Goal: Task Accomplishment & Management: Use online tool/utility

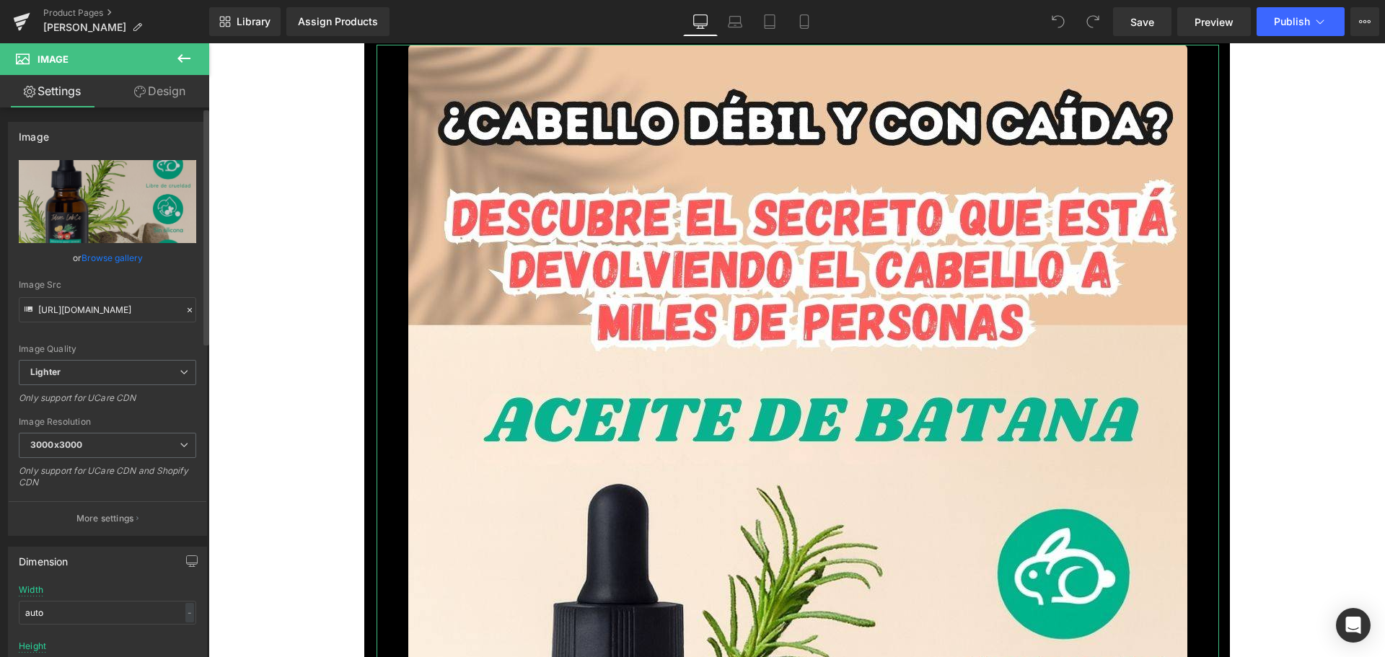
click at [135, 262] on link "Browse gallery" at bounding box center [112, 257] width 61 height 25
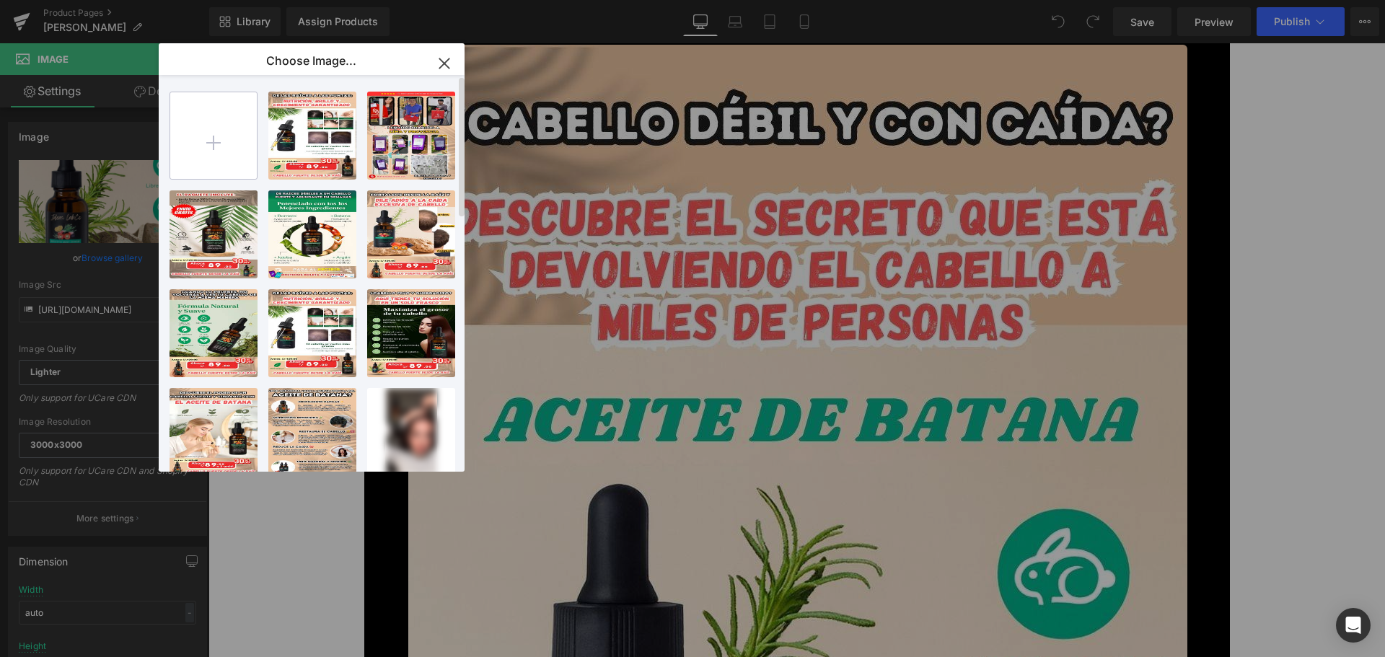
click at [204, 146] on input "file" at bounding box center [213, 135] width 87 height 87
type input "C:\fakepath\1.jpg"
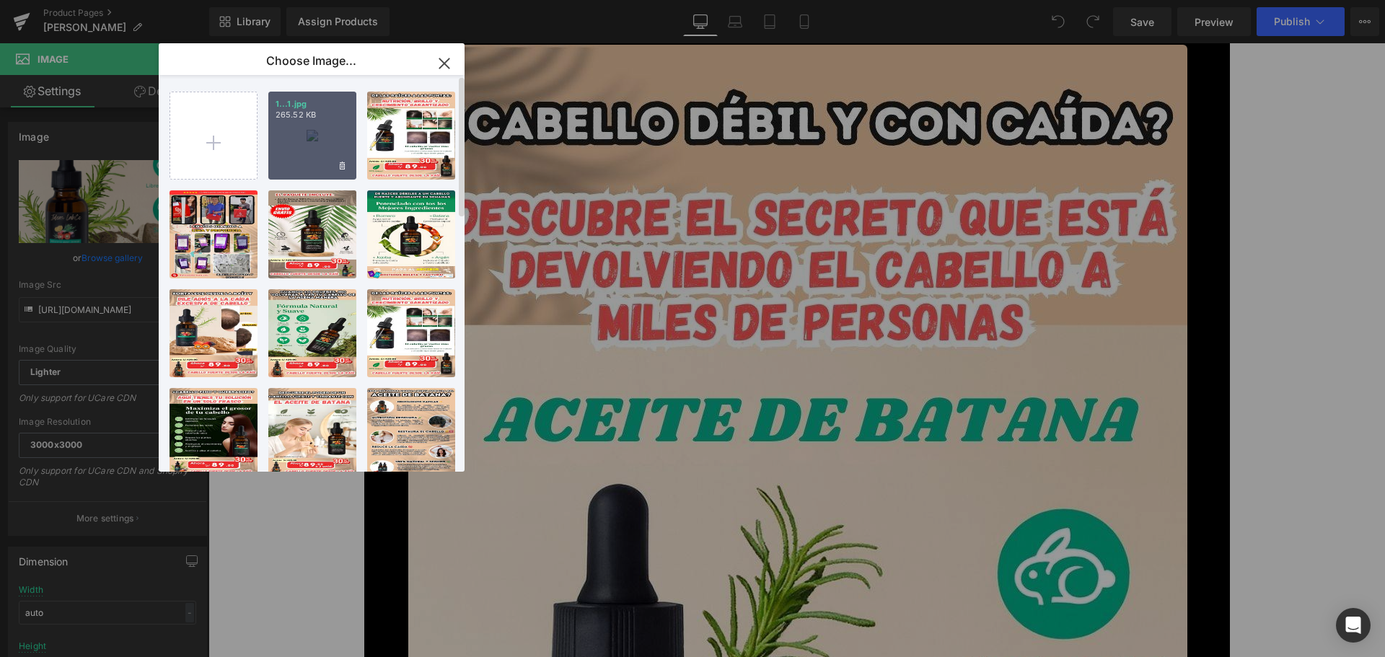
click at [273, 111] on div "1...1.jpg 265.52 KB" at bounding box center [312, 136] width 88 height 88
type input "https://ucarecdn.com/d8f527ce-e2c2-4d3b-829b-313eab098cc7/-/format/auto/-/previ…"
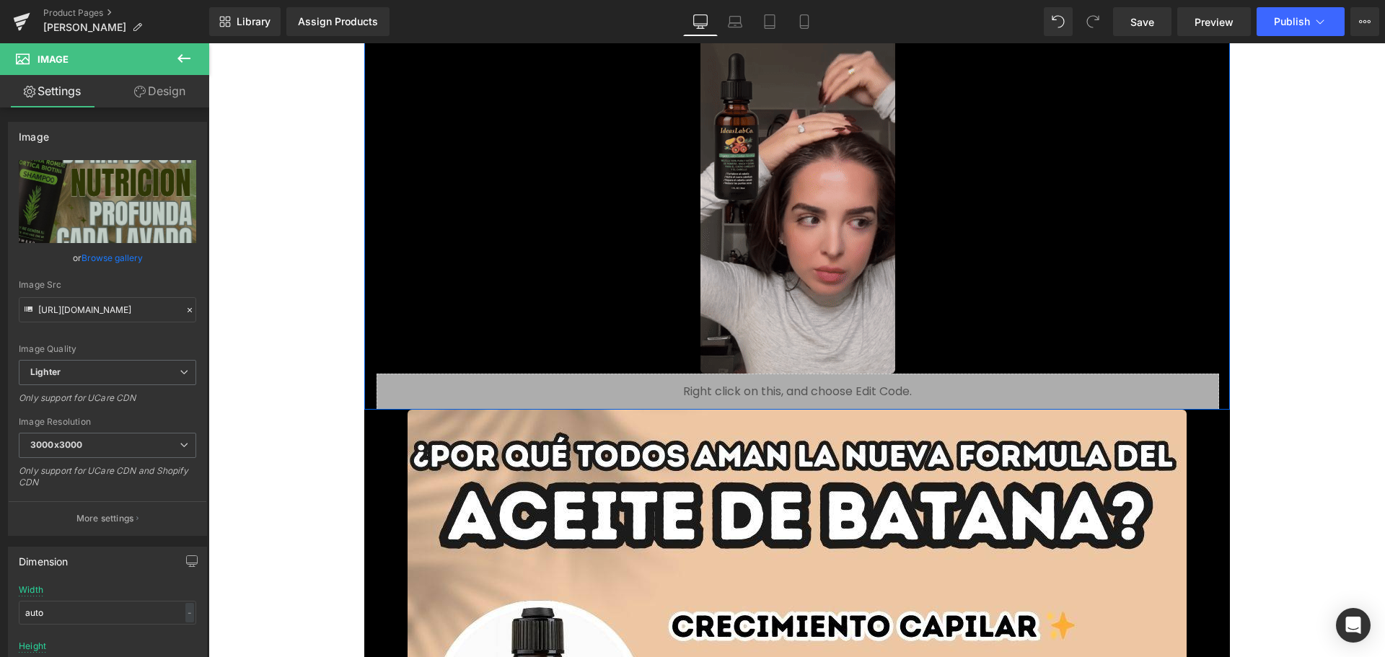
scroll to position [1443, 0]
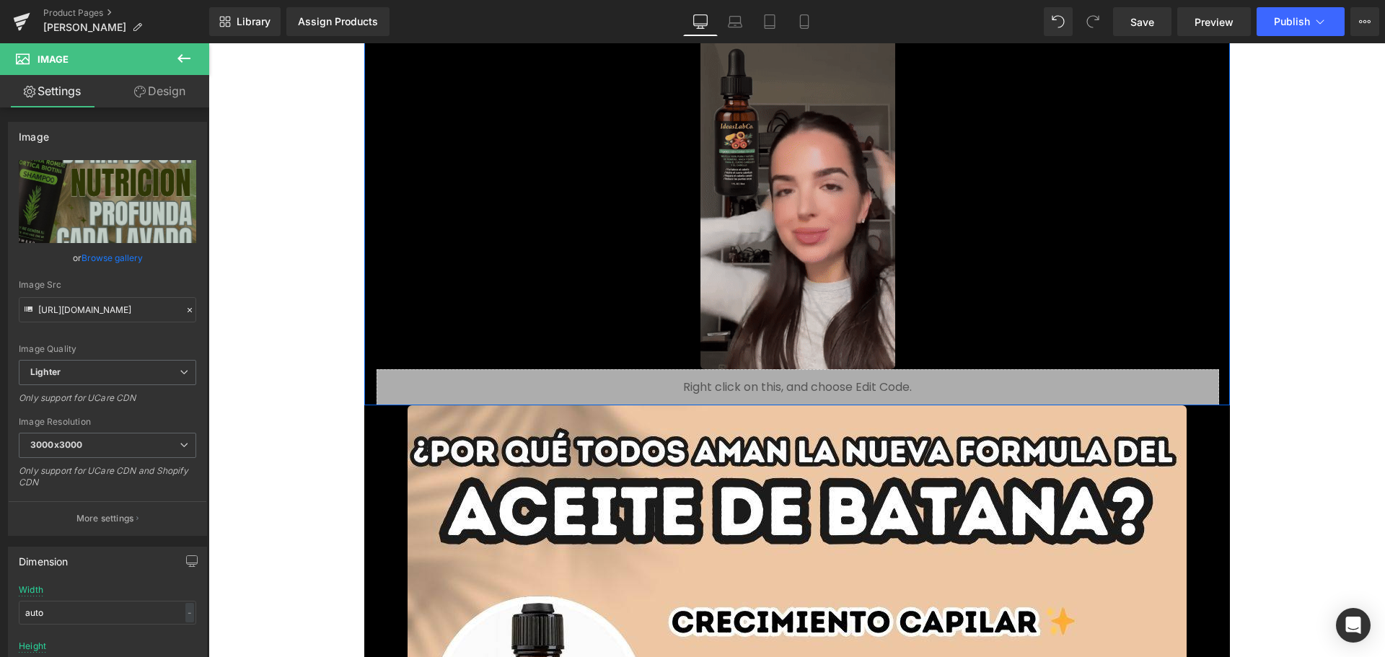
click at [777, 257] on img at bounding box center [797, 196] width 195 height 346
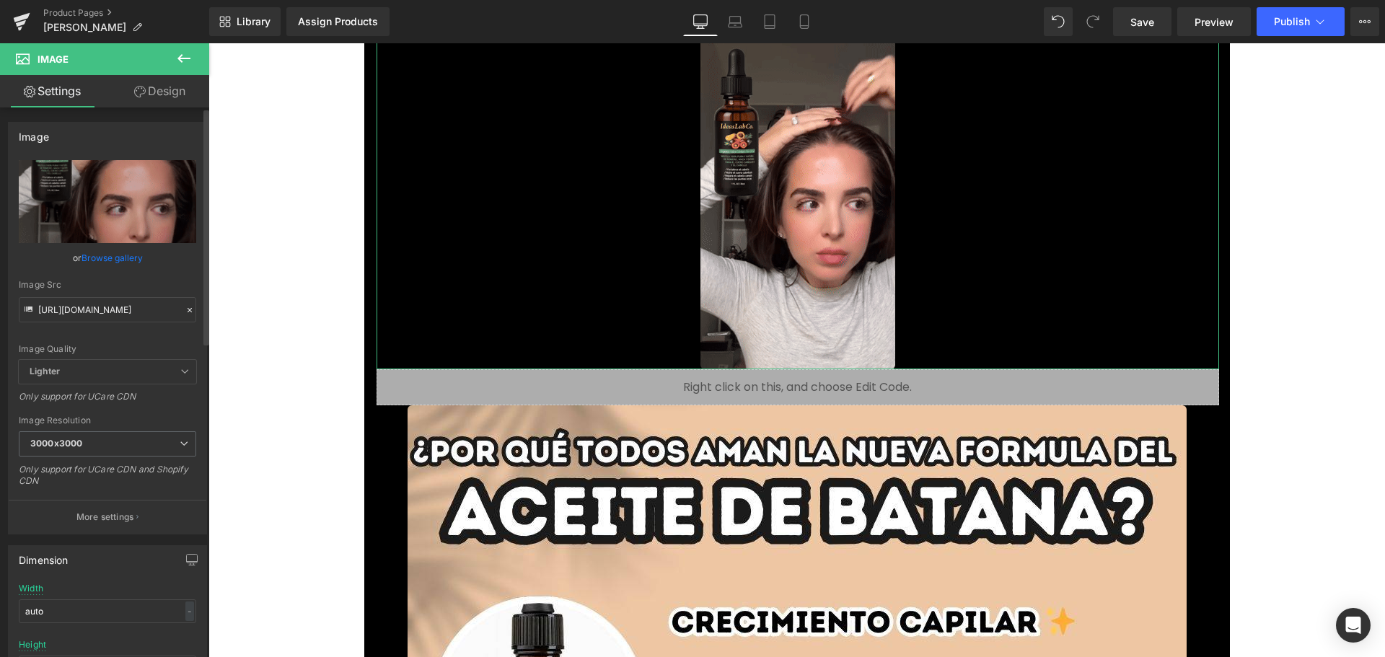
click at [115, 260] on link "Browse gallery" at bounding box center [112, 257] width 61 height 25
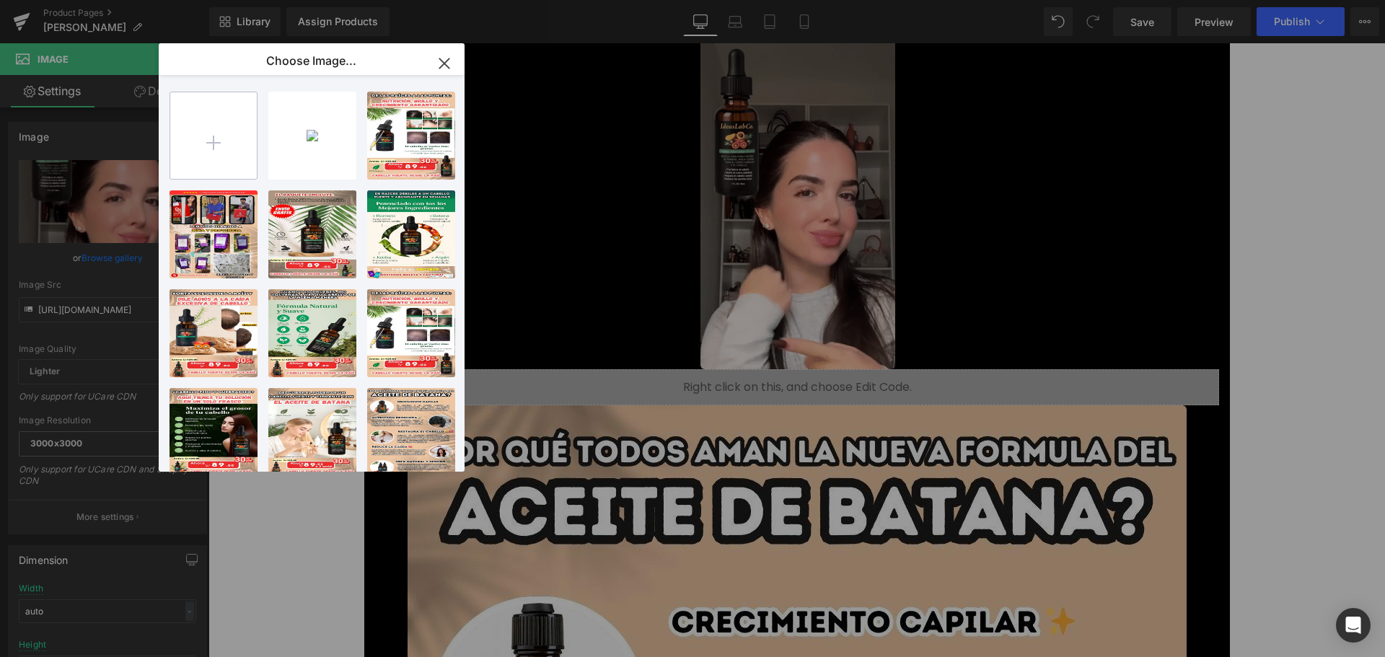
click at [213, 157] on input "file" at bounding box center [213, 135] width 87 height 87
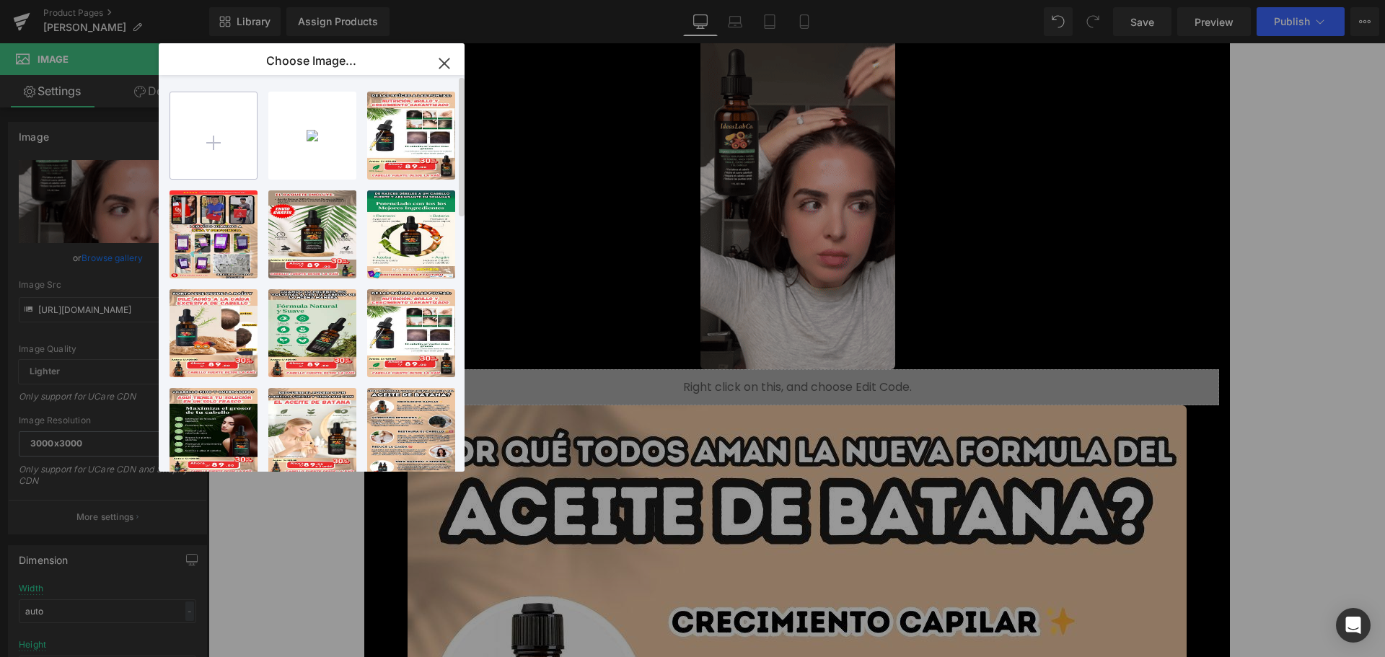
type input "C:\fakepath\giphy.gif"
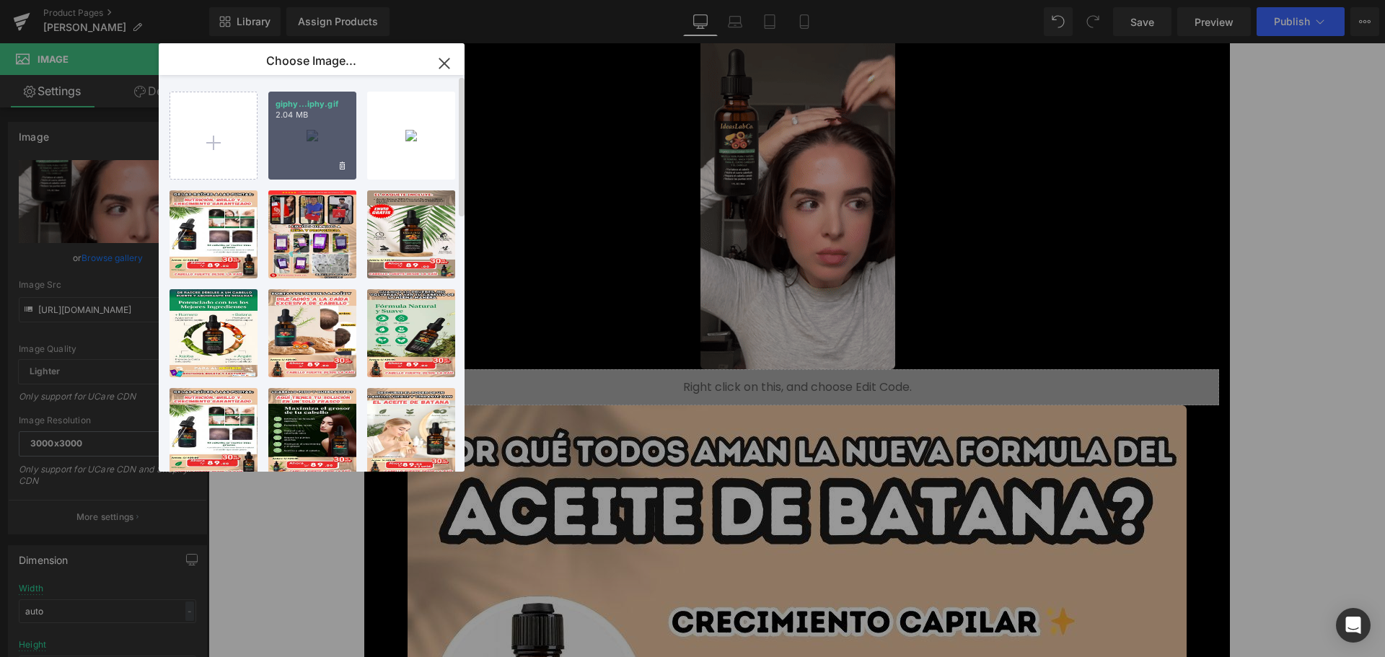
click at [320, 138] on div "giphy...iphy.gif 2.04 MB" at bounding box center [312, 136] width 88 height 88
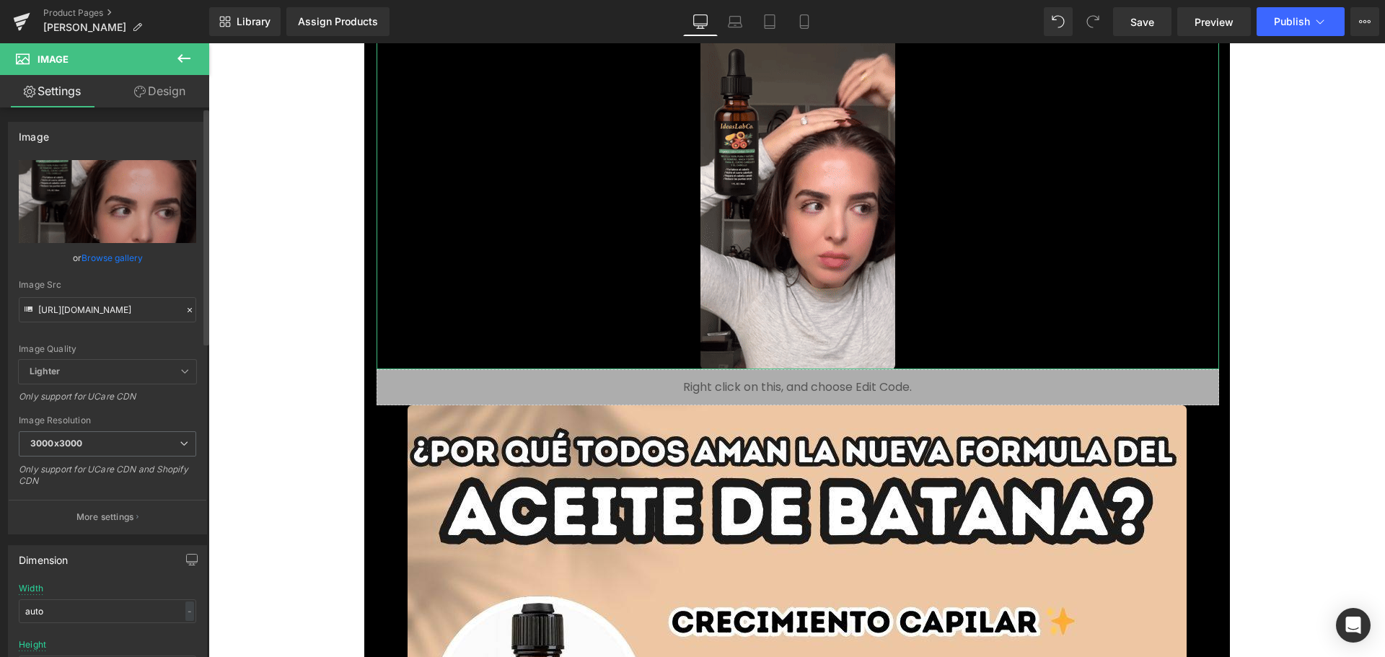
click at [137, 252] on link "Browse gallery" at bounding box center [112, 257] width 61 height 25
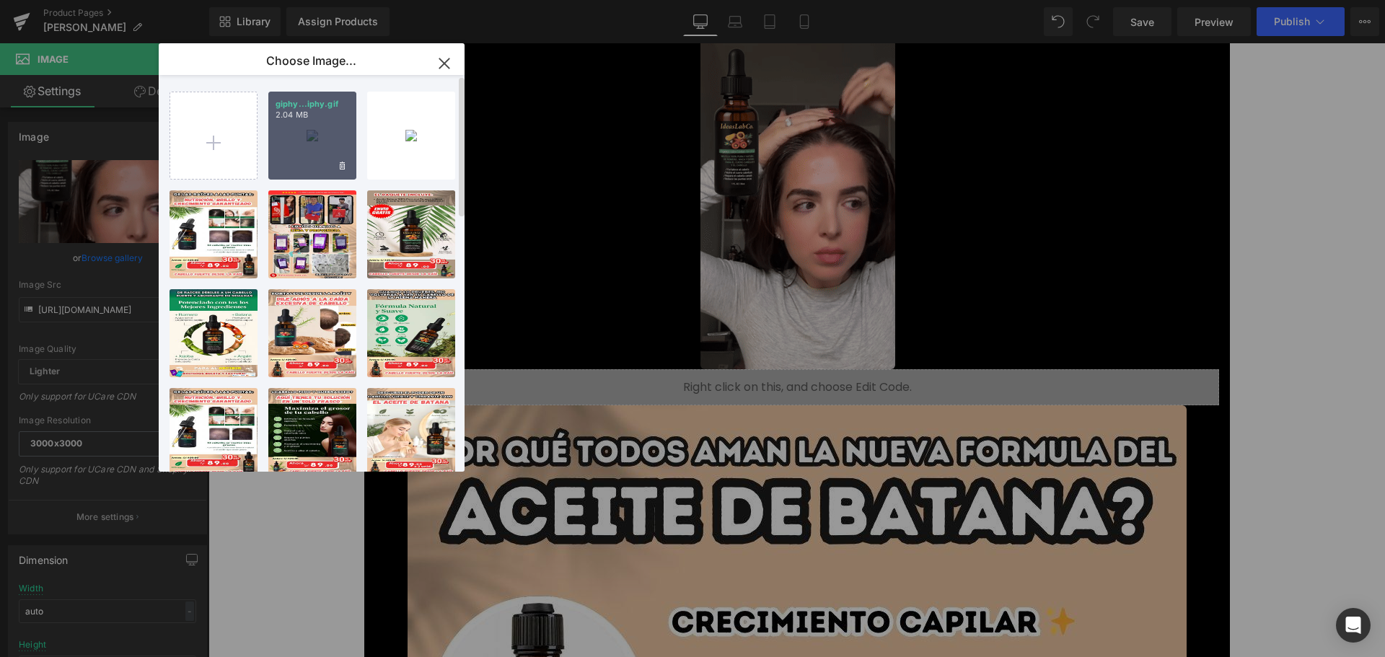
click at [296, 134] on div "giphy...iphy.gif 2.04 MB" at bounding box center [312, 136] width 88 height 88
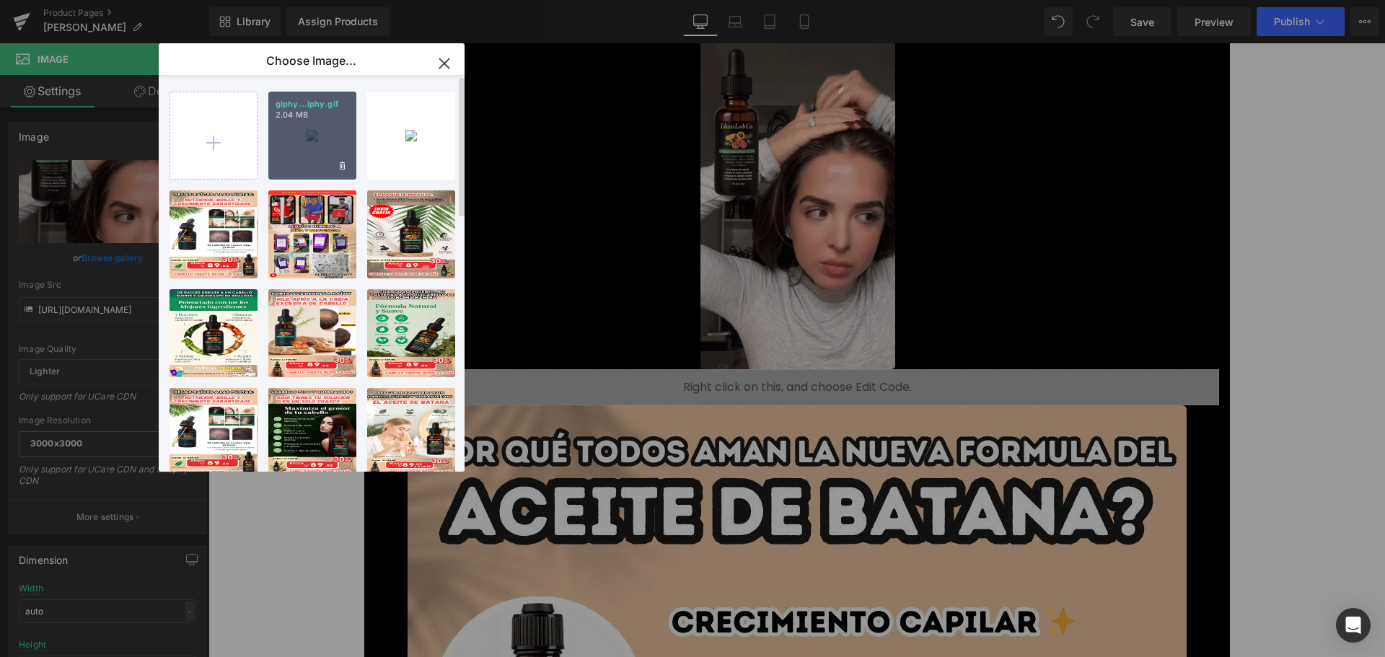
type input "https://ucarecdn.com/11e31a87-438d-449a-b29f-5e8536b1c1ec/giphy.gif"
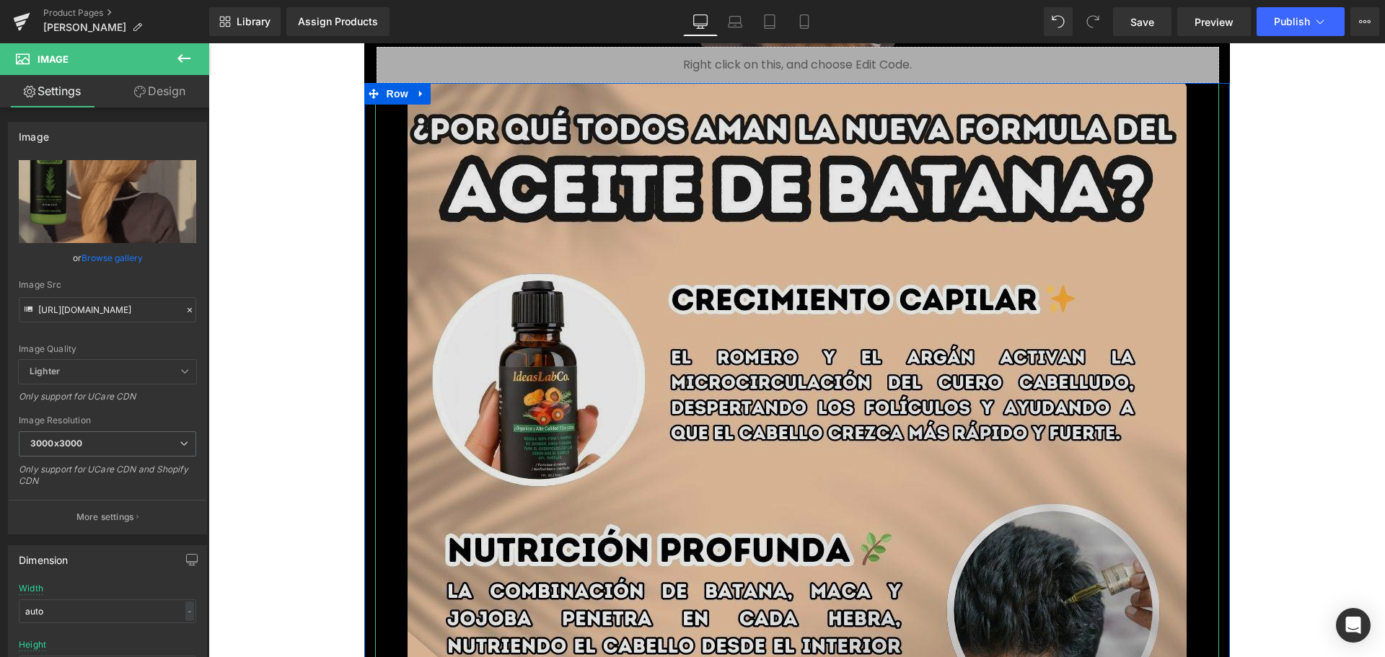
scroll to position [1875, 0]
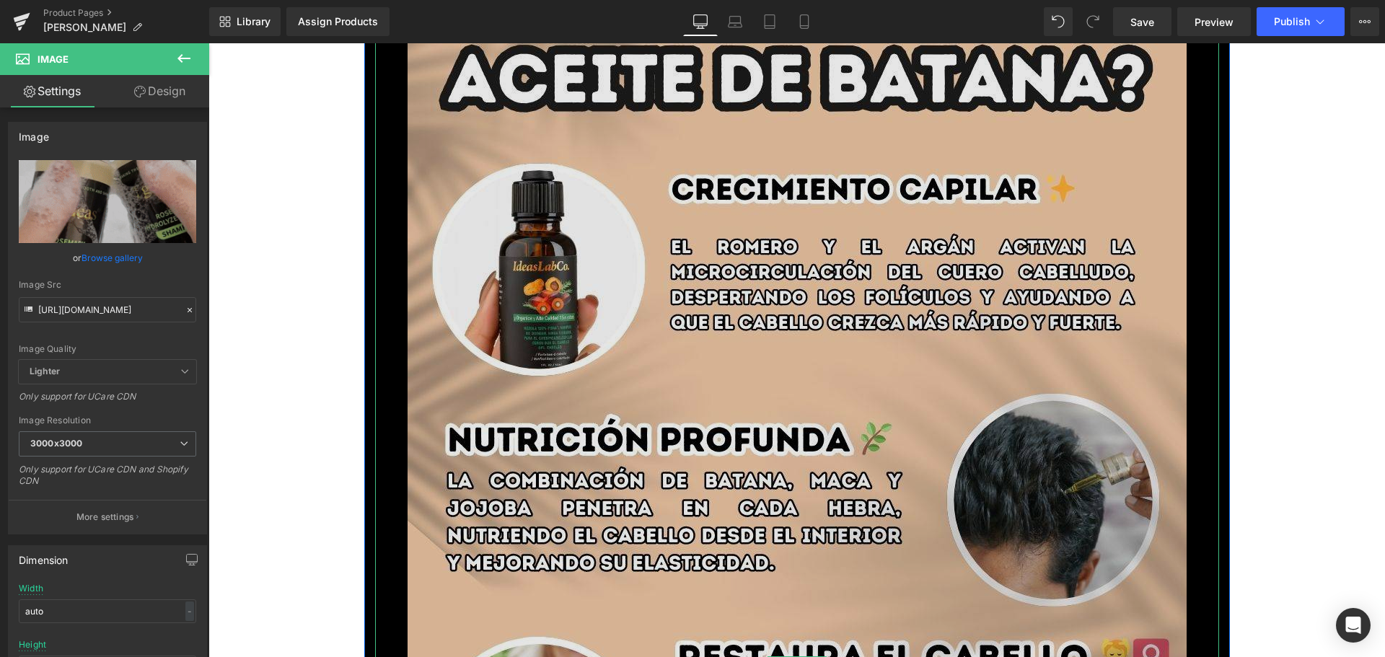
click at [625, 407] on img at bounding box center [797, 665] width 779 height 1385
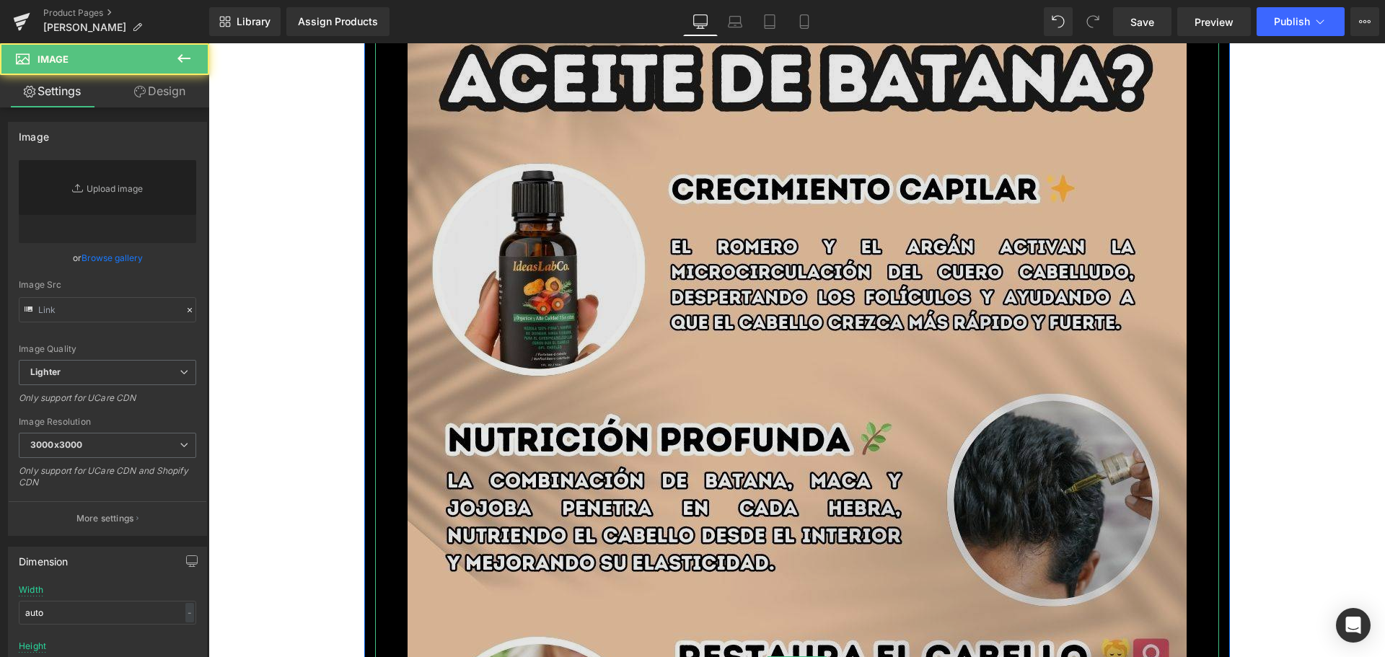
type input "[URL][DOMAIN_NAME]"
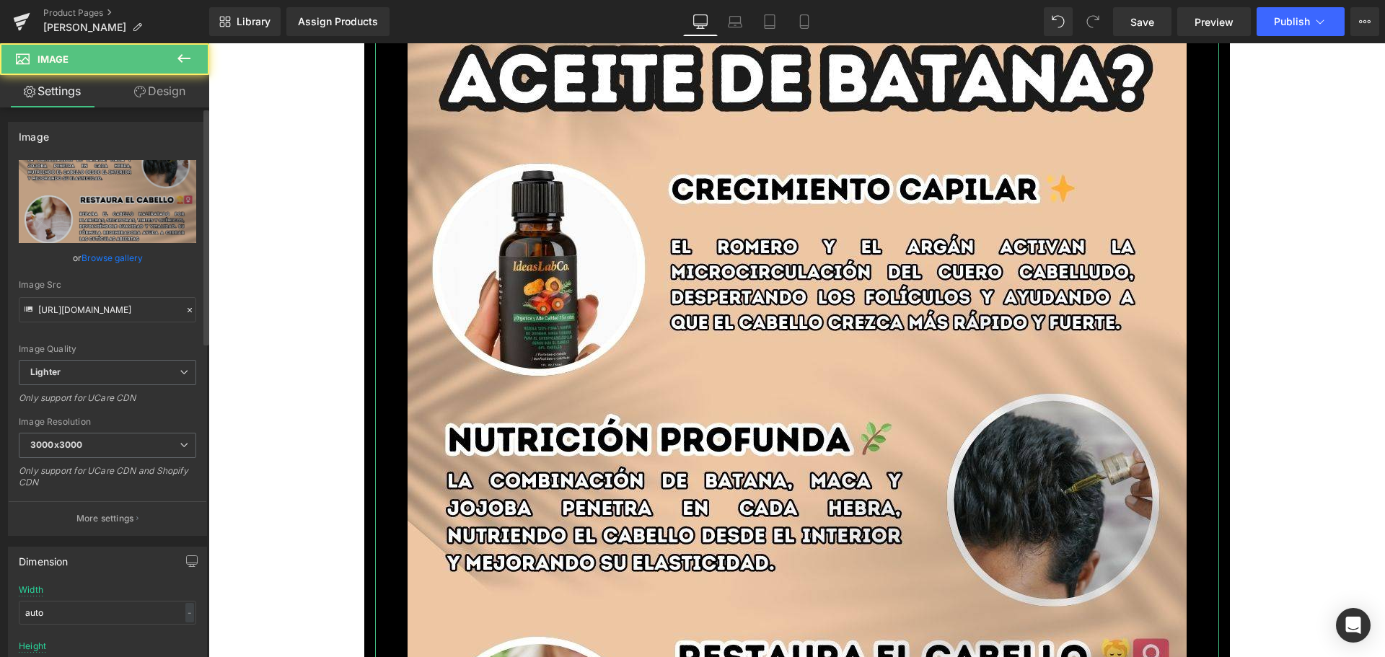
click at [106, 259] on link "Browse gallery" at bounding box center [112, 257] width 61 height 25
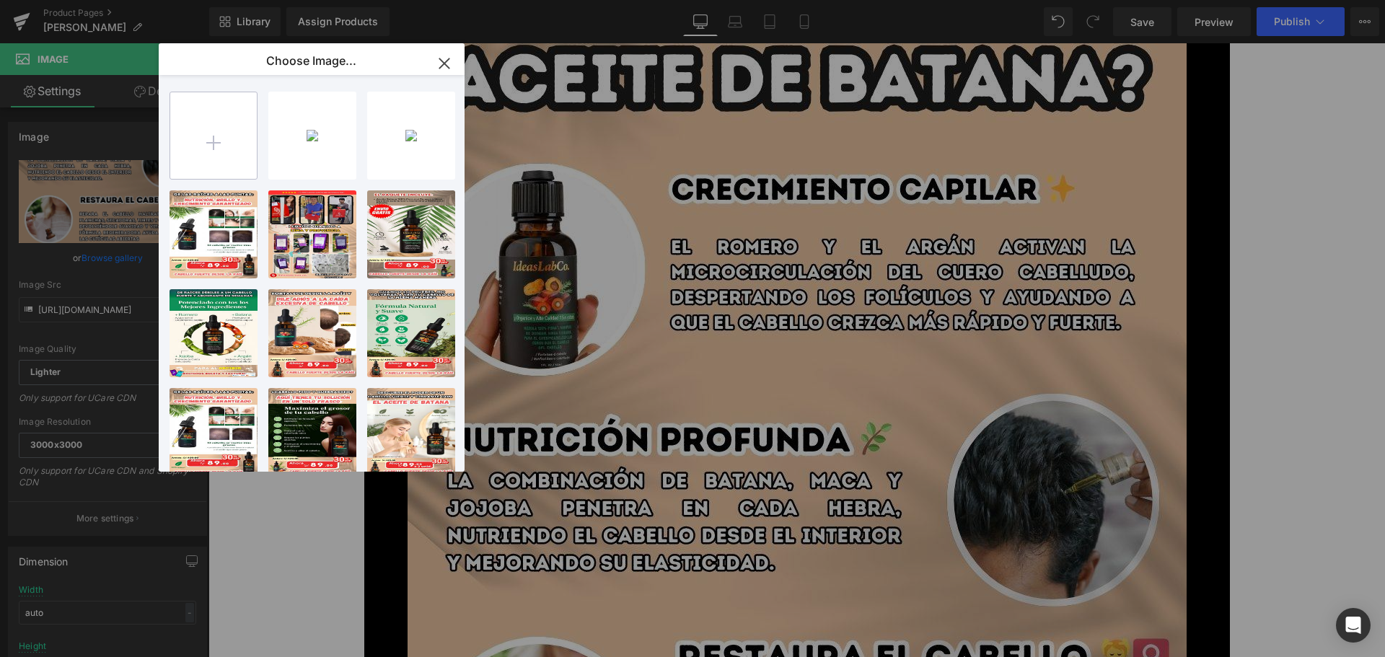
click at [193, 159] on input "file" at bounding box center [213, 135] width 87 height 87
type input "C:\fakepath\2.jpg"
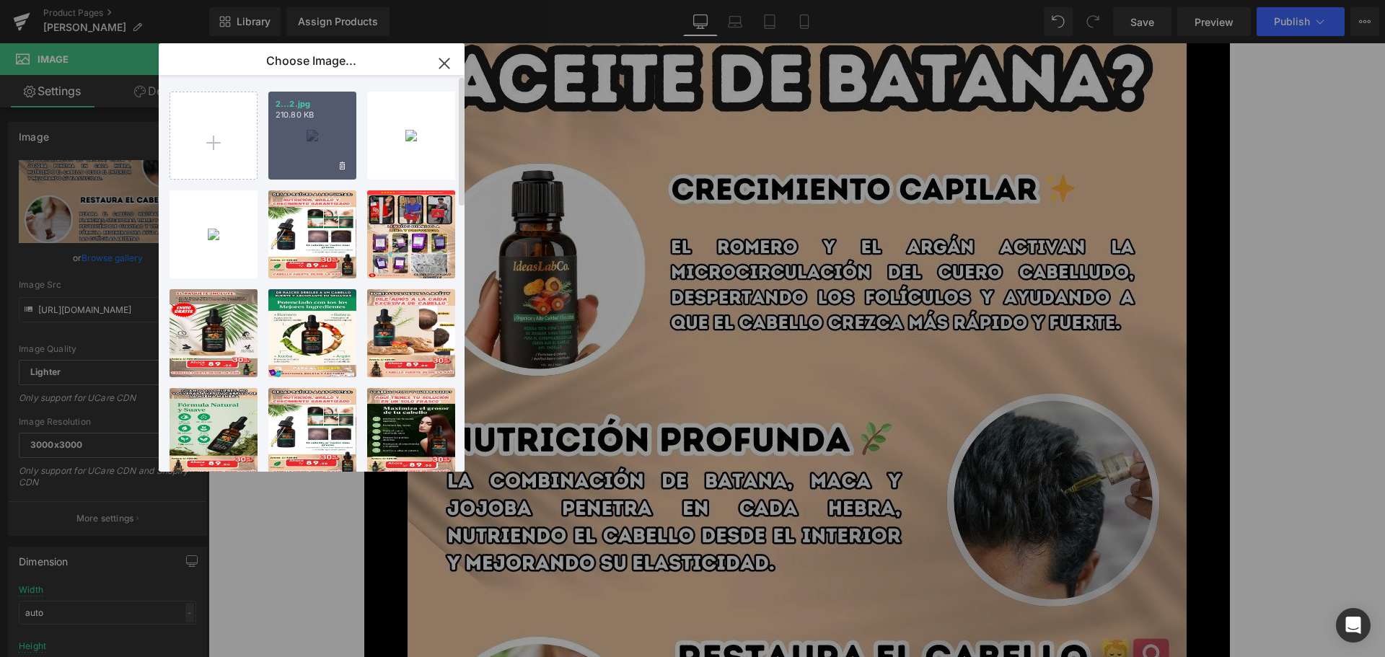
click at [318, 139] on div "2...2.jpg 210.80 KB" at bounding box center [312, 136] width 88 height 88
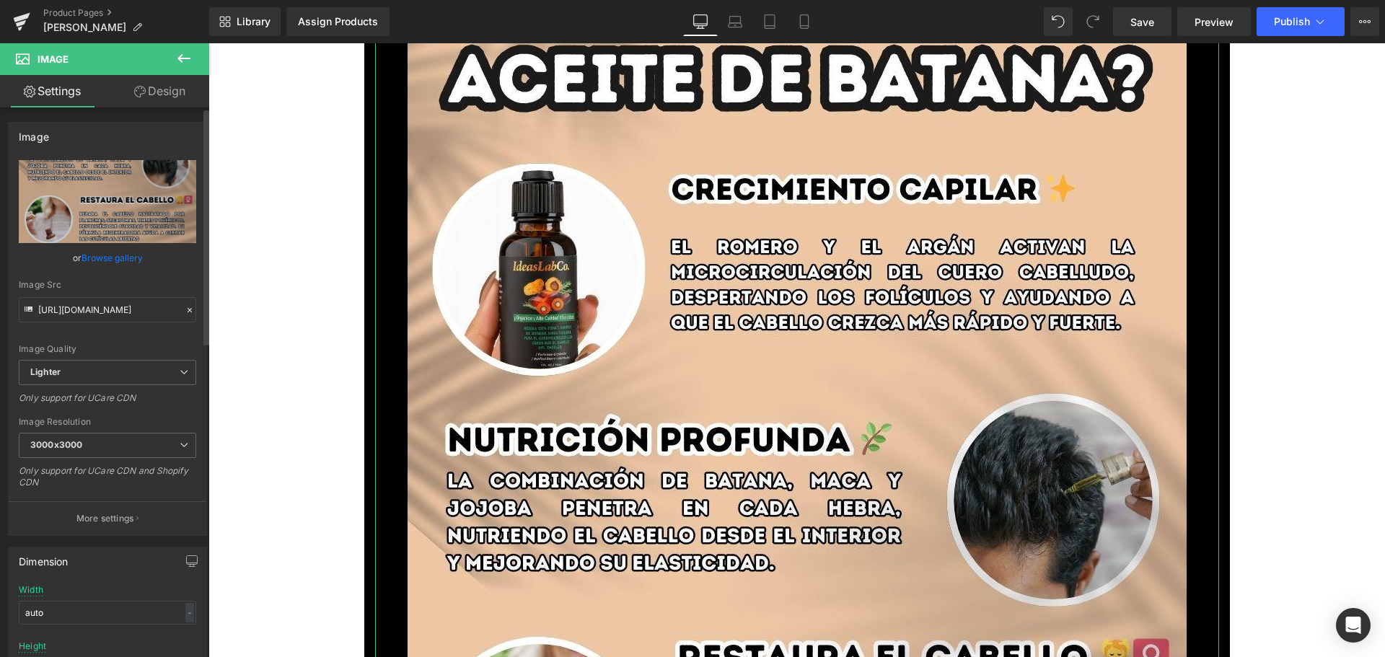
click at [124, 258] on link "Browse gallery" at bounding box center [112, 257] width 61 height 25
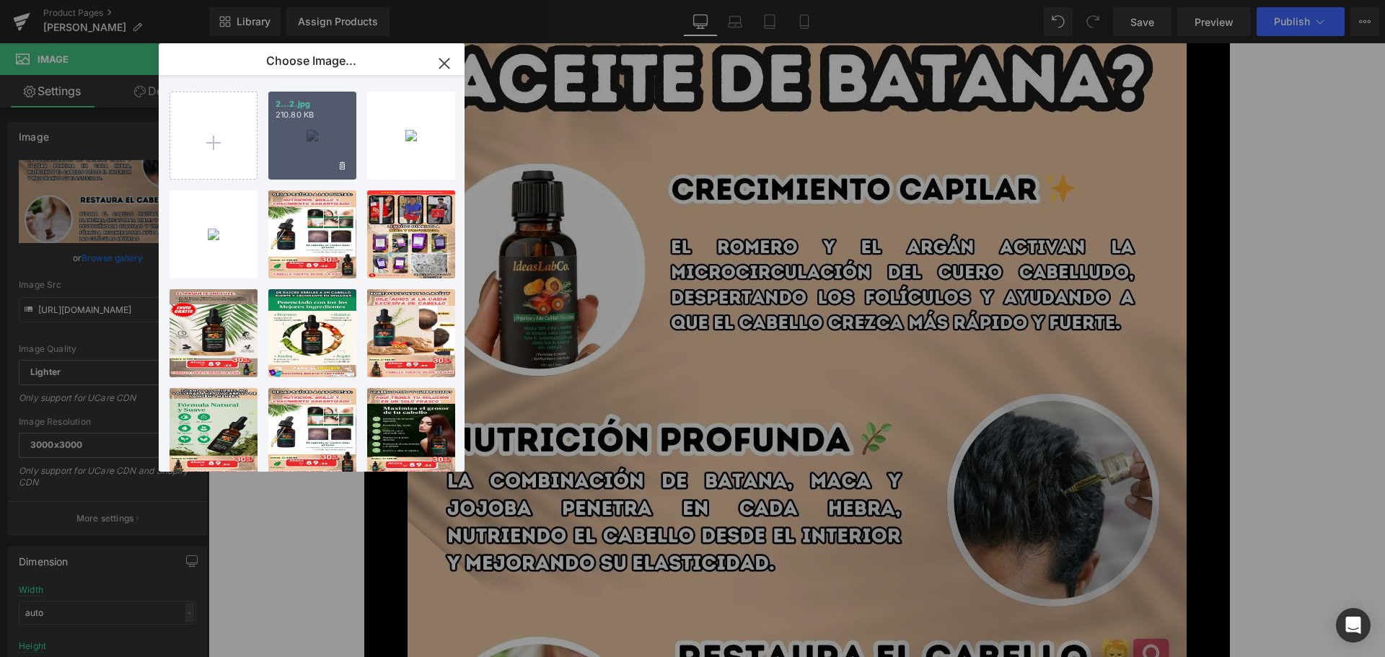
click at [303, 146] on div "2...2.jpg 210.80 KB" at bounding box center [312, 136] width 88 height 88
type input "https://ucarecdn.com/c4450e8e-5f13-4e94-80d5-7f487be7b760/-/format/auto/-/previ…"
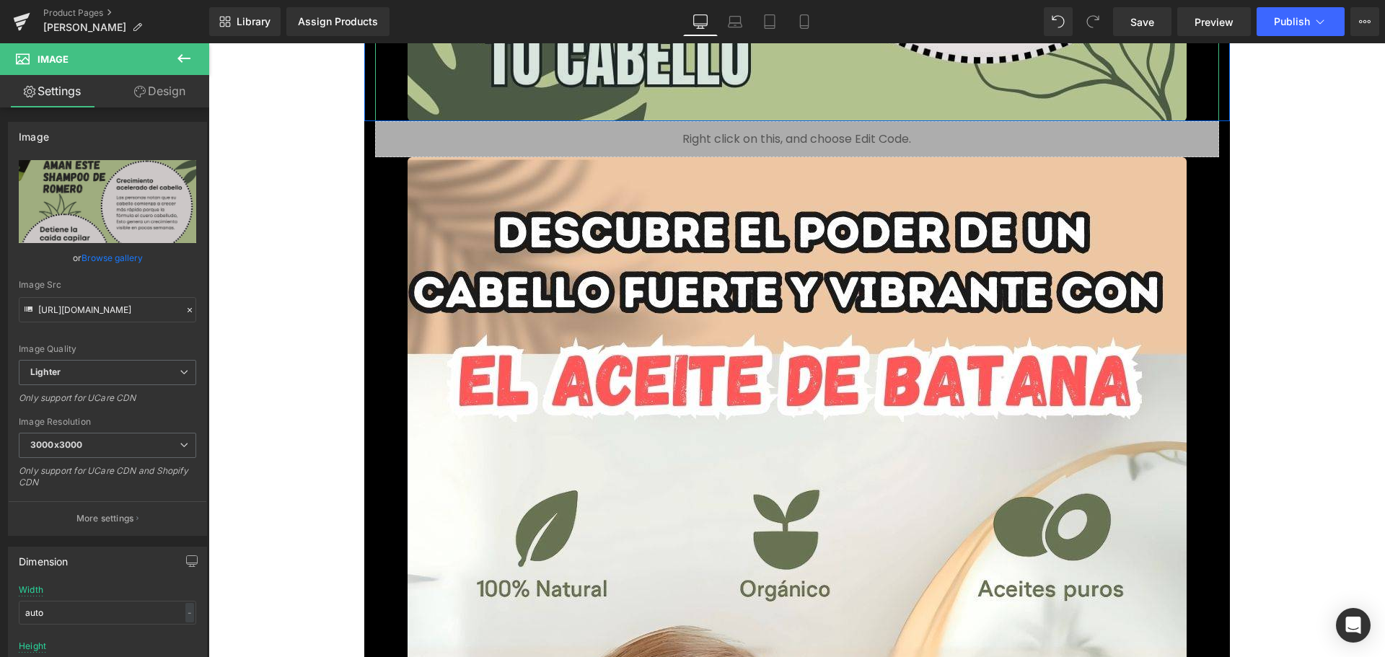
scroll to position [3174, 0]
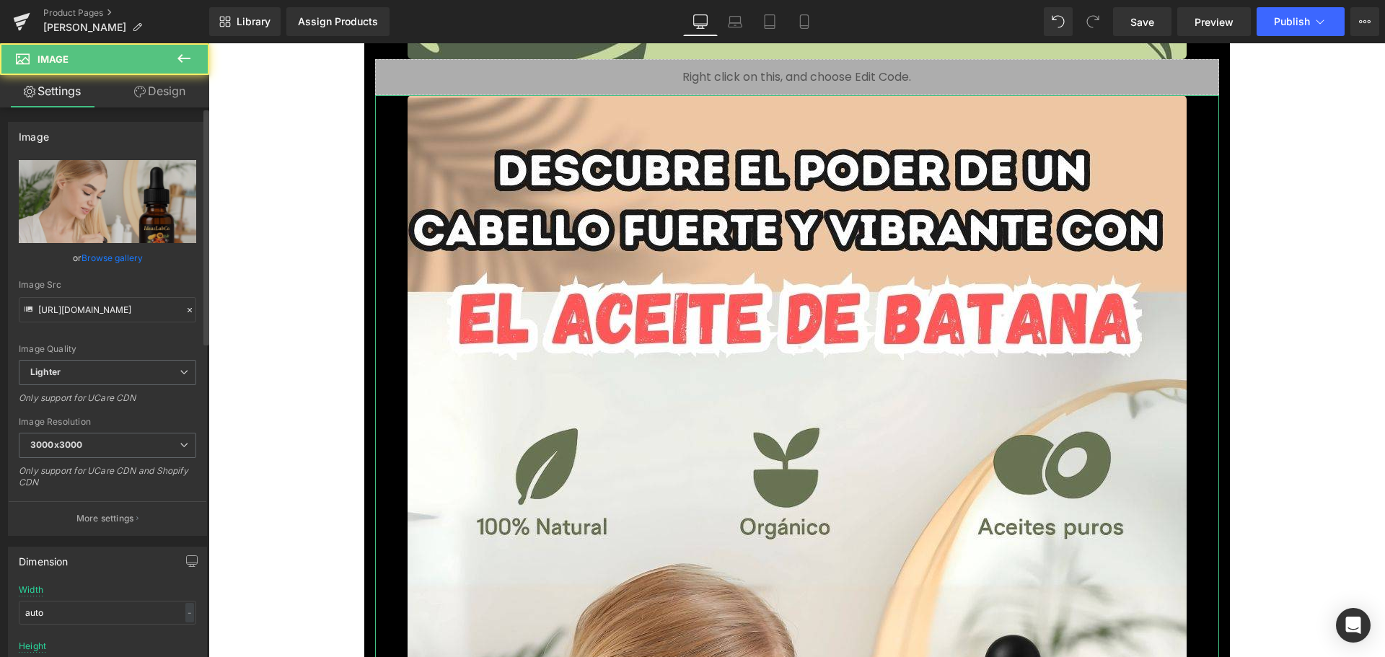
click at [130, 257] on link "Browse gallery" at bounding box center [112, 257] width 61 height 25
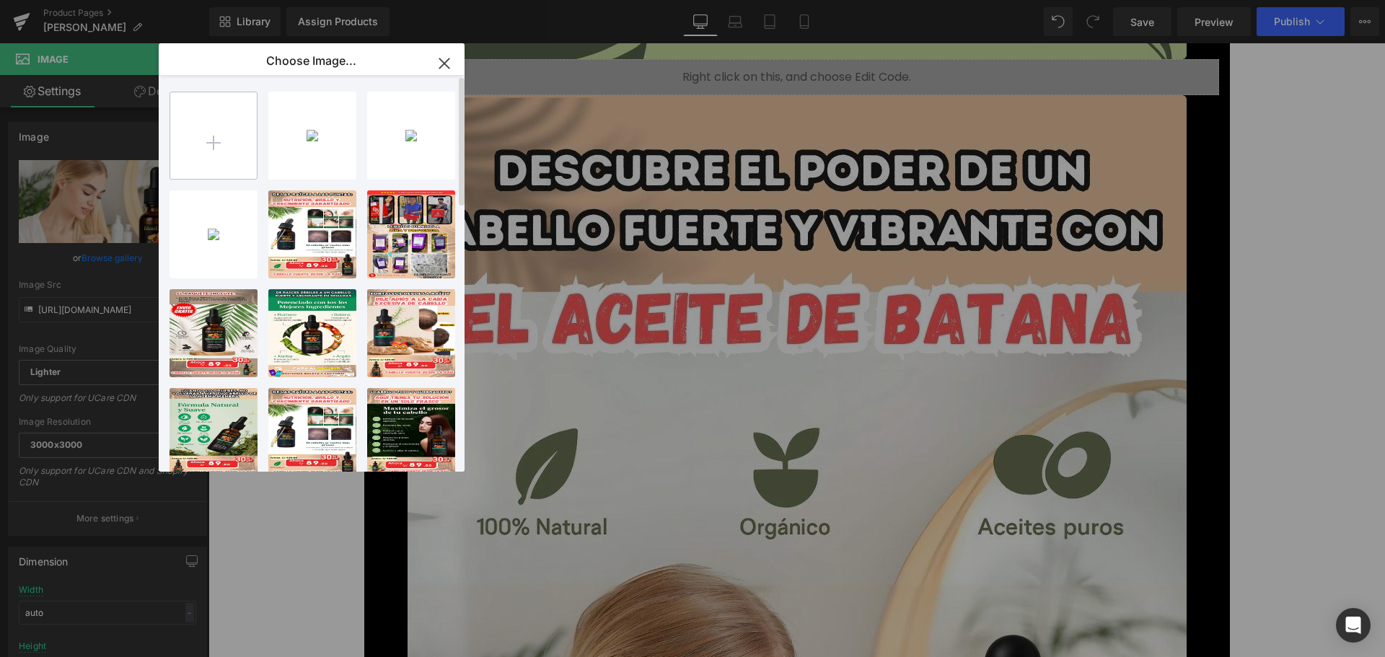
click at [198, 163] on input "file" at bounding box center [213, 135] width 87 height 87
type input "C:\fakepath\3.jpg"
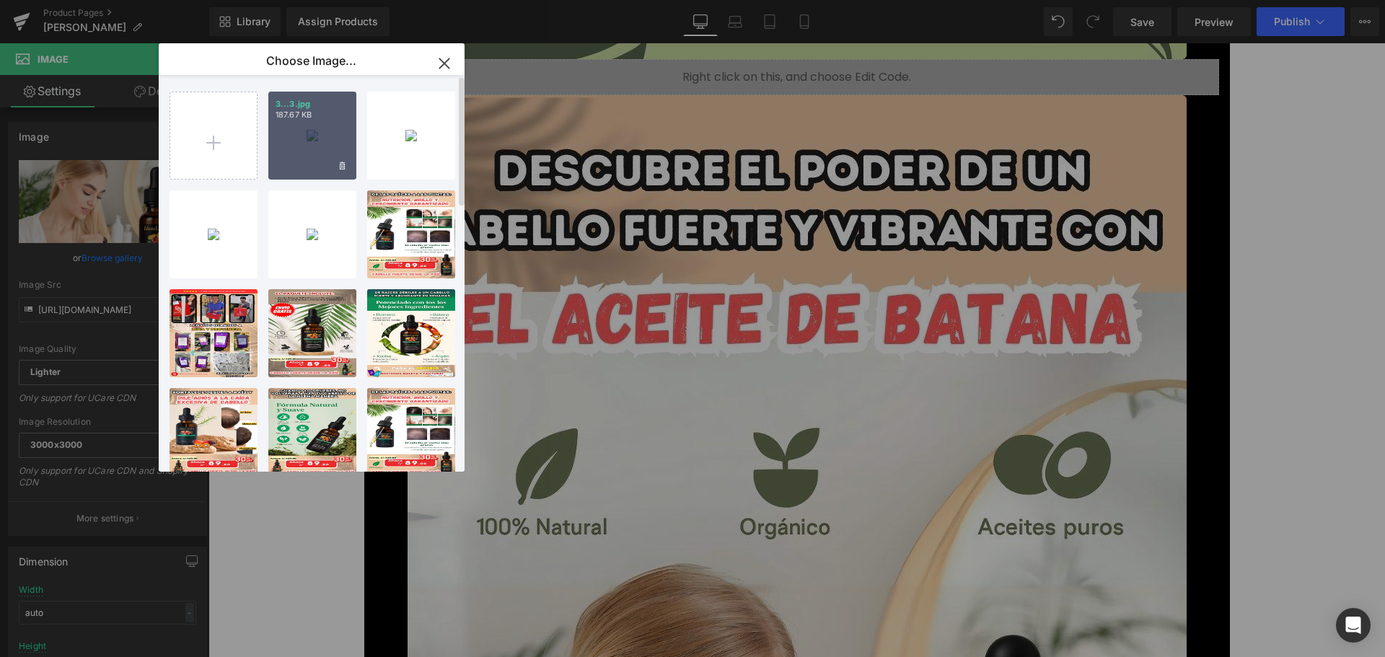
click at [304, 126] on div "3...3.jpg 187.67 KB" at bounding box center [312, 136] width 88 height 88
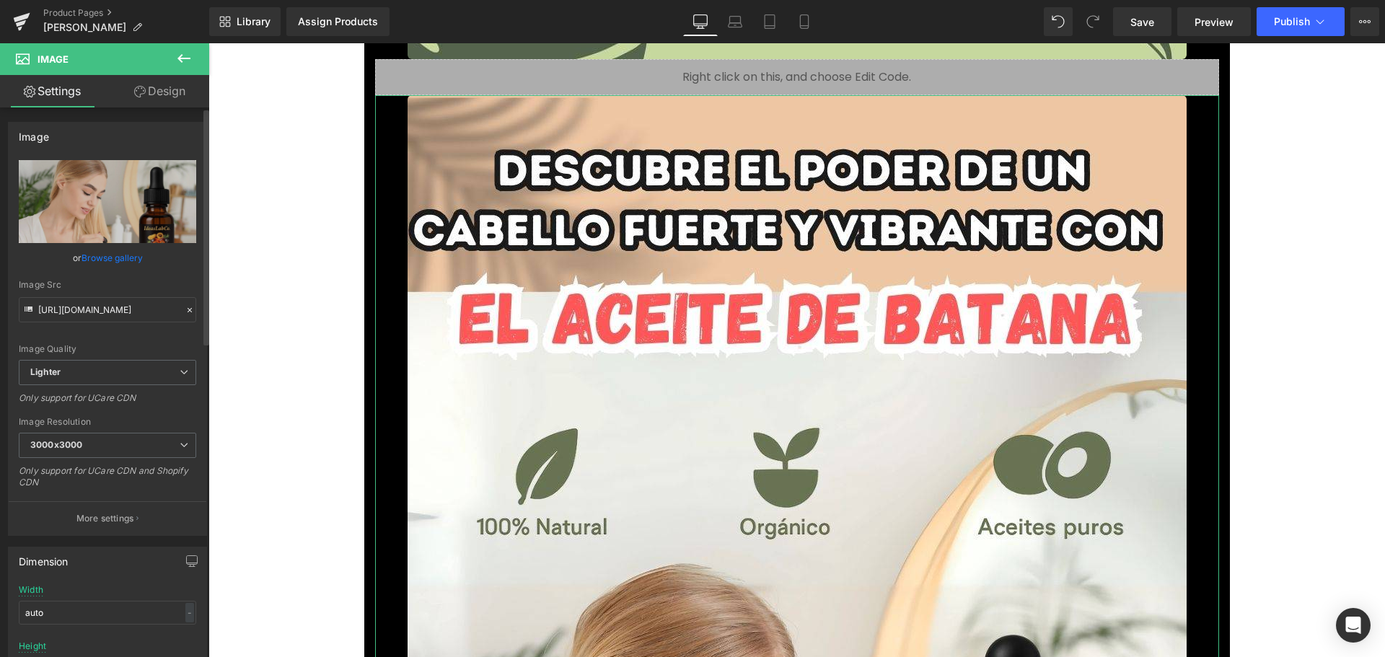
click at [122, 255] on link "Browse gallery" at bounding box center [112, 257] width 61 height 25
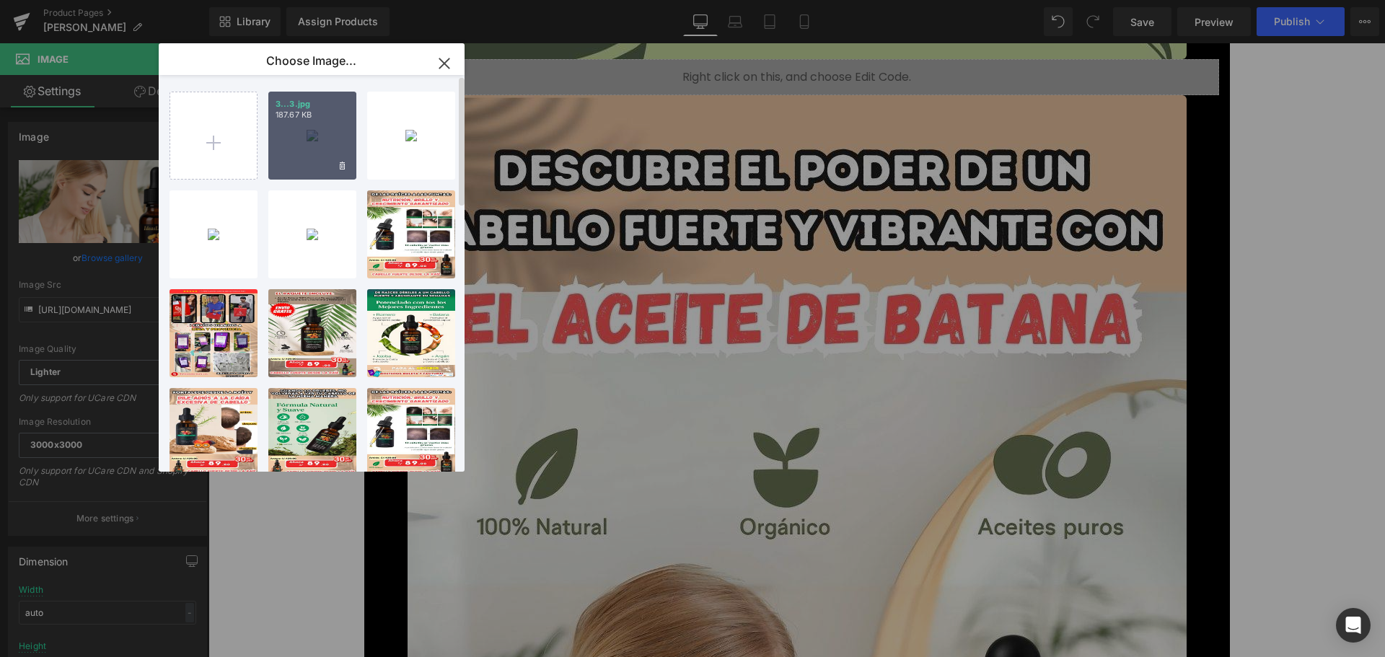
click at [298, 130] on div "3...3.jpg 187.67 KB" at bounding box center [312, 136] width 88 height 88
type input "https://ucarecdn.com/5d466ff0-862e-435a-bae6-c518bd85b6df/-/format/auto/-/previ…"
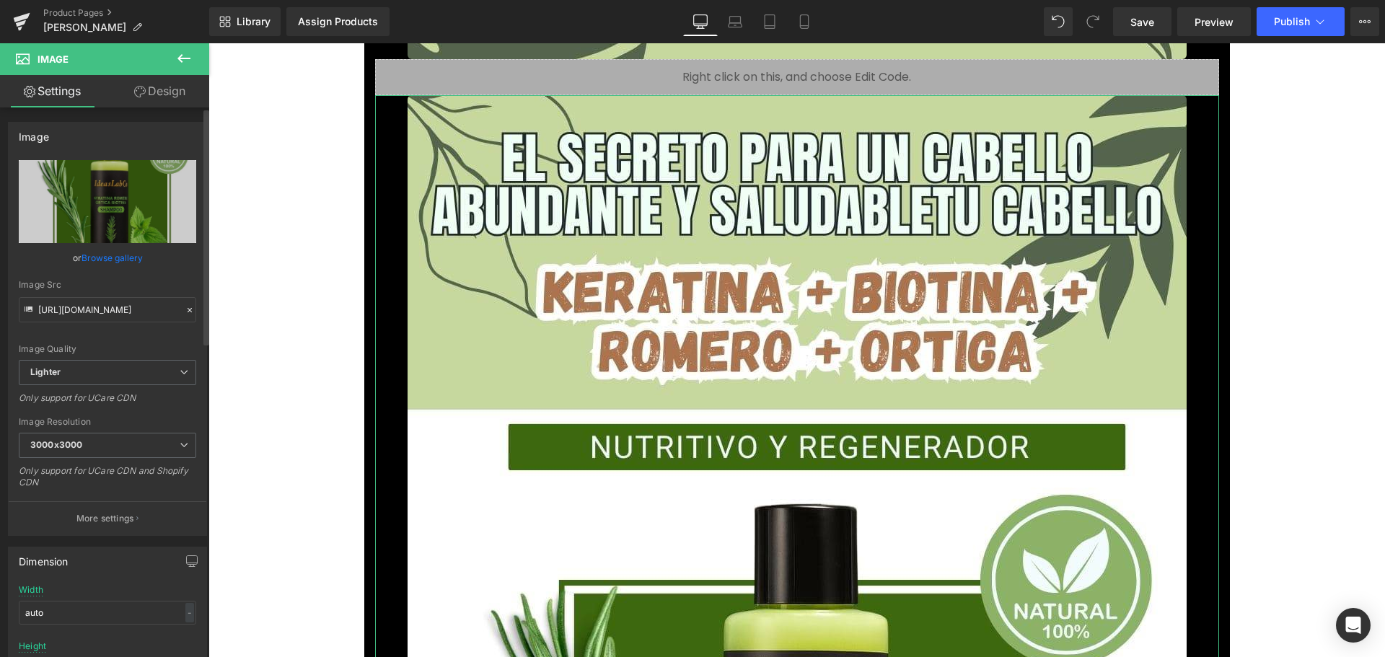
click at [128, 253] on link "Browse gallery" at bounding box center [112, 257] width 61 height 25
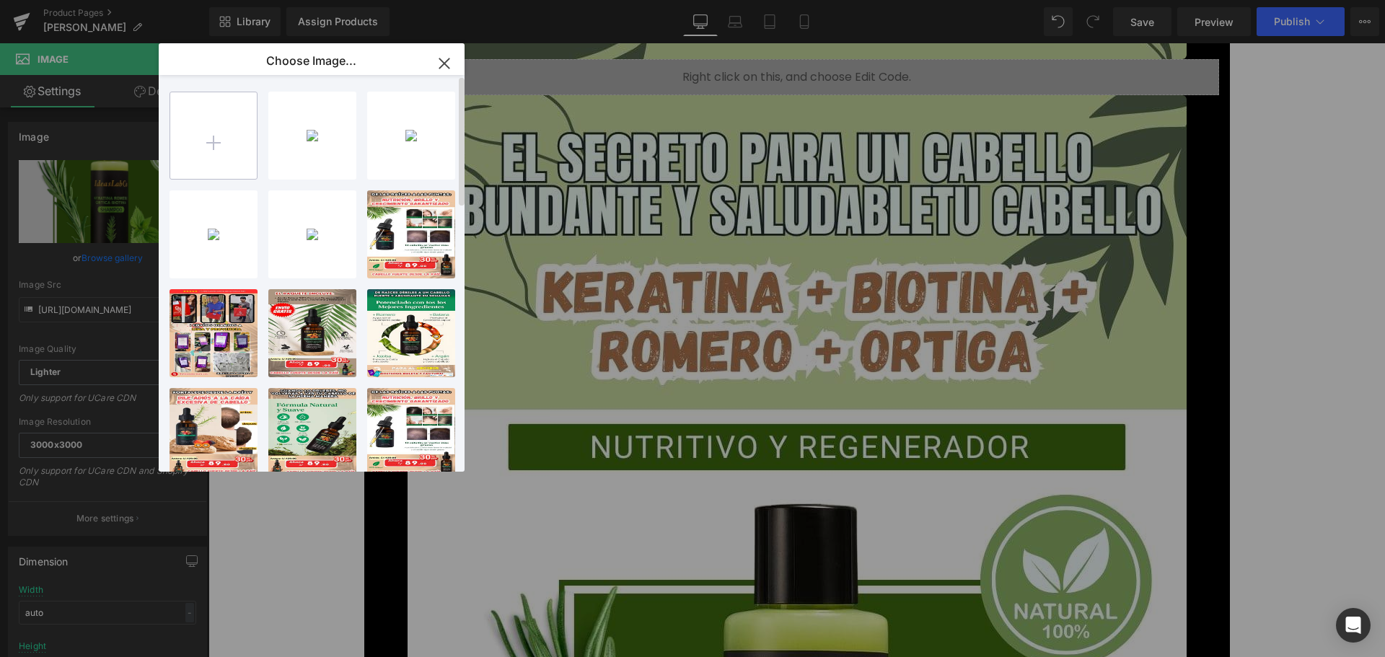
click at [204, 120] on input "file" at bounding box center [213, 135] width 87 height 87
type input "C:\fakepath\3.jpg"
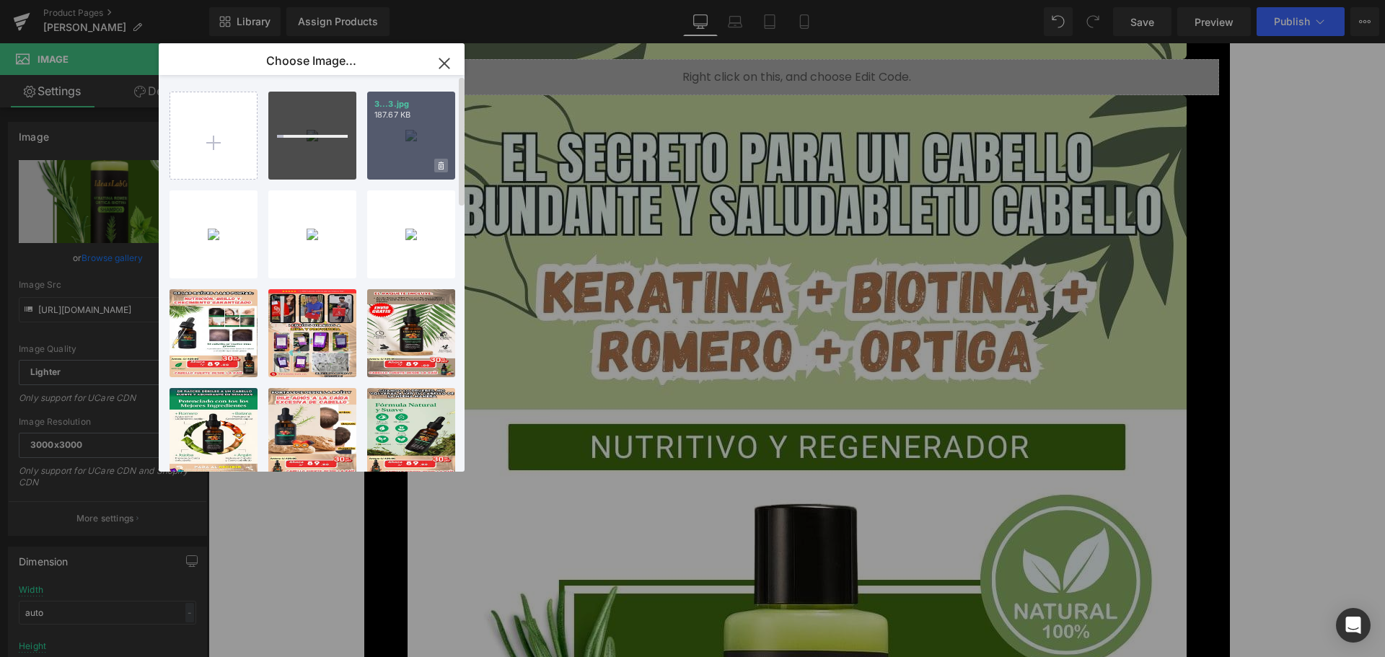
click at [443, 163] on icon at bounding box center [441, 166] width 5 height 8
click at [399, 164] on span "Yes" at bounding box center [392, 165] width 36 height 15
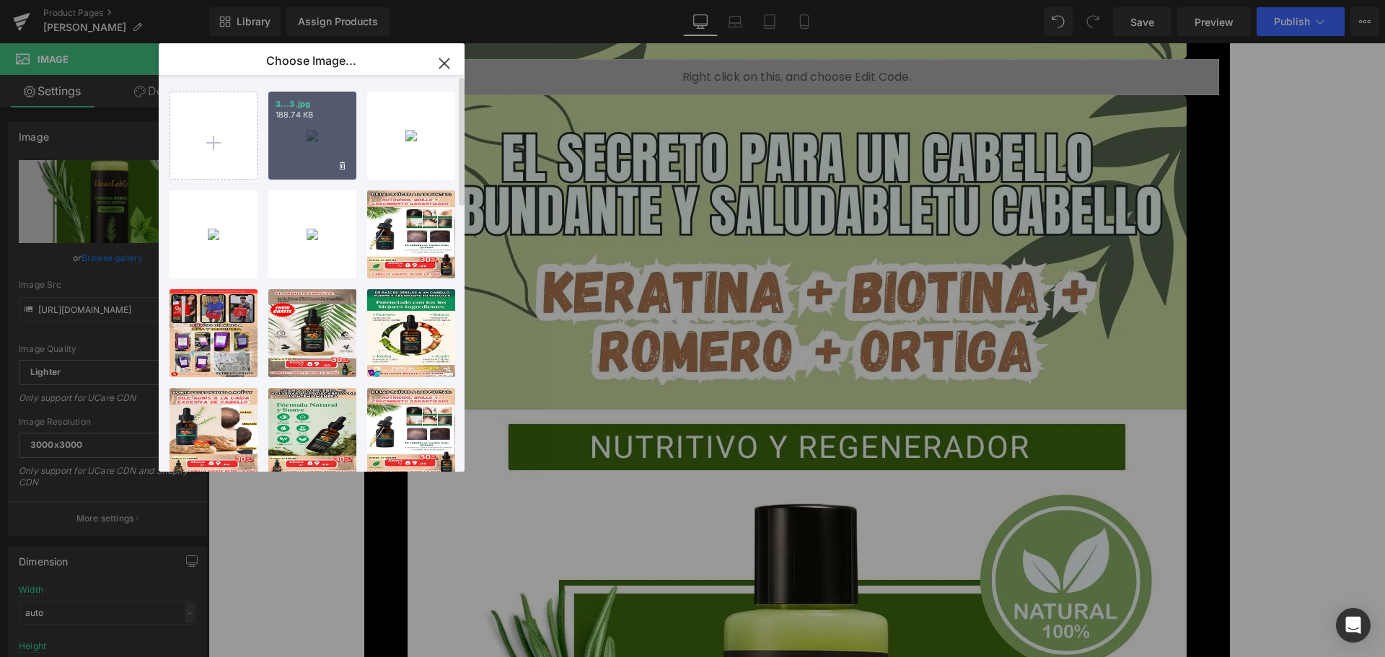
click at [306, 117] on p "188.74 KB" at bounding box center [313, 115] width 74 height 11
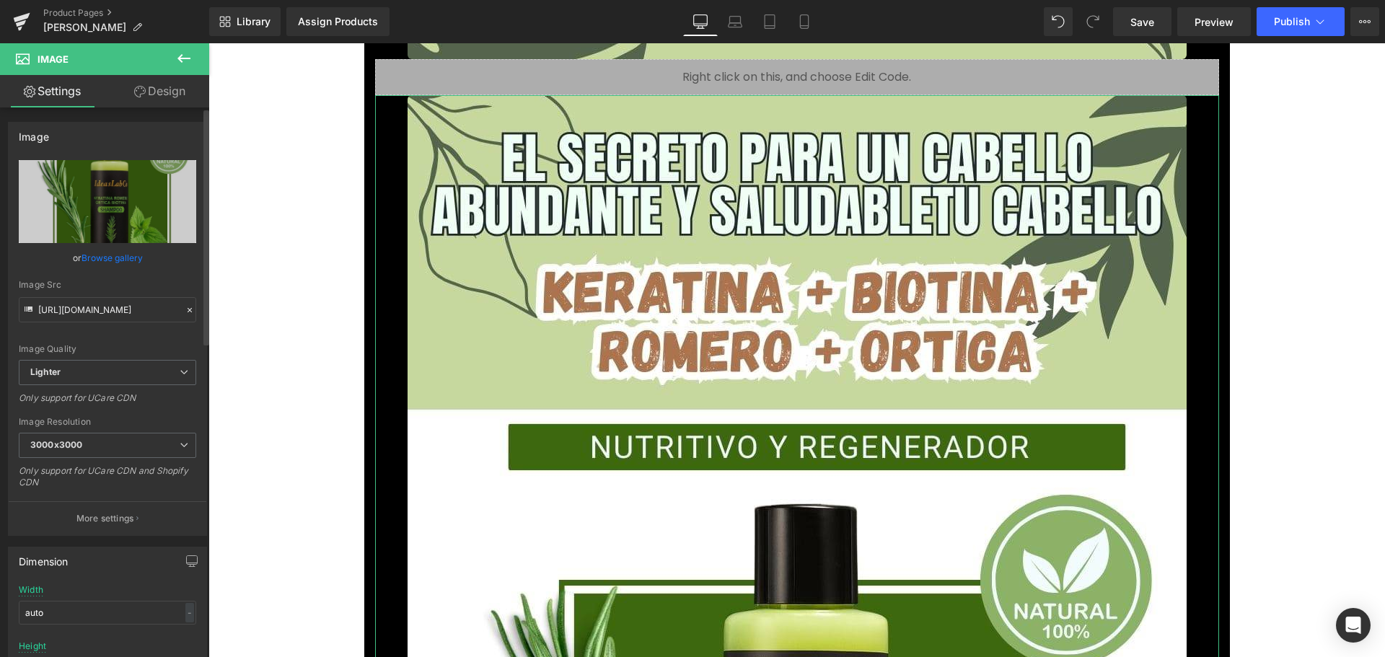
click at [119, 256] on link "Browse gallery" at bounding box center [112, 257] width 61 height 25
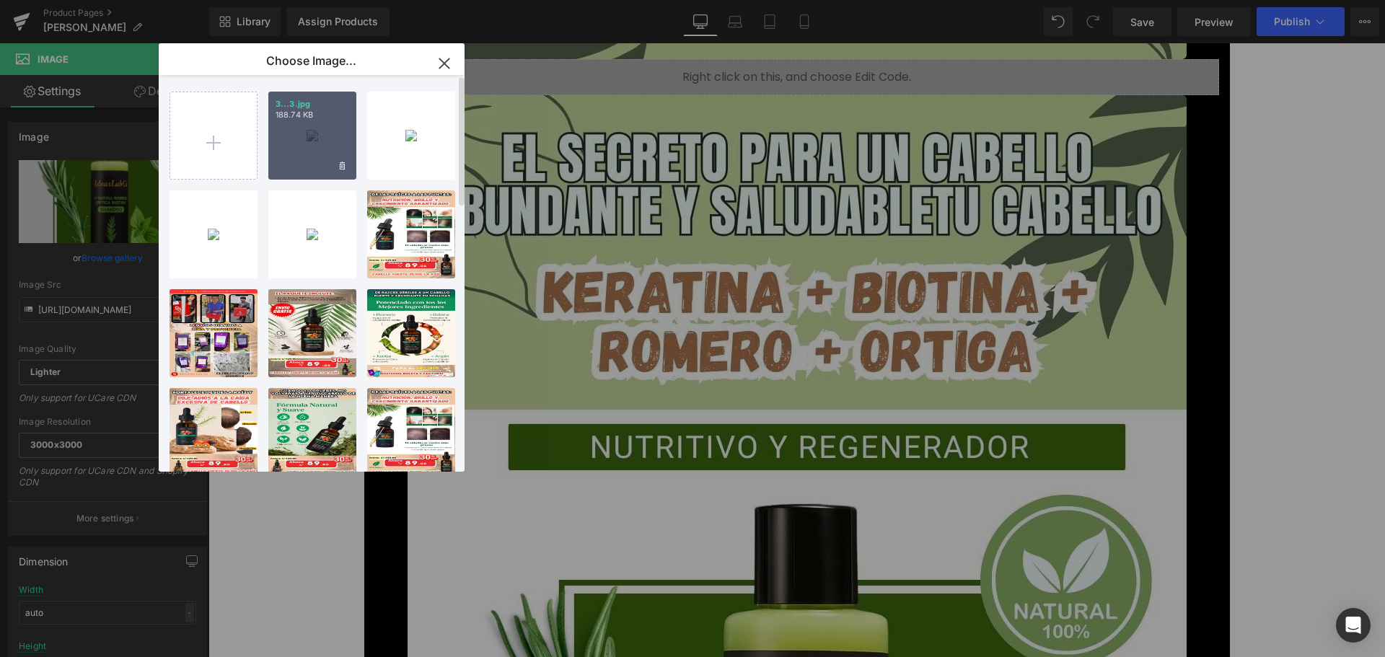
click at [309, 118] on p "188.74 KB" at bounding box center [313, 115] width 74 height 11
type input "https://ucarecdn.com/63ee9c57-fed1-4f0a-a589-373354f4a930/-/format/auto/-/previ…"
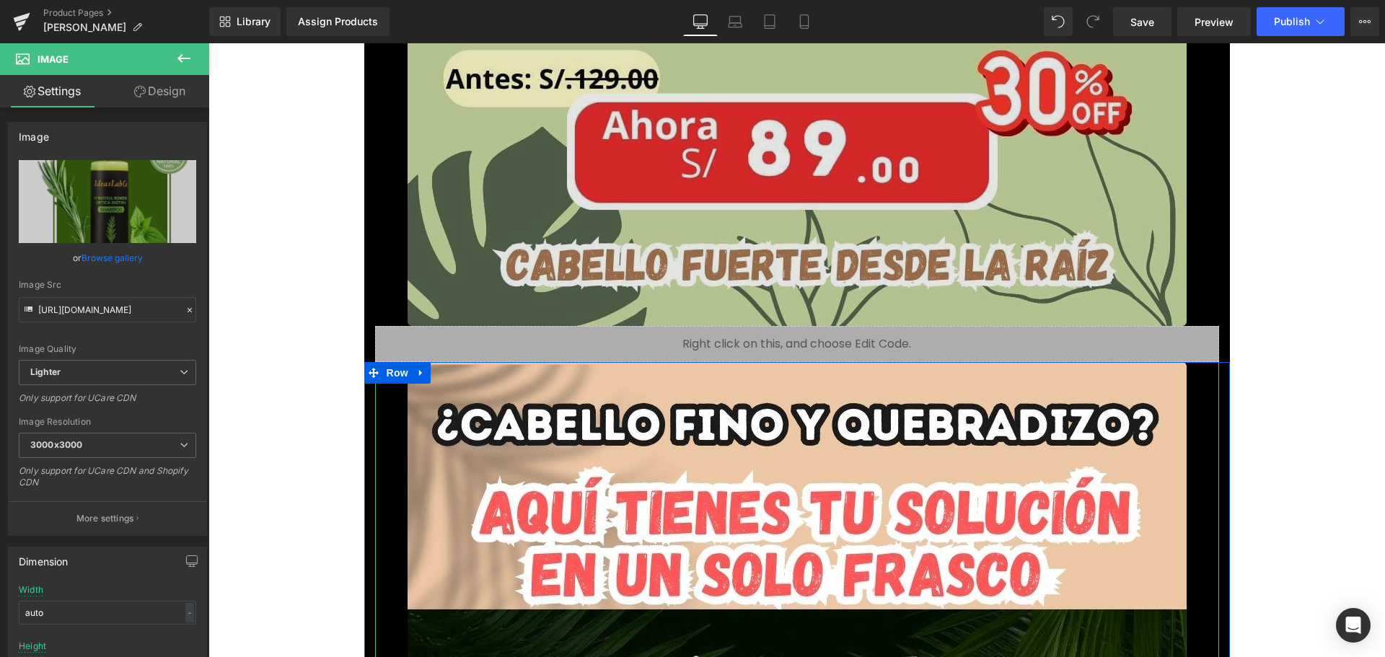
scroll to position [4400, 0]
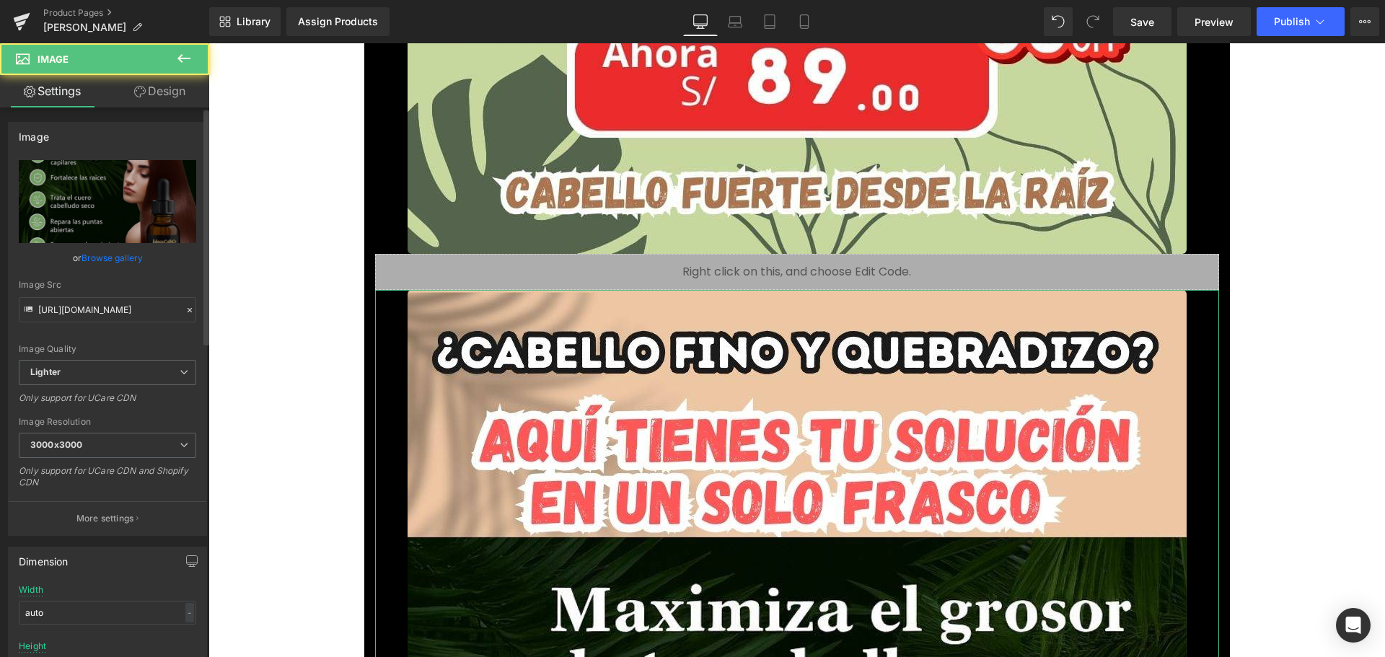
click at [117, 259] on link "Browse gallery" at bounding box center [112, 257] width 61 height 25
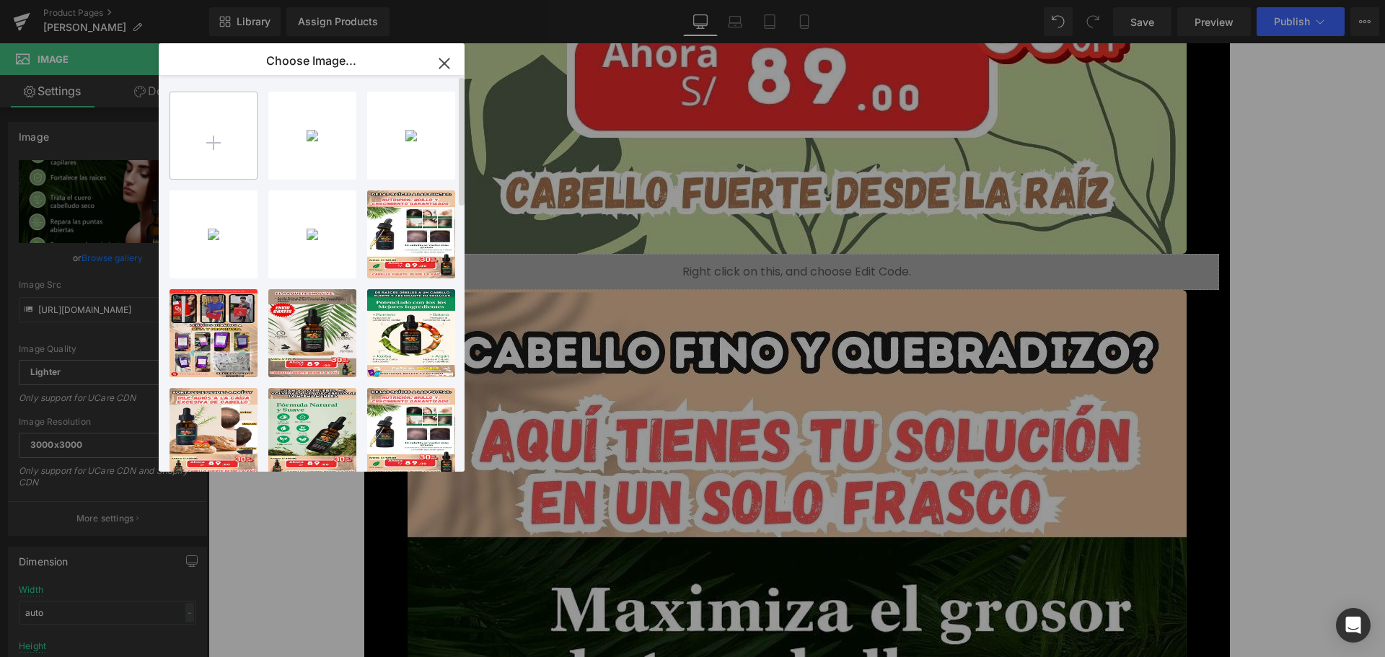
click at [212, 144] on input "file" at bounding box center [213, 135] width 87 height 87
type input "C:\fakepath\4.jpg"
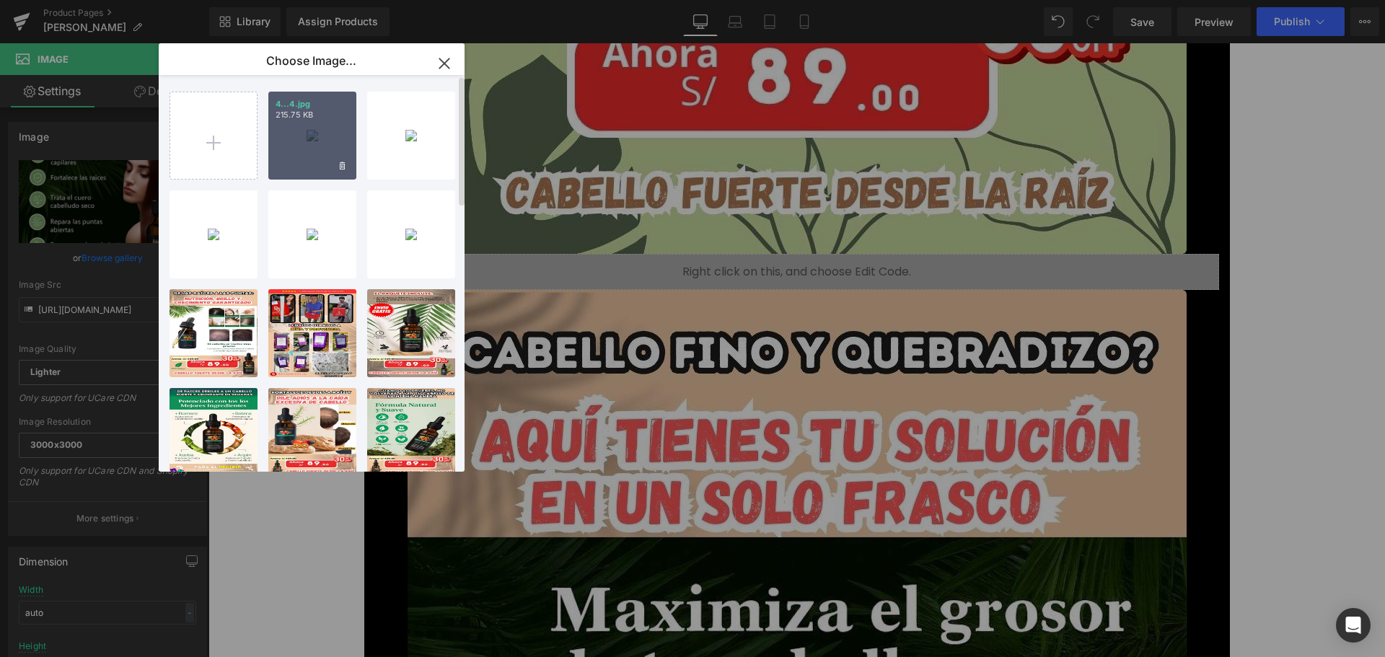
click at [299, 131] on div "4...4.jpg 215.75 KB" at bounding box center [312, 136] width 88 height 88
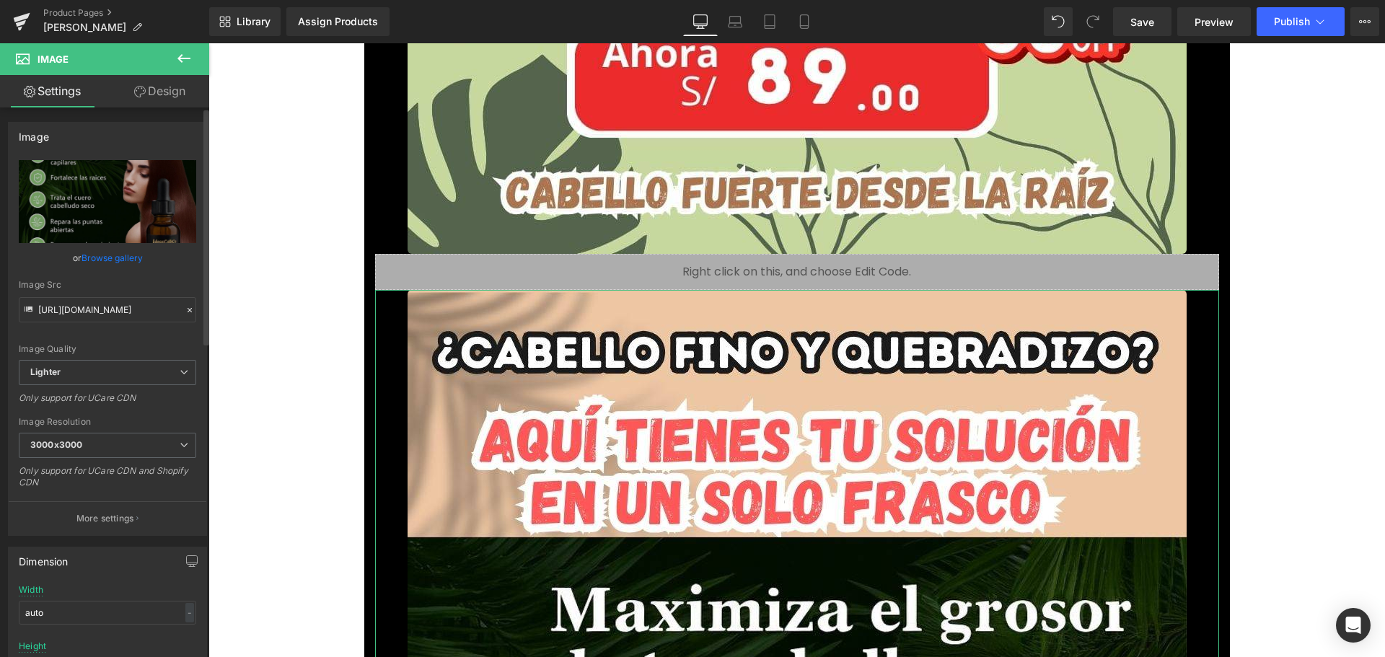
click at [113, 255] on link "Browse gallery" at bounding box center [112, 257] width 61 height 25
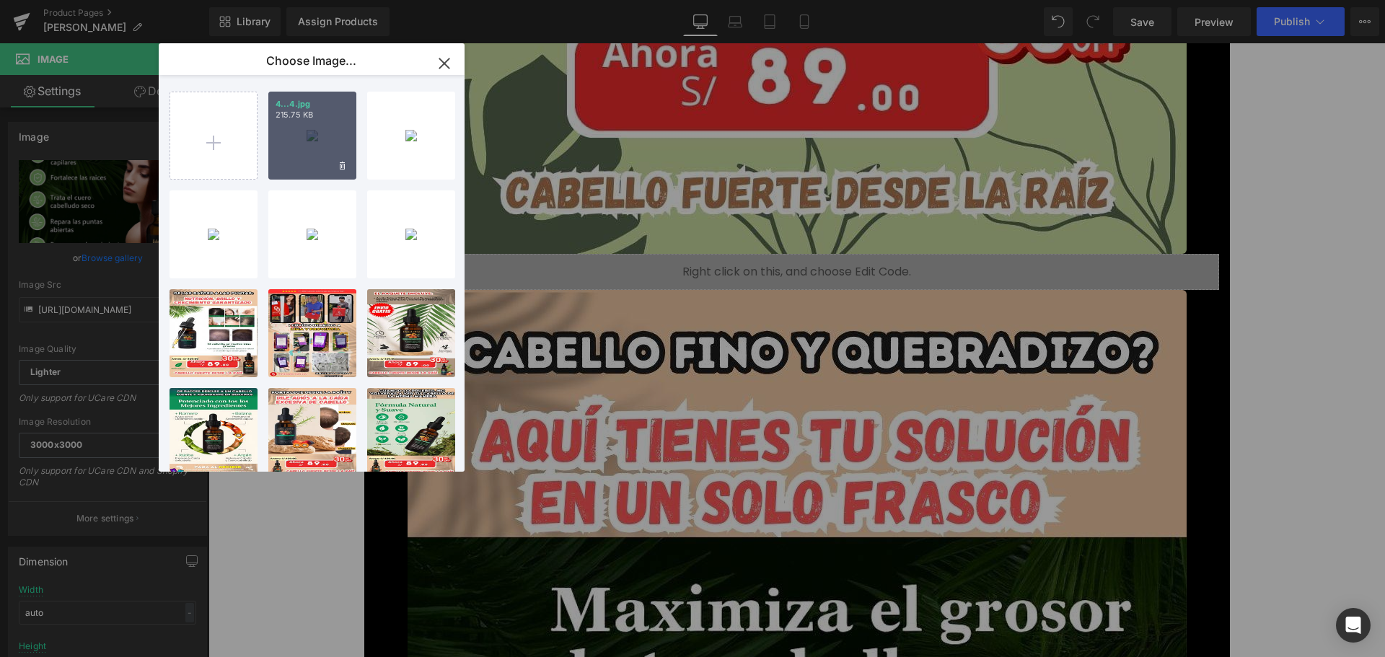
click at [317, 128] on div "4...4.jpg 215.75 KB" at bounding box center [312, 136] width 88 height 88
type input "https://ucarecdn.com/0224626c-425f-445d-b2ec-dcd3bd44aef6/-/format/auto/-/previ…"
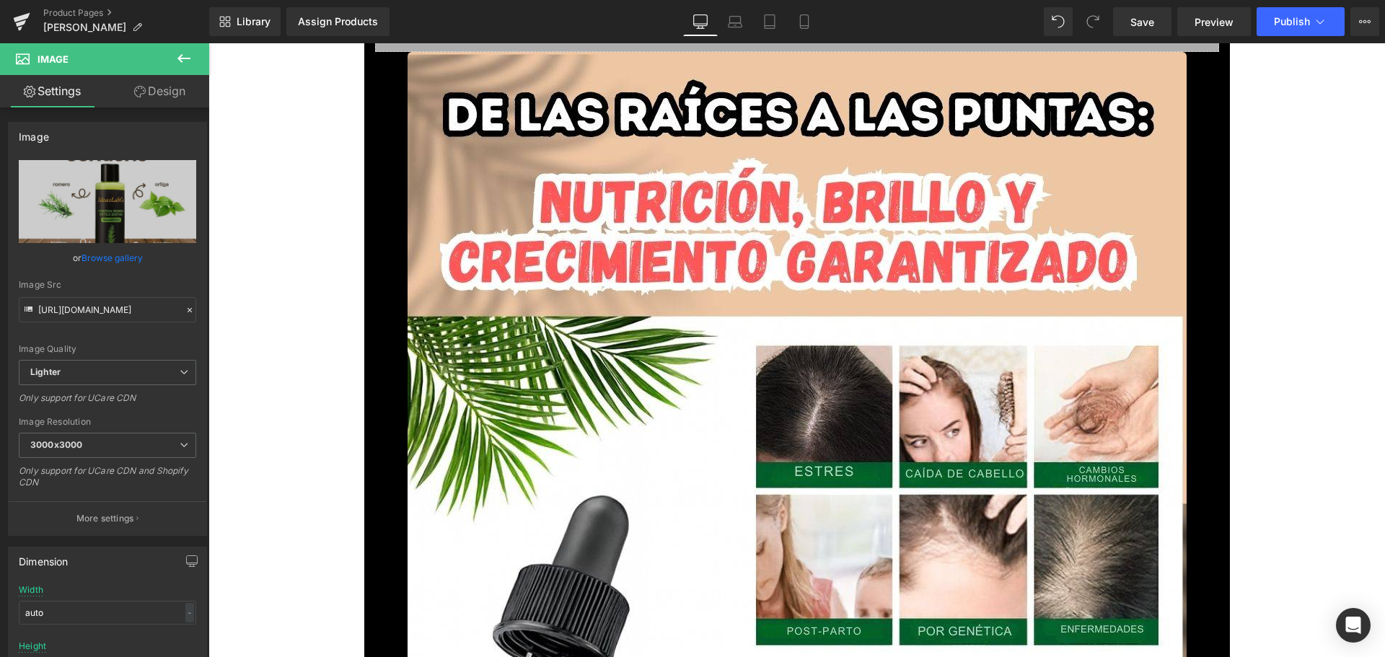
scroll to position [6203, 0]
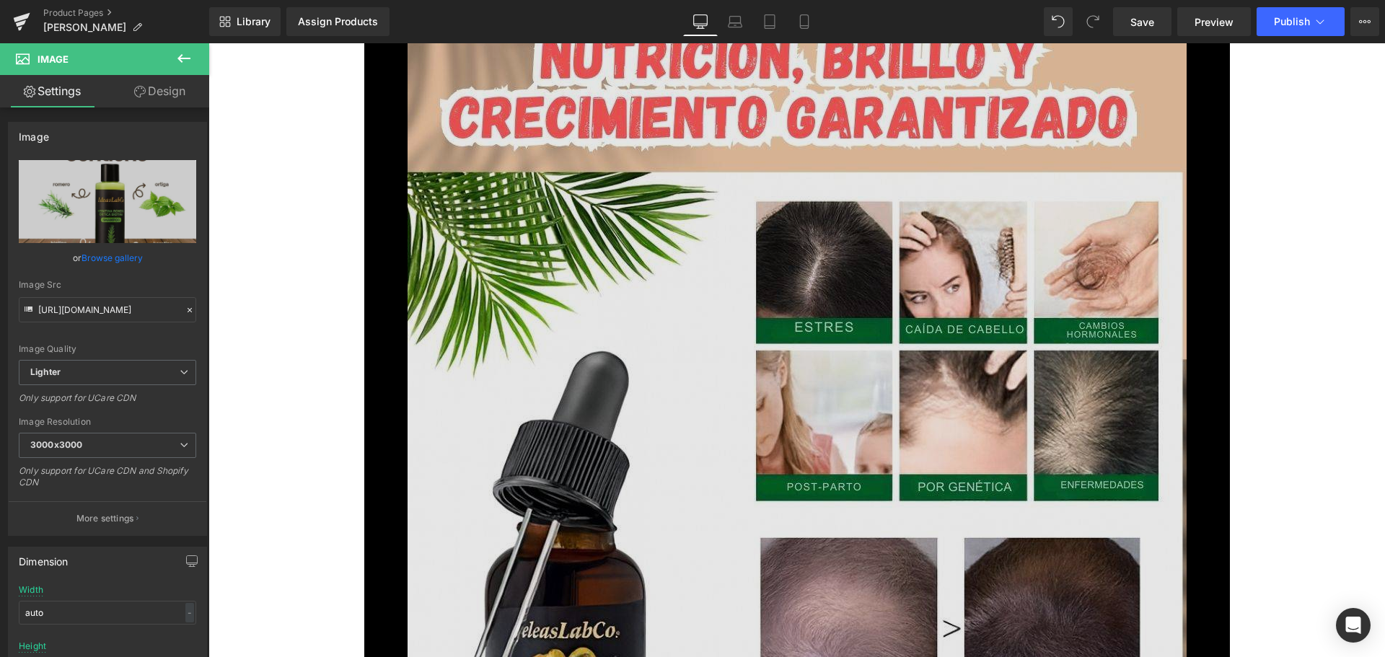
click at [698, 374] on img at bounding box center [797, 600] width 779 height 1385
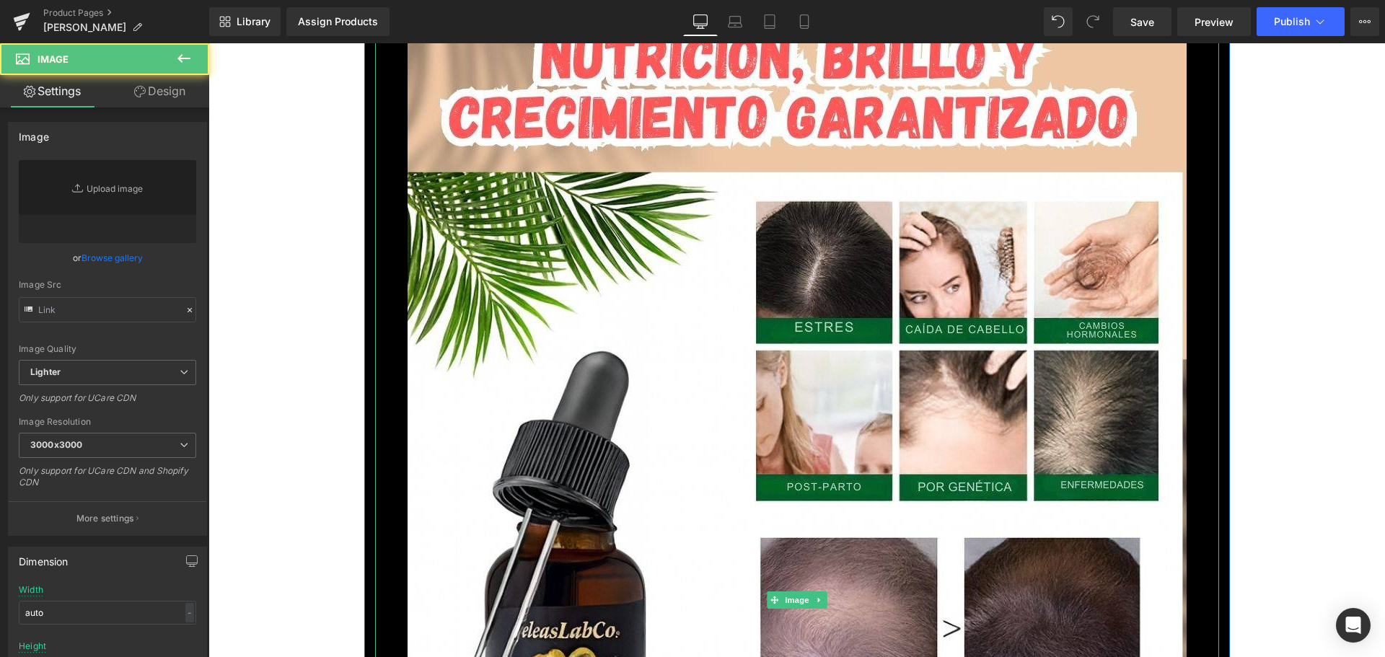
type input "[URL][DOMAIN_NAME]"
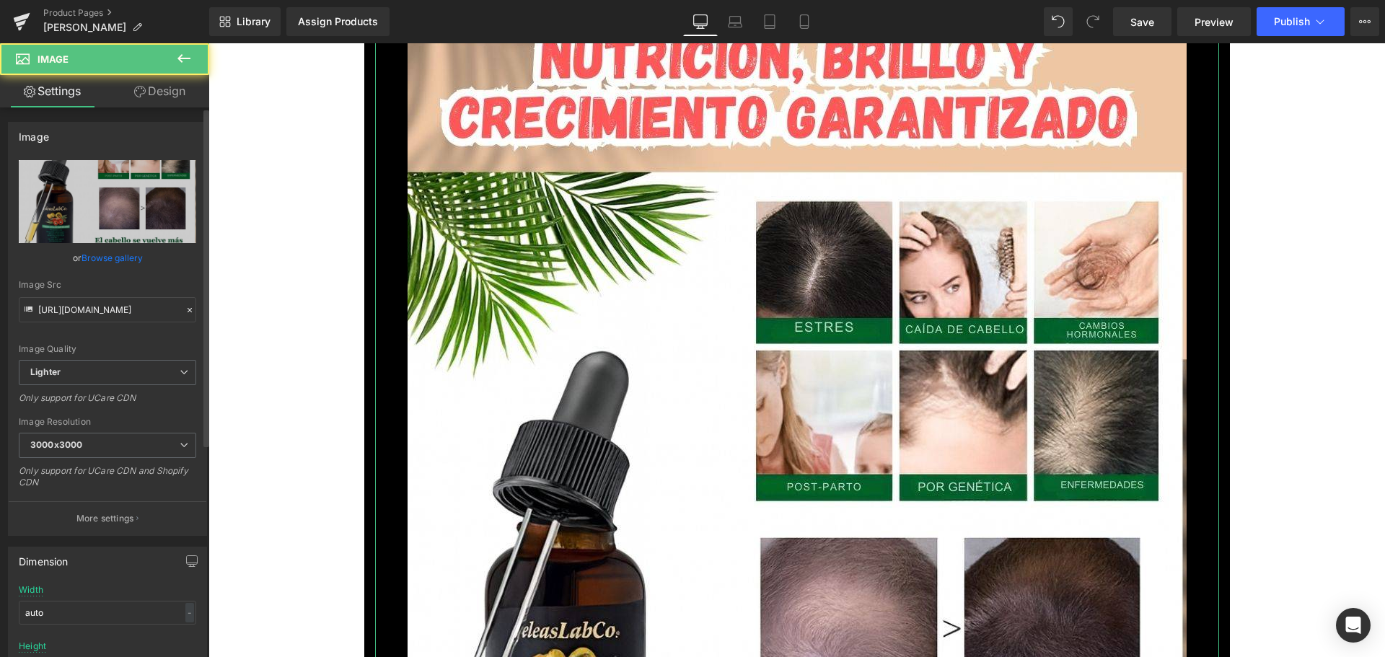
click at [126, 258] on link "Browse gallery" at bounding box center [112, 257] width 61 height 25
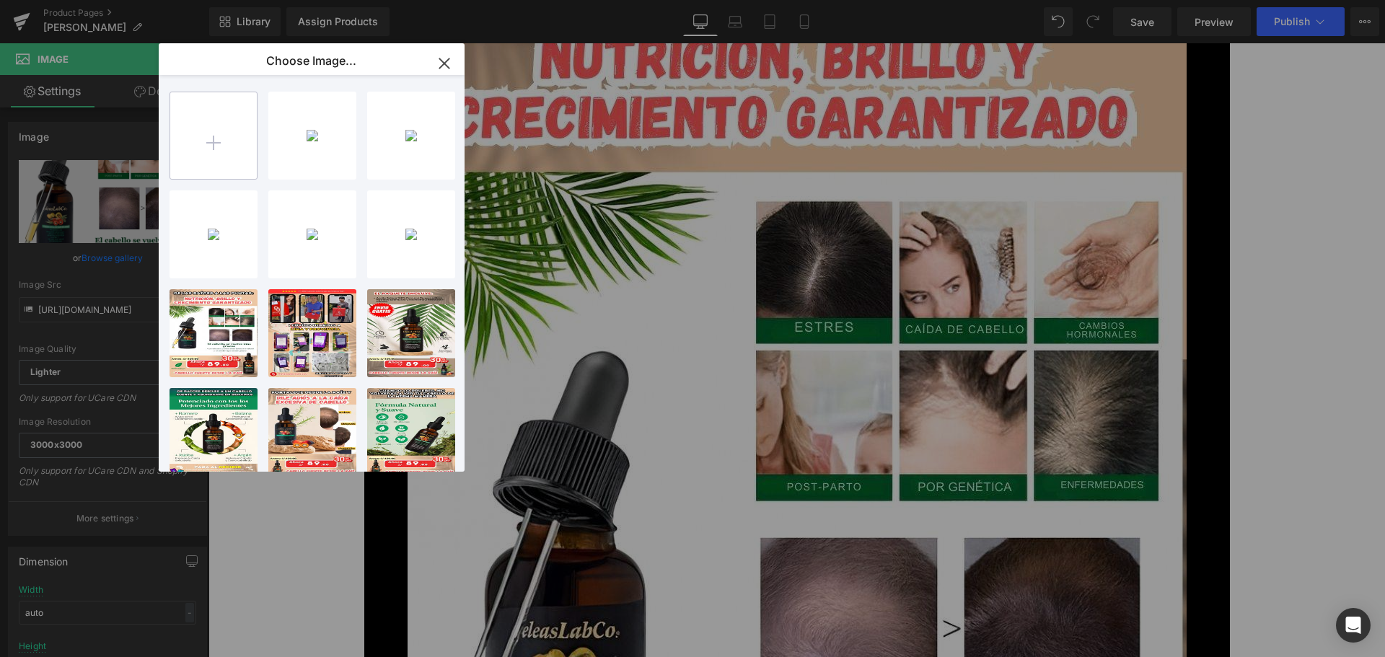
click at [239, 141] on input "file" at bounding box center [213, 135] width 87 height 87
type input "C:\fakepath\5.jpg"
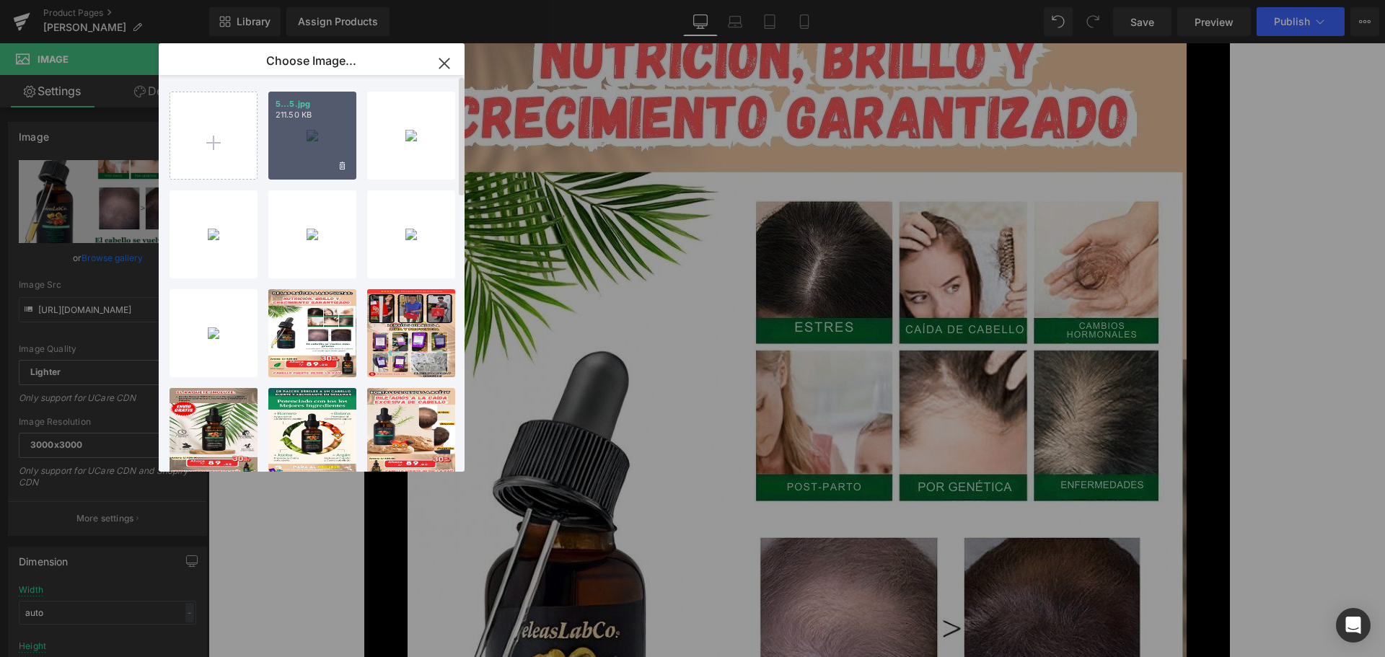
click at [310, 122] on div "5...5.jpg 211.50 KB" at bounding box center [312, 136] width 88 height 88
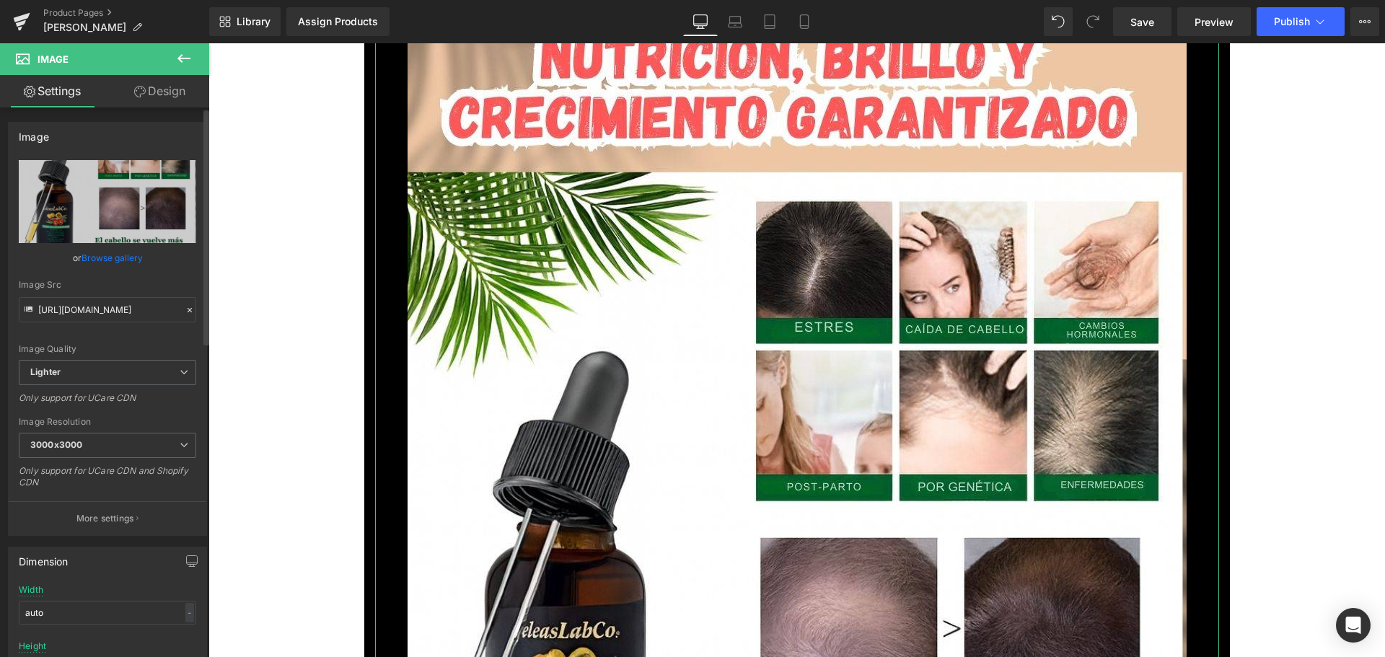
click at [116, 257] on link "Browse gallery" at bounding box center [112, 257] width 61 height 25
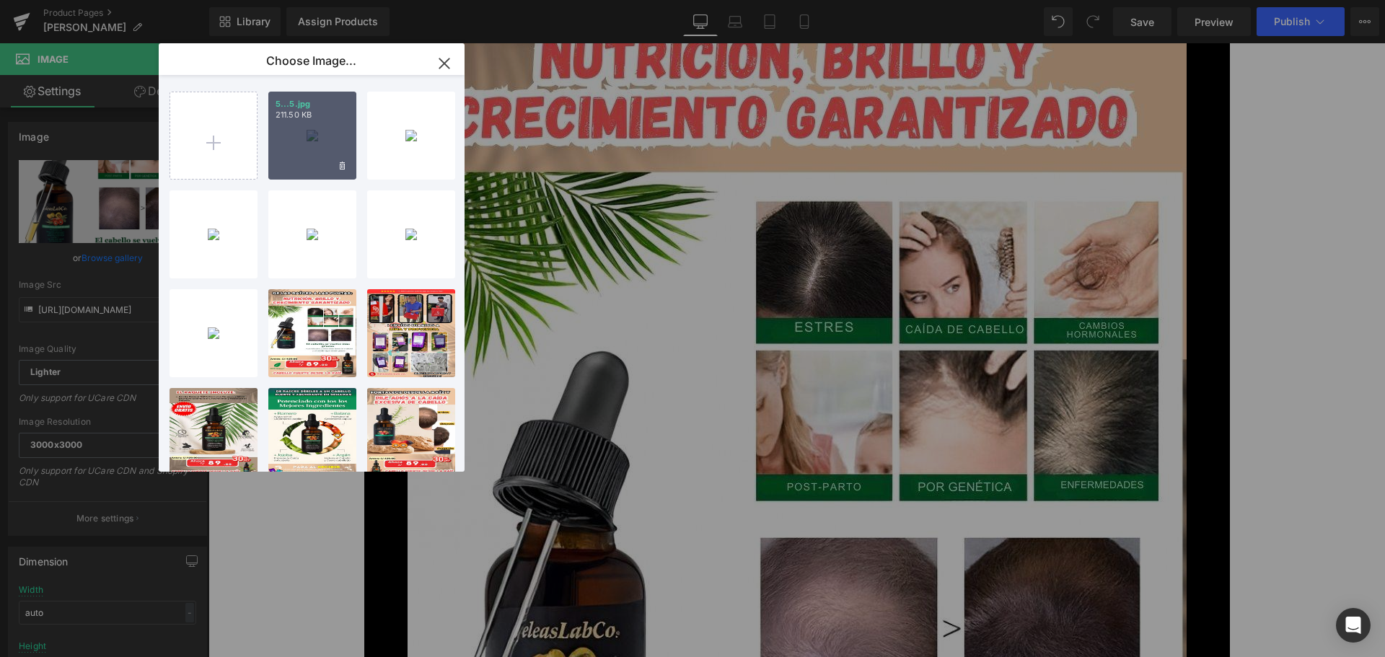
click at [307, 147] on div "5...5.jpg 211.50 KB" at bounding box center [312, 136] width 88 height 88
type input "https://ucarecdn.com/c1ea86f2-6e4d-4e4a-a629-45e3868920a0/-/format/auto/-/previ…"
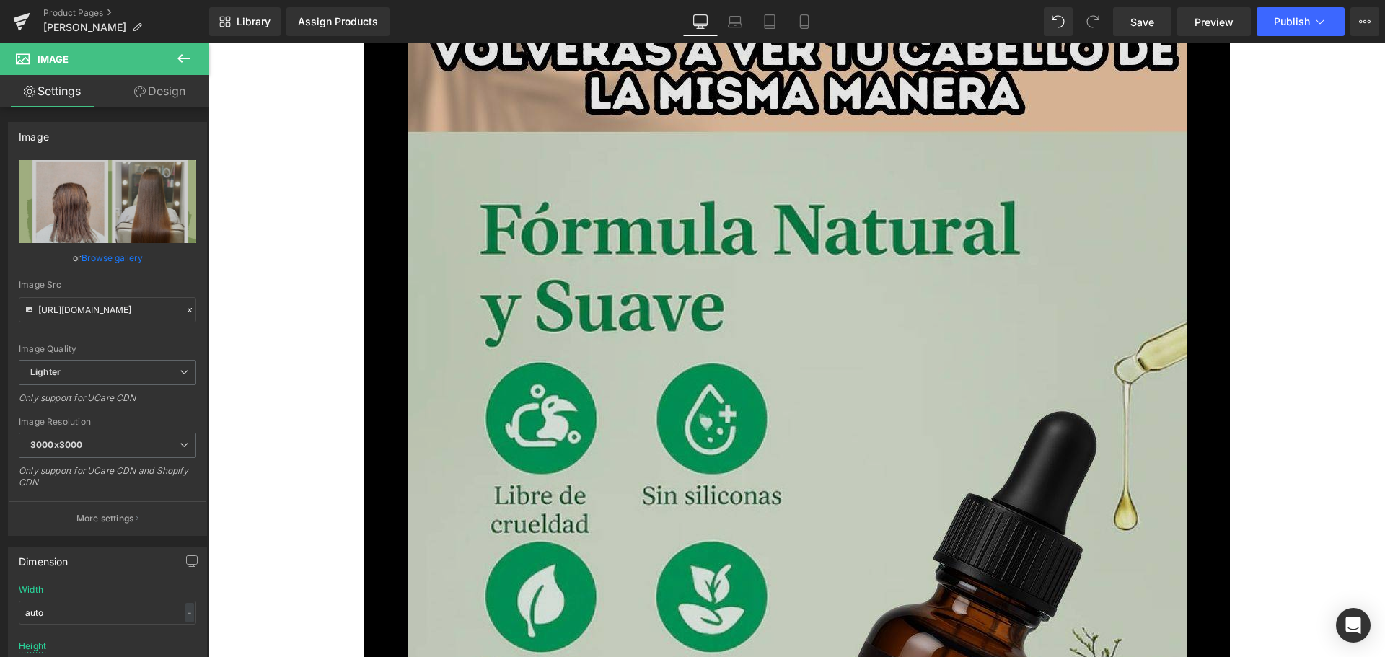
scroll to position [7573, 0]
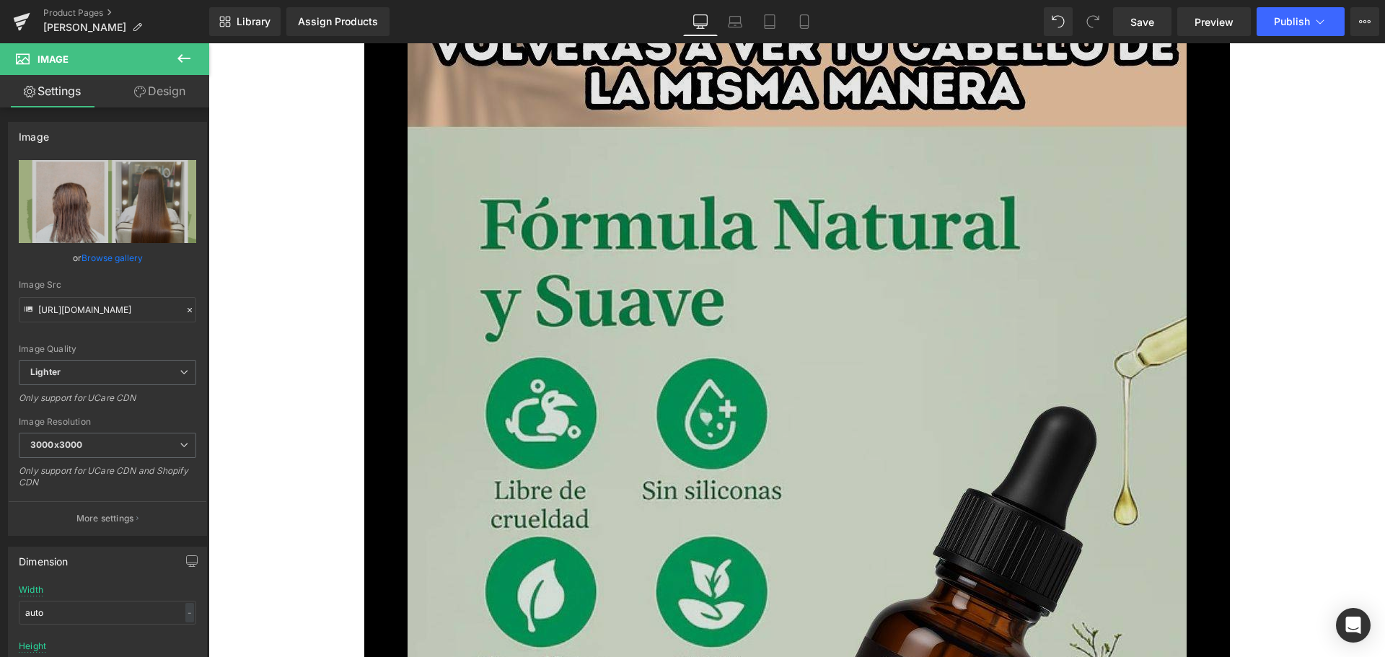
click at [818, 324] on img at bounding box center [797, 650] width 779 height 1385
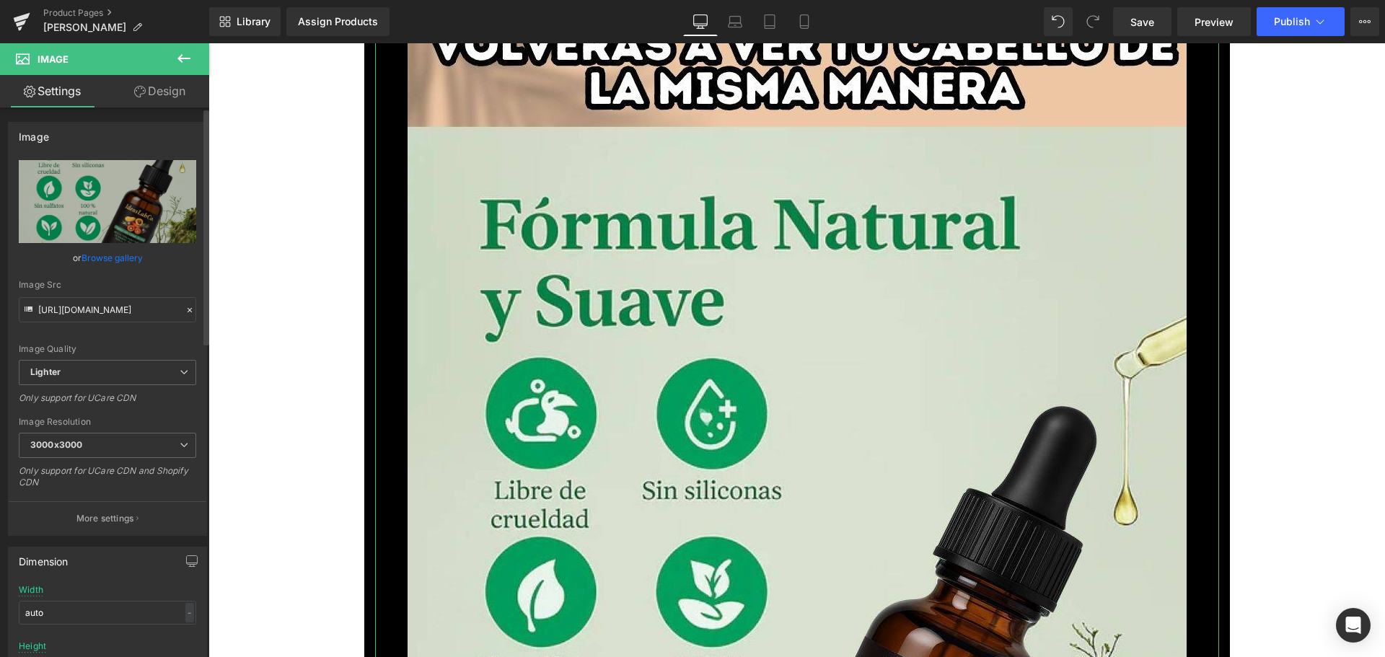
click at [109, 255] on link "Browse gallery" at bounding box center [112, 257] width 61 height 25
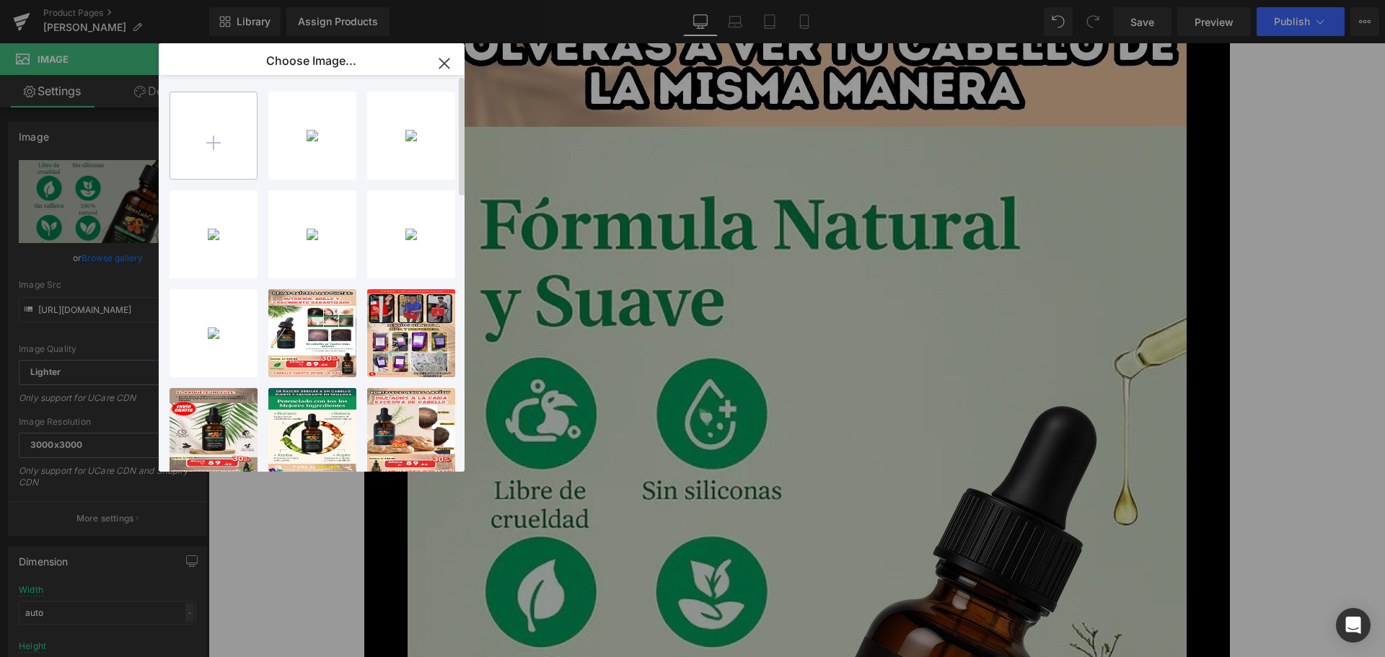
click at [208, 122] on input "file" at bounding box center [213, 135] width 87 height 87
type input "C:\fakepath\6.jpg"
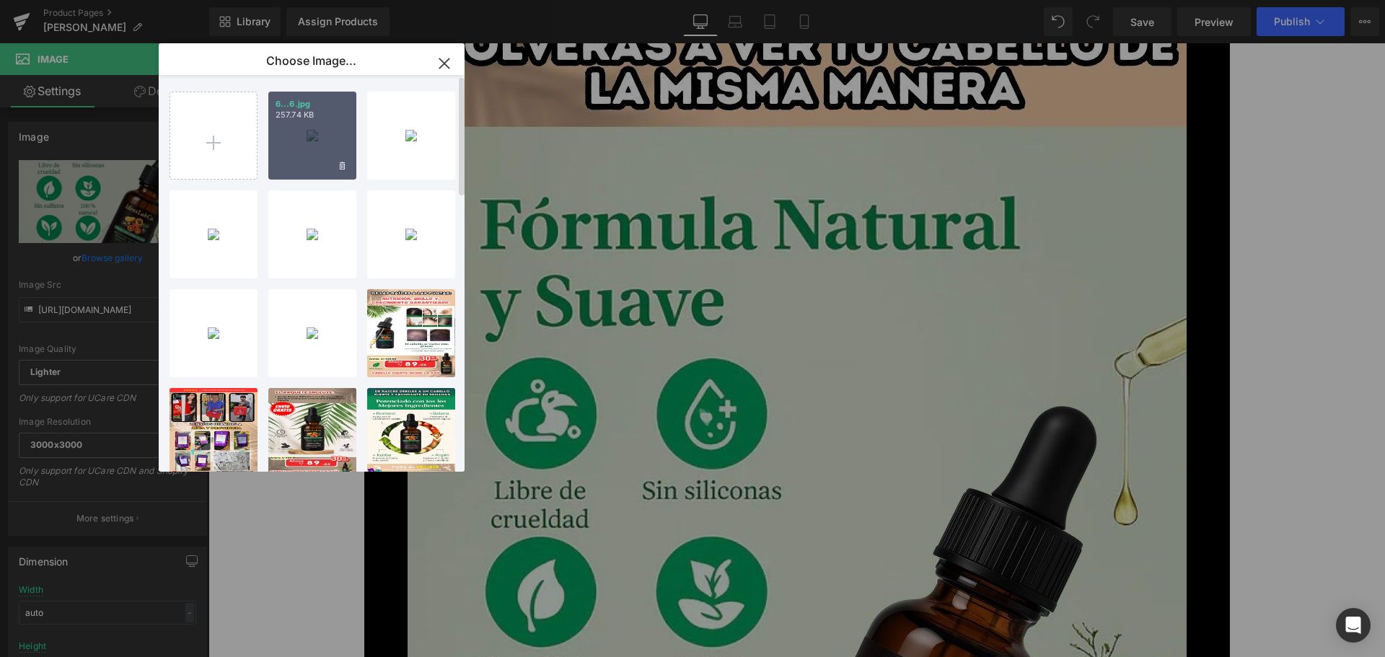
click at [322, 105] on p "6...6.jpg" at bounding box center [313, 104] width 74 height 11
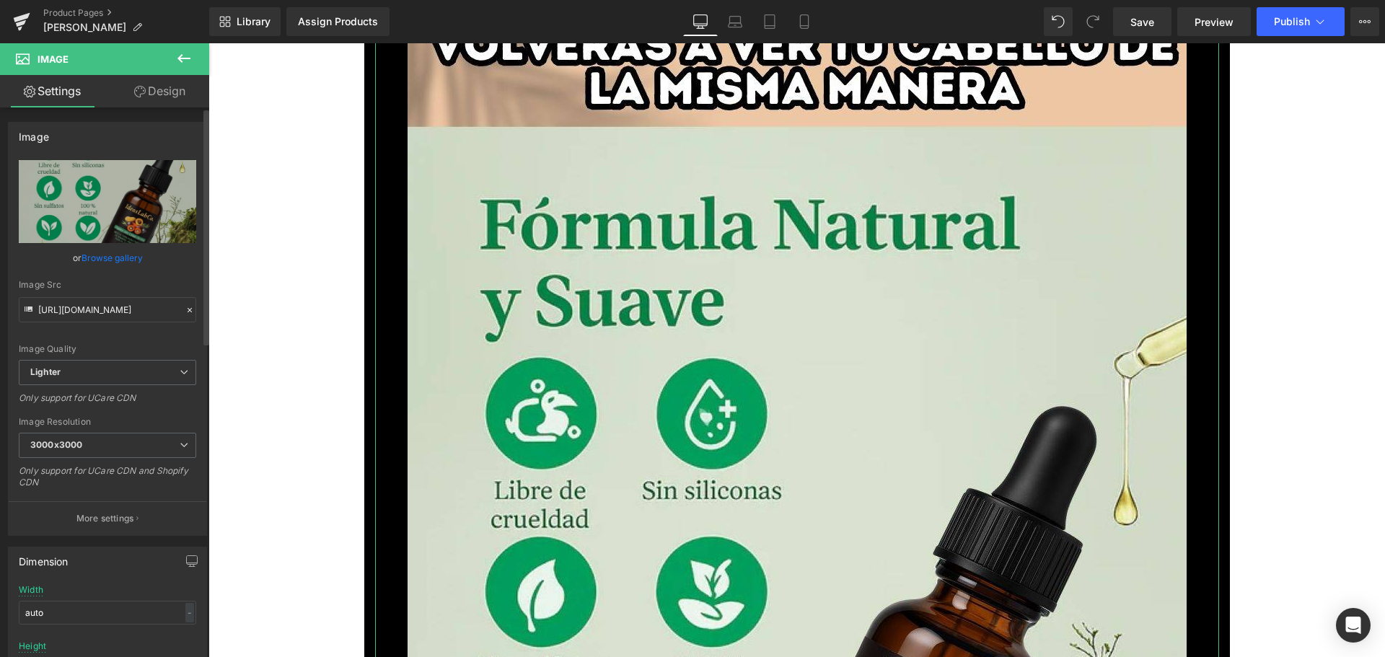
click at [119, 252] on link "Browse gallery" at bounding box center [112, 257] width 61 height 25
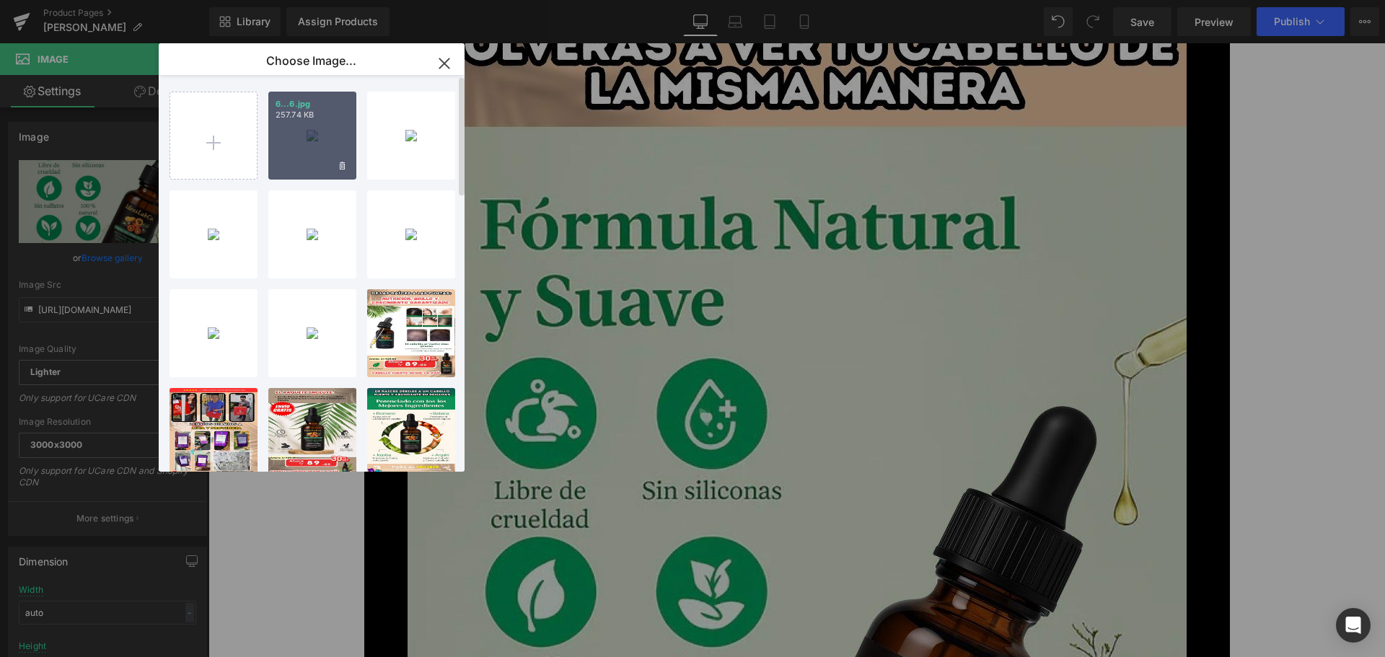
click at [301, 159] on div "6...6.jpg 257.74 KB" at bounding box center [312, 136] width 88 height 88
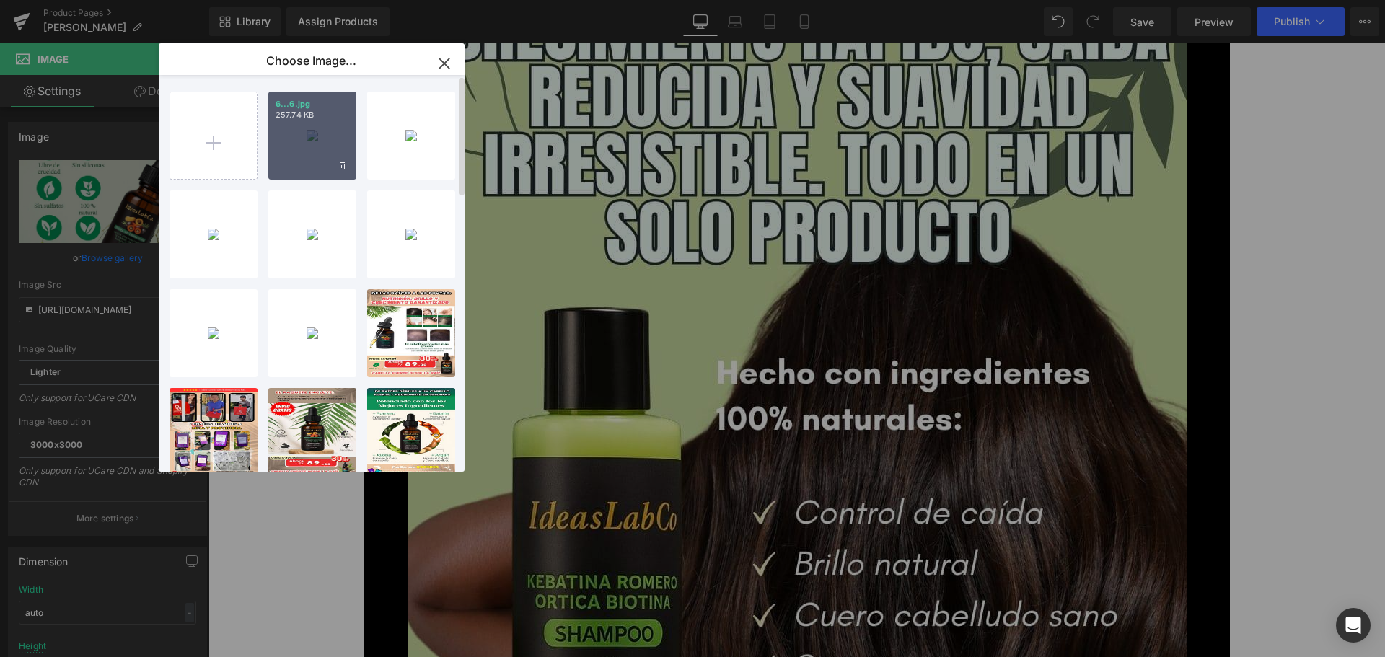
type input "https://ucarecdn.com/8ce43e22-d76c-4da2-9f0e-5fc55db2709e/-/format/auto/-/previ…"
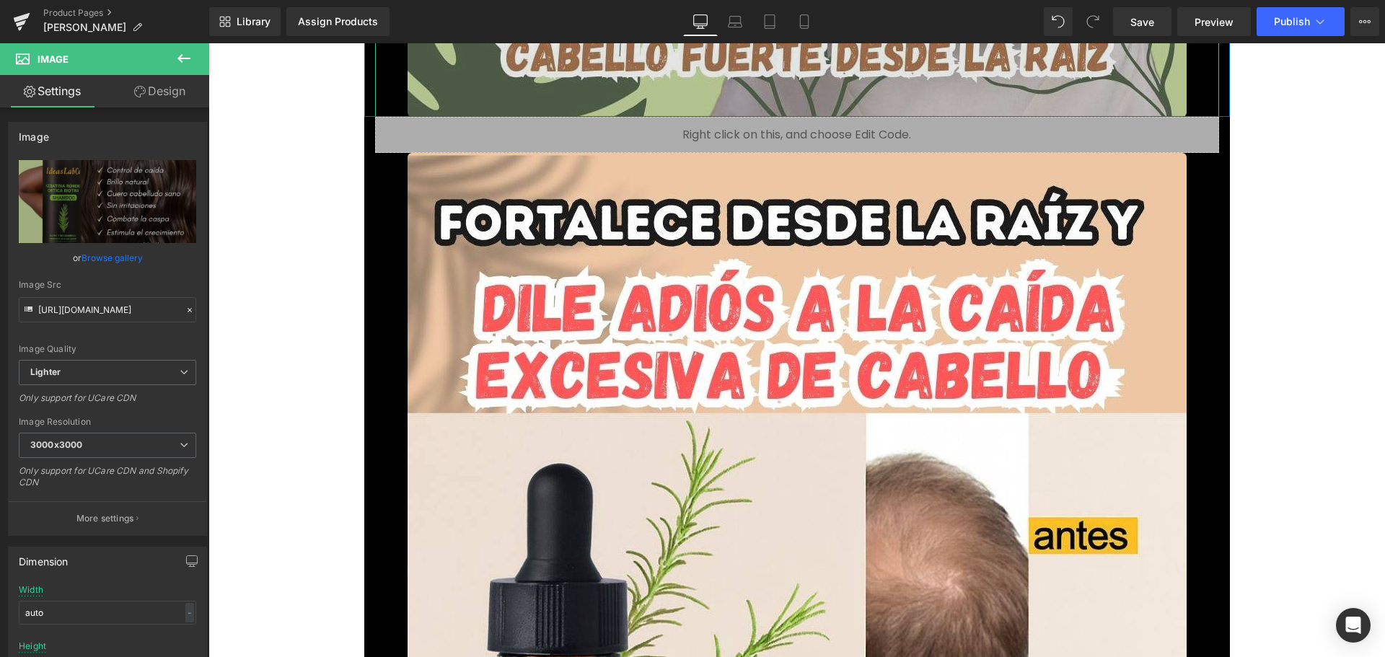
scroll to position [8944, 0]
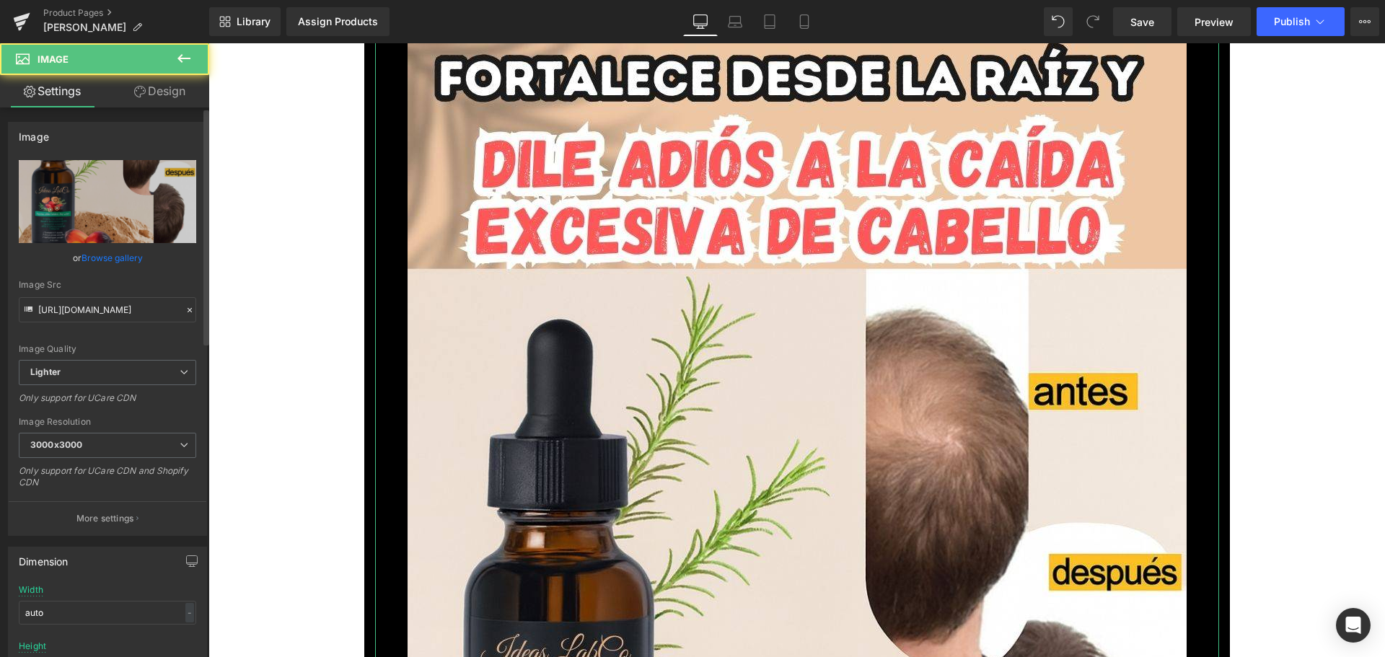
click at [136, 262] on link "Browse gallery" at bounding box center [112, 257] width 61 height 25
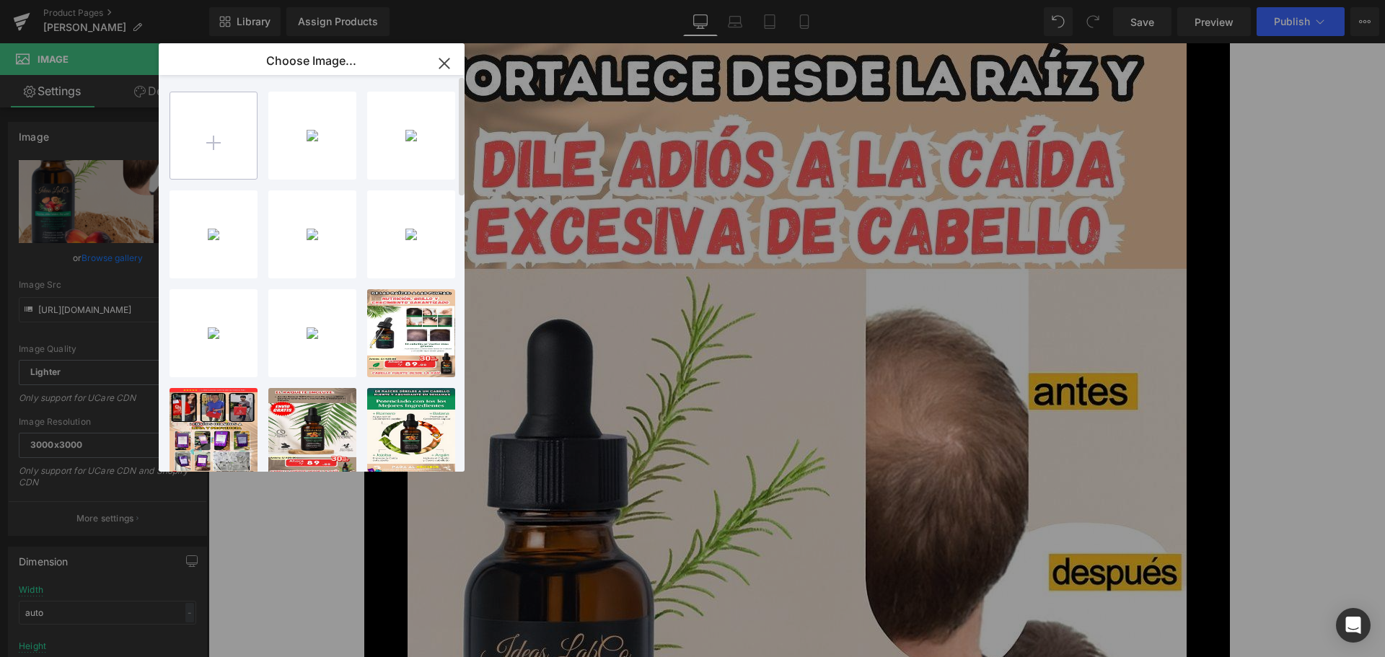
click at [215, 147] on input "file" at bounding box center [213, 135] width 87 height 87
type input "C:\fakepath\7.jpg"
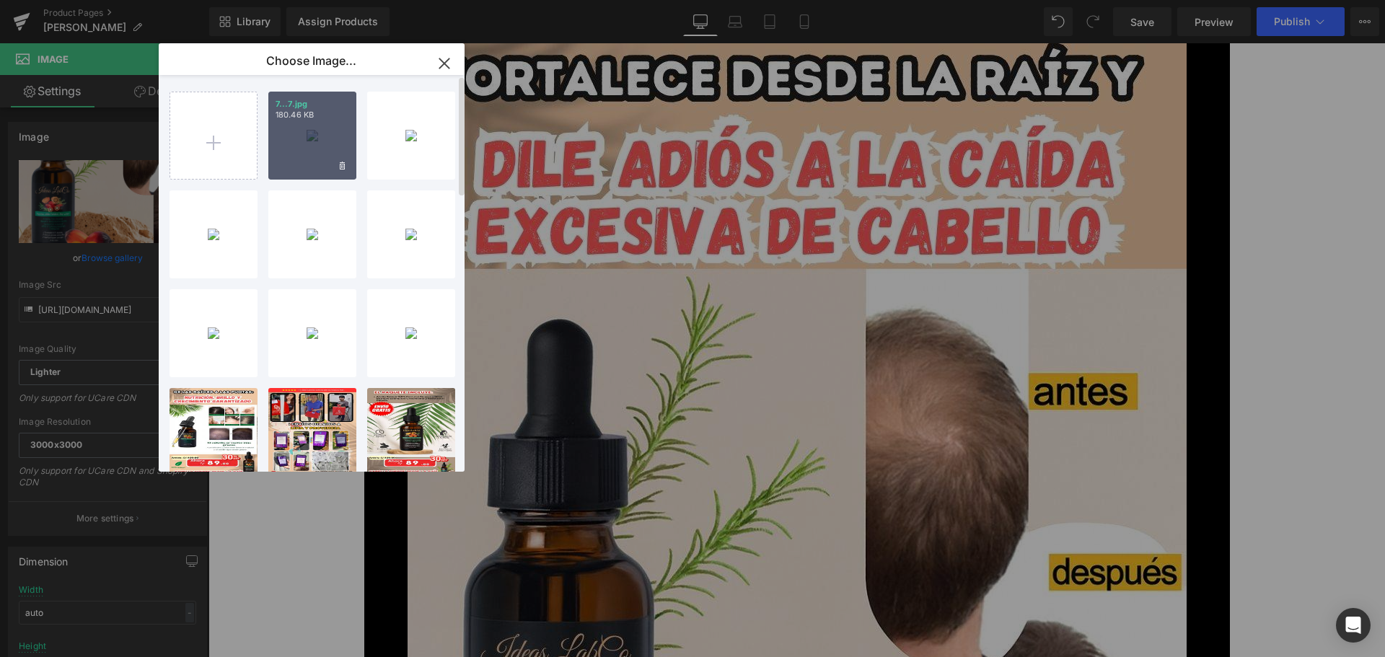
drag, startPoint x: 306, startPoint y: 143, endPoint x: 128, endPoint y: 157, distance: 178.0
click at [306, 143] on div "7...7.jpg 180.46 KB" at bounding box center [312, 136] width 88 height 88
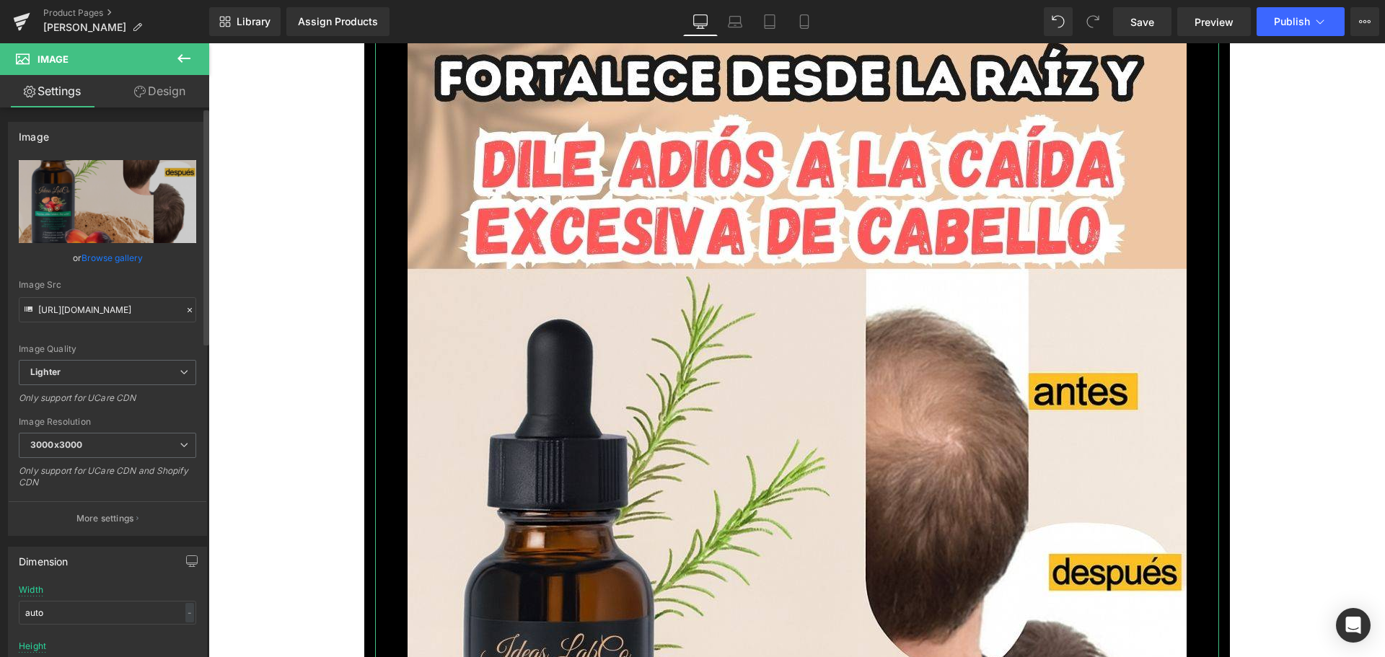
click at [125, 261] on link "Browse gallery" at bounding box center [112, 257] width 61 height 25
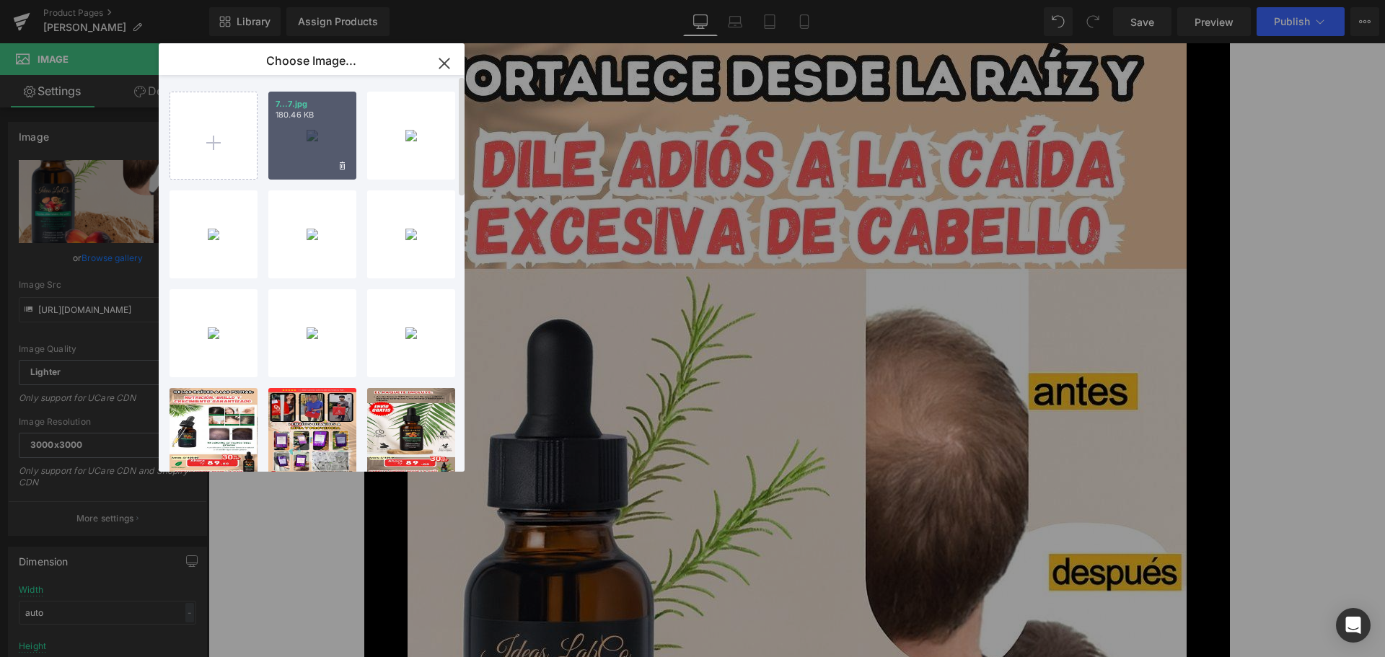
drag, startPoint x: 295, startPoint y: 133, endPoint x: 88, endPoint y: 92, distance: 211.0
click at [295, 133] on div "7...7.jpg 180.46 KB" at bounding box center [312, 136] width 88 height 88
type input "https://ucarecdn.com/37d60a2e-62cf-4ec5-947d-319cdc3434bd/-/format/auto/-/previ…"
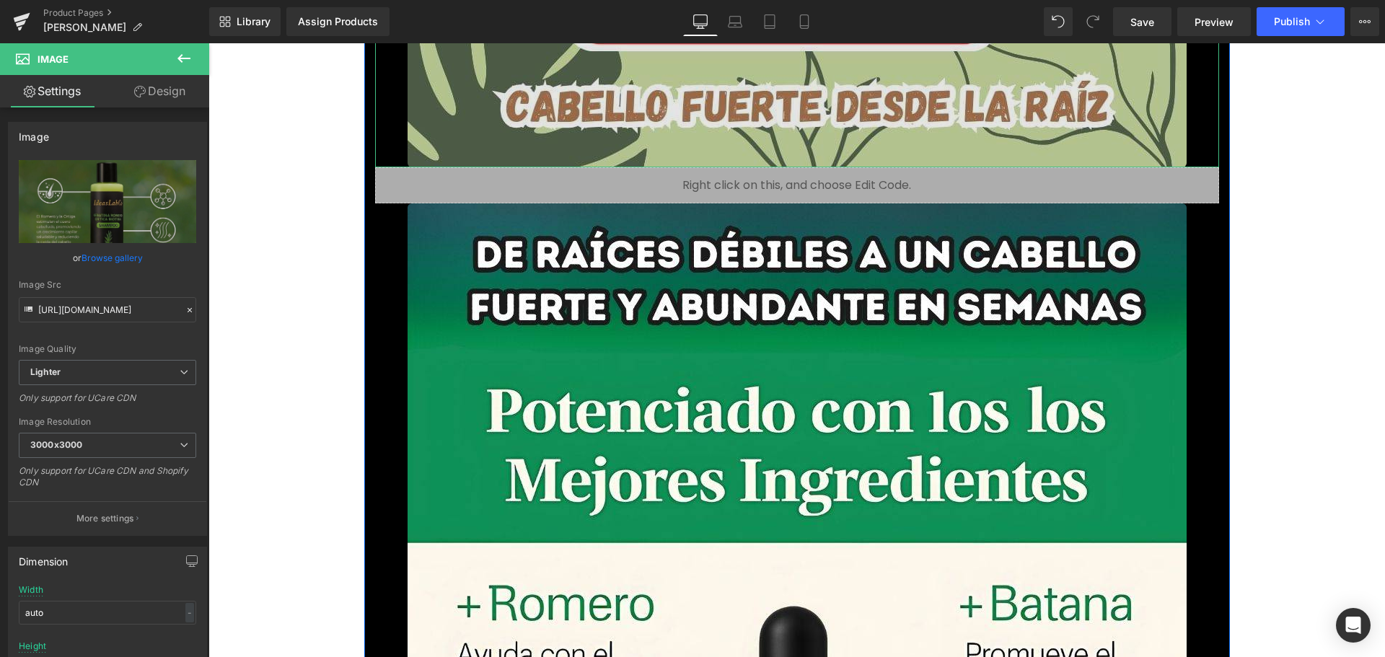
scroll to position [10530, 0]
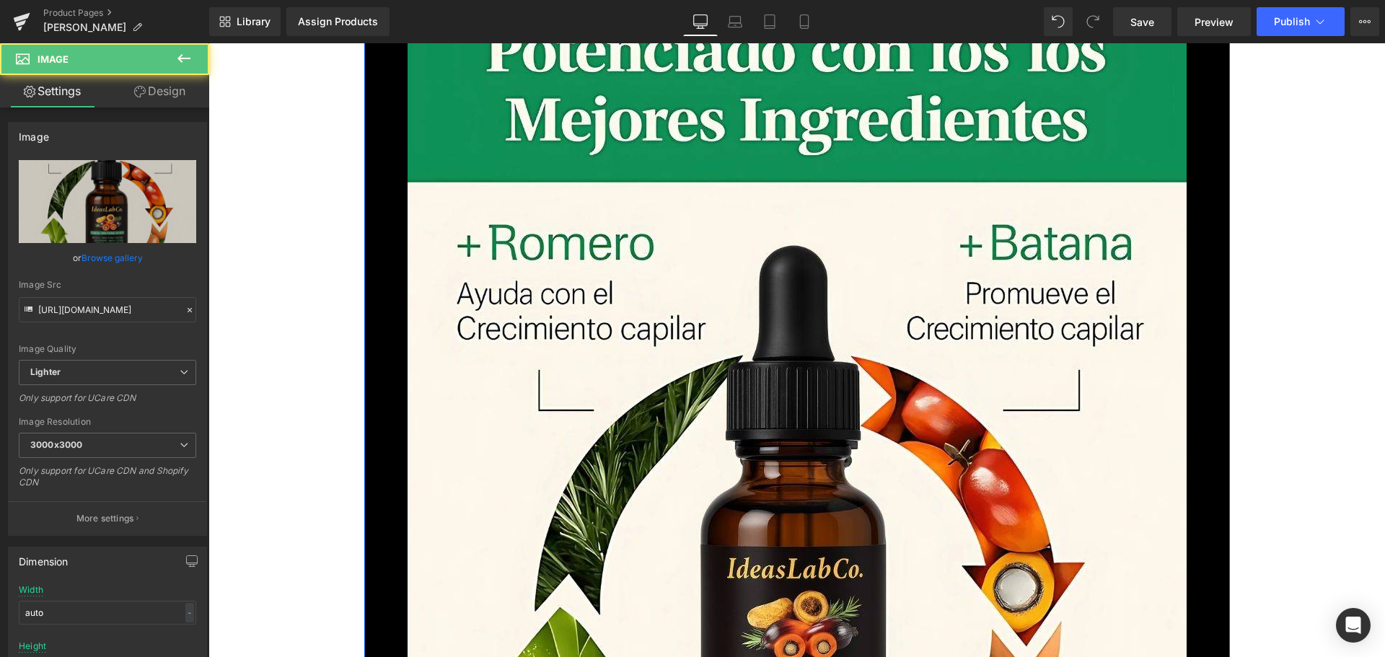
click at [772, 421] on img at bounding box center [797, 535] width 779 height 1385
click at [86, 258] on link "Browse gallery" at bounding box center [112, 257] width 61 height 25
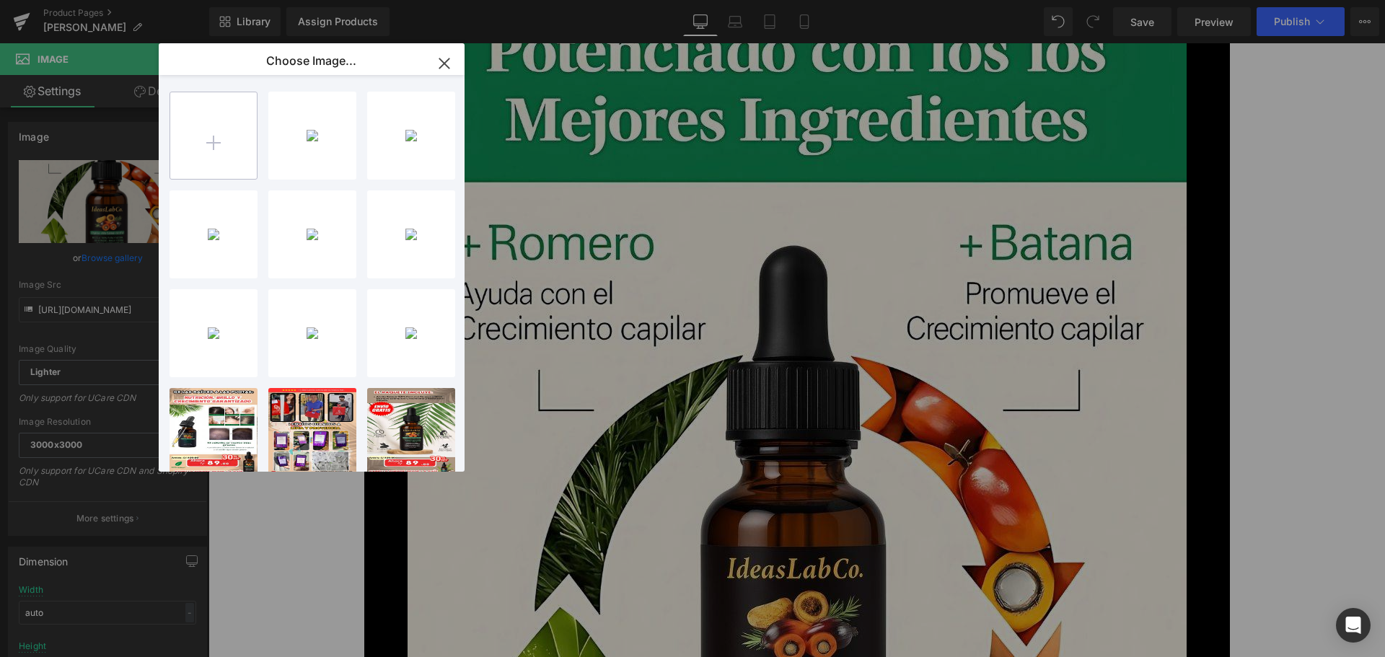
click at [209, 147] on input "file" at bounding box center [213, 135] width 87 height 87
type input "C:\fakepath\8.jpg"
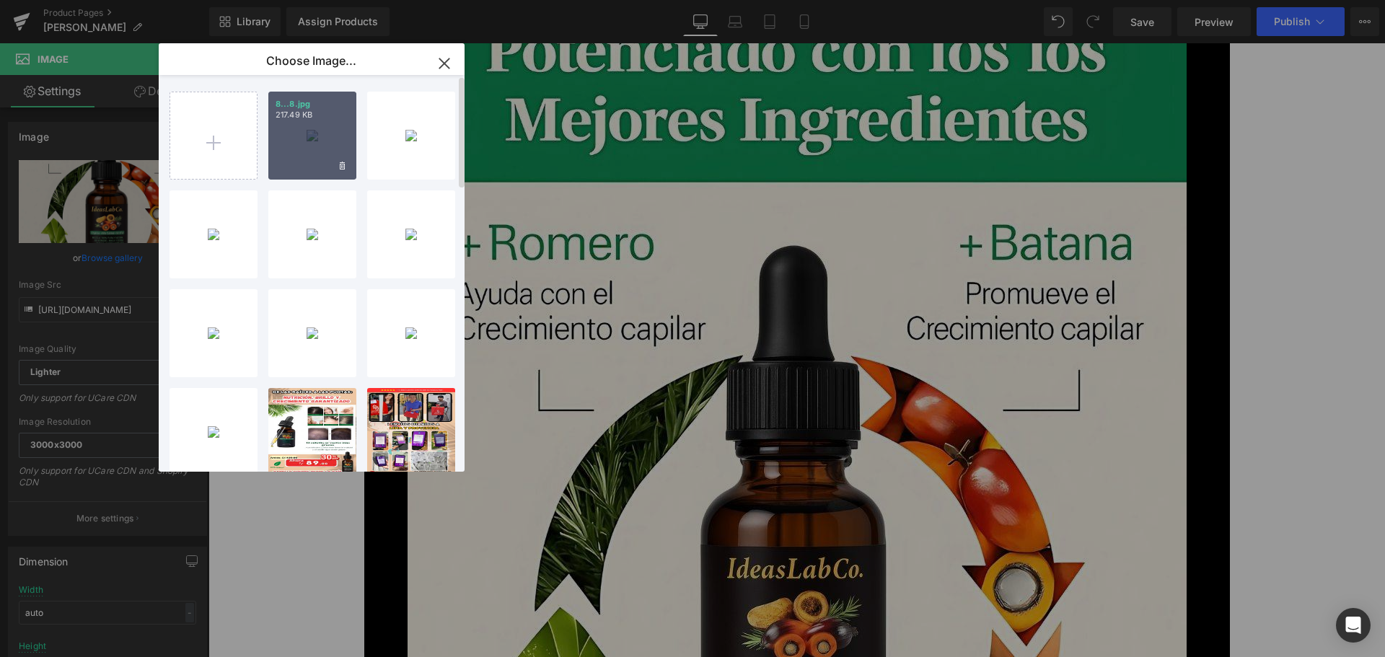
click at [309, 118] on p "217.49 KB" at bounding box center [313, 115] width 74 height 11
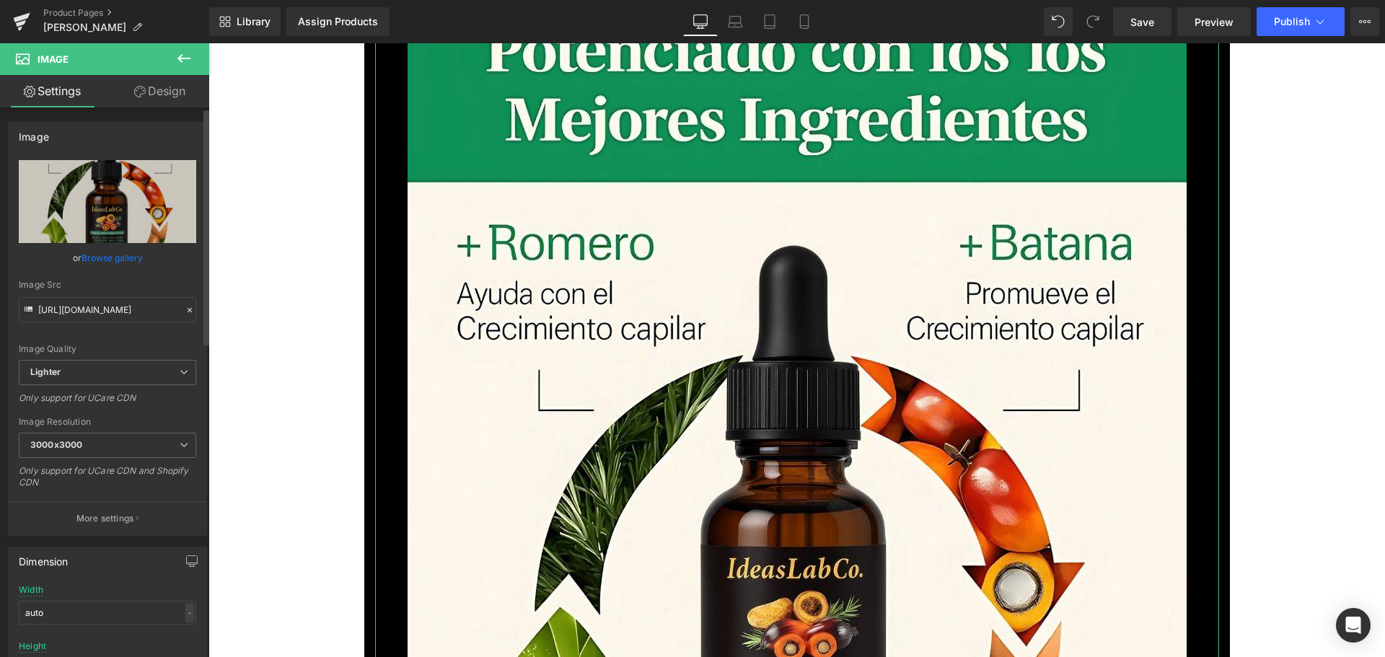
click at [126, 258] on link "Browse gallery" at bounding box center [112, 257] width 61 height 25
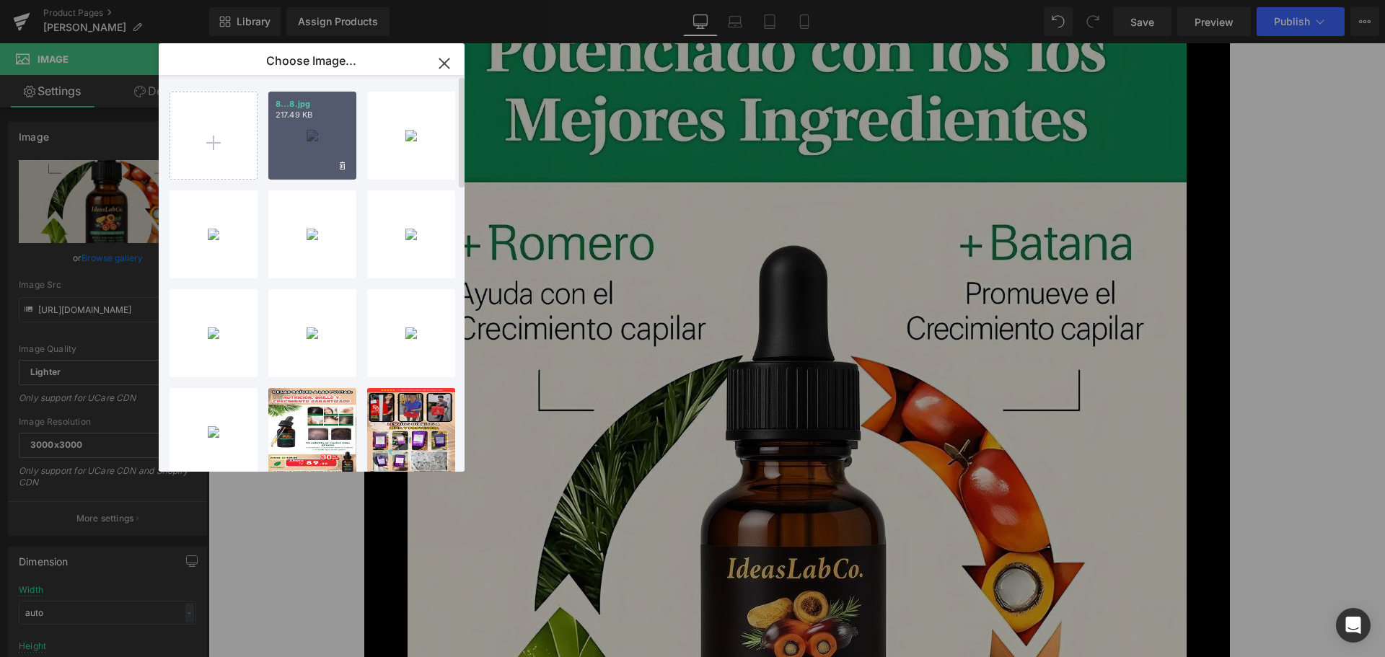
click at [289, 149] on div "8...8.jpg 217.49 KB" at bounding box center [312, 136] width 88 height 88
type input "https://ucarecdn.com/c36c35a1-5ca1-450a-b3bf-d69086b241f5/-/format/auto/-/previ…"
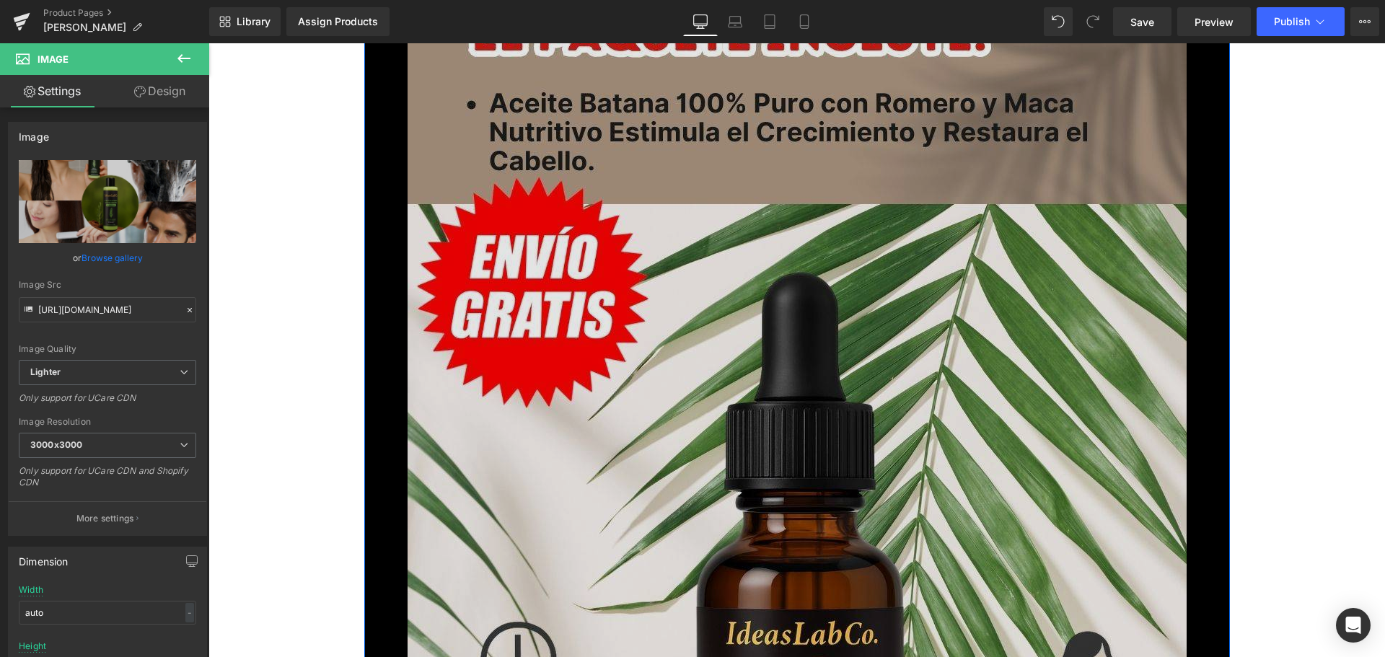
scroll to position [11829, 0]
click at [606, 441] on img at bounding box center [797, 657] width 779 height 1385
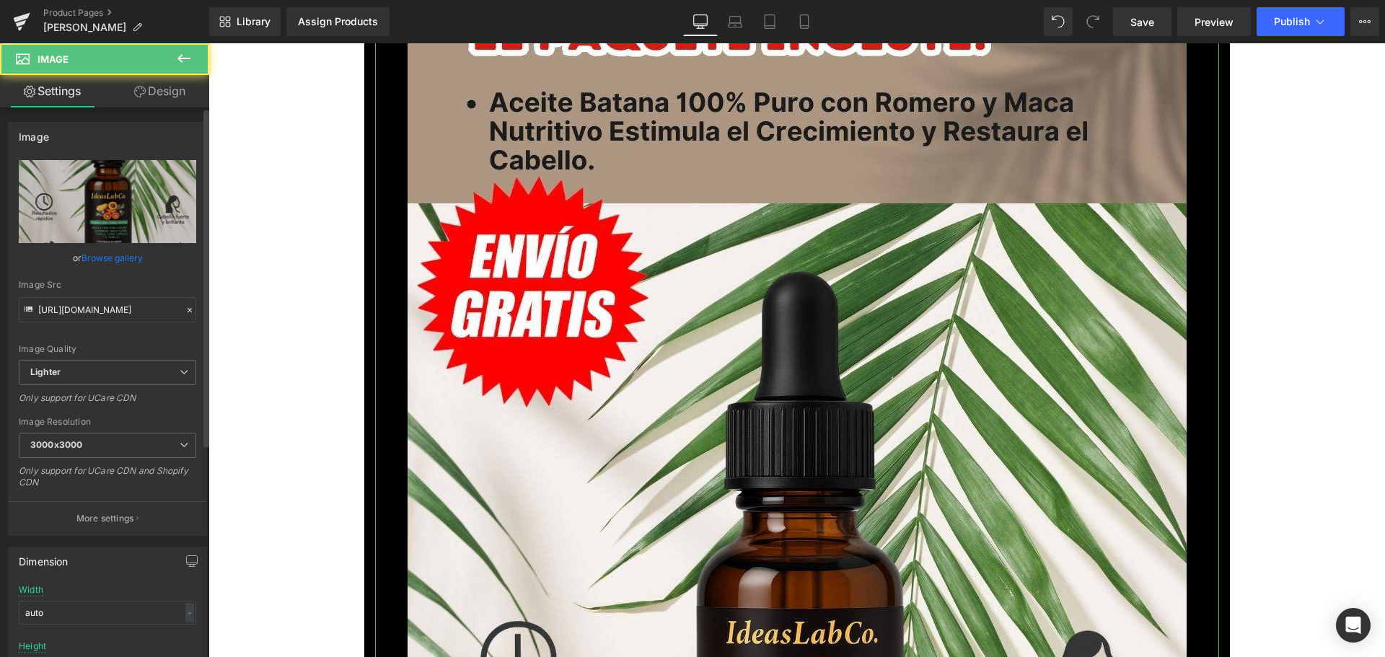
click at [100, 265] on link "Browse gallery" at bounding box center [112, 257] width 61 height 25
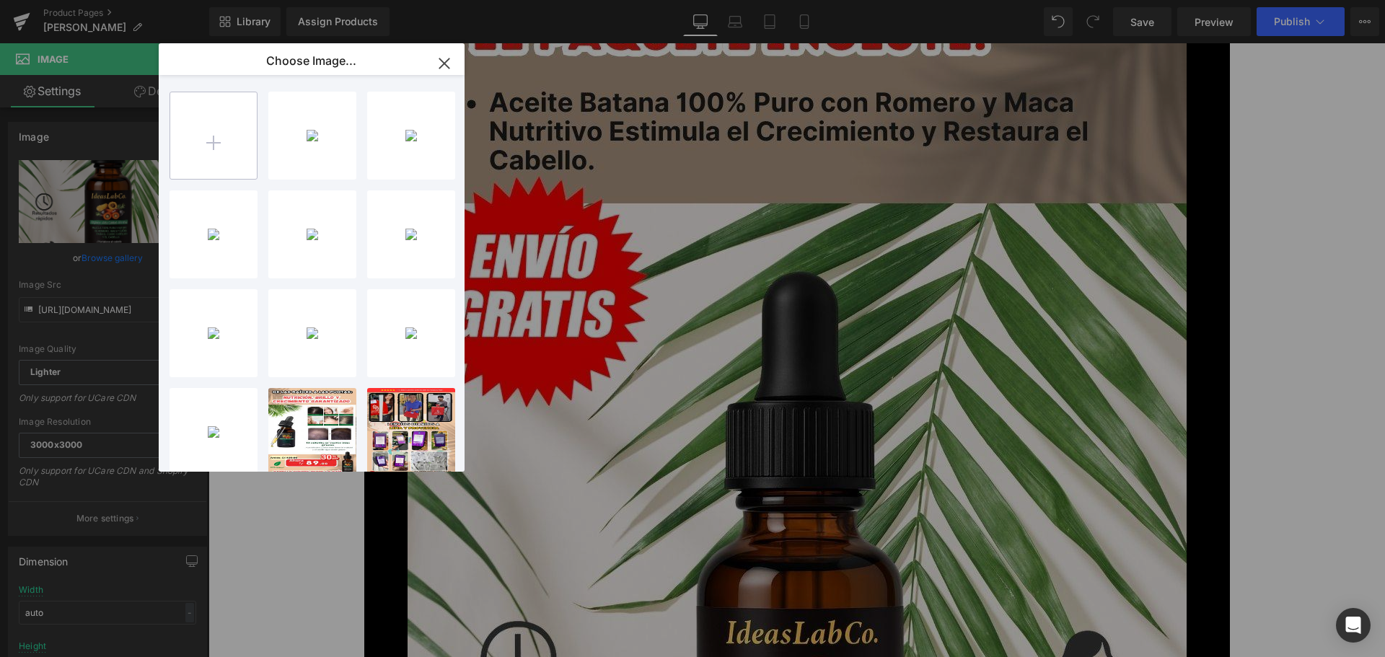
click at [243, 147] on input "file" at bounding box center [213, 135] width 87 height 87
type input "C:\fakepath\9.jpg"
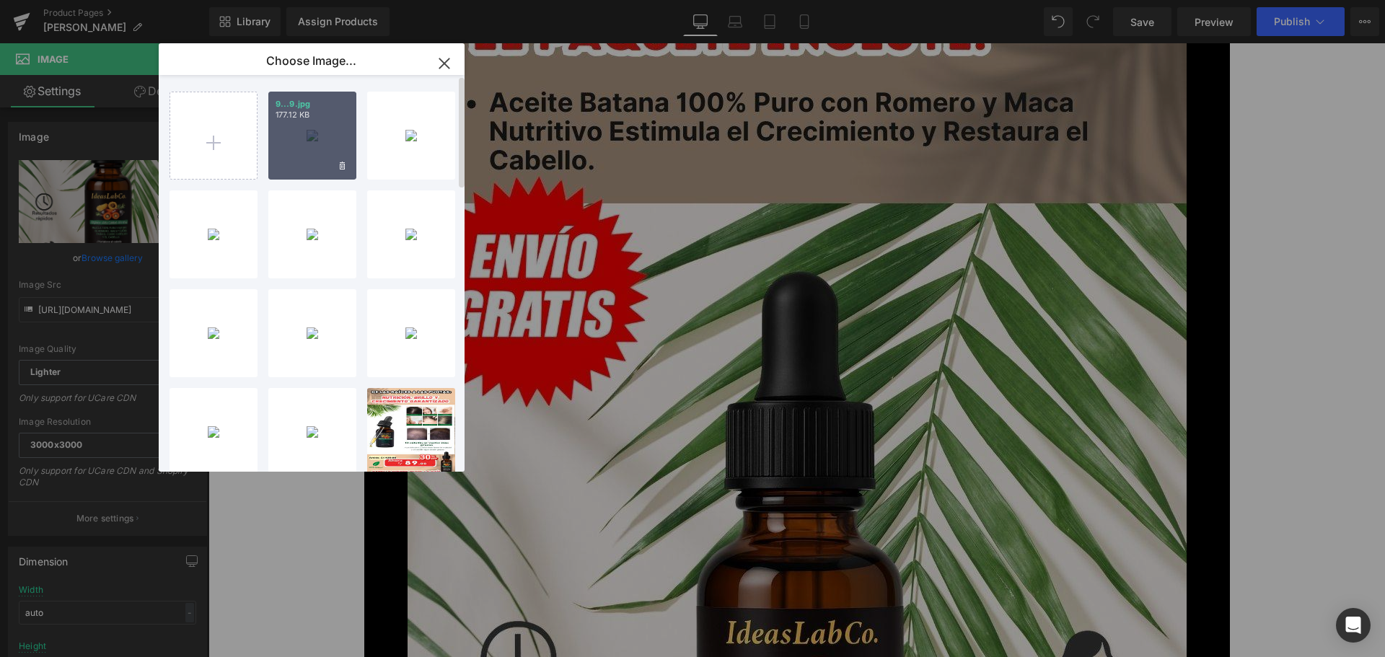
click at [284, 138] on div "9...9.jpg 177.12 KB" at bounding box center [312, 136] width 88 height 88
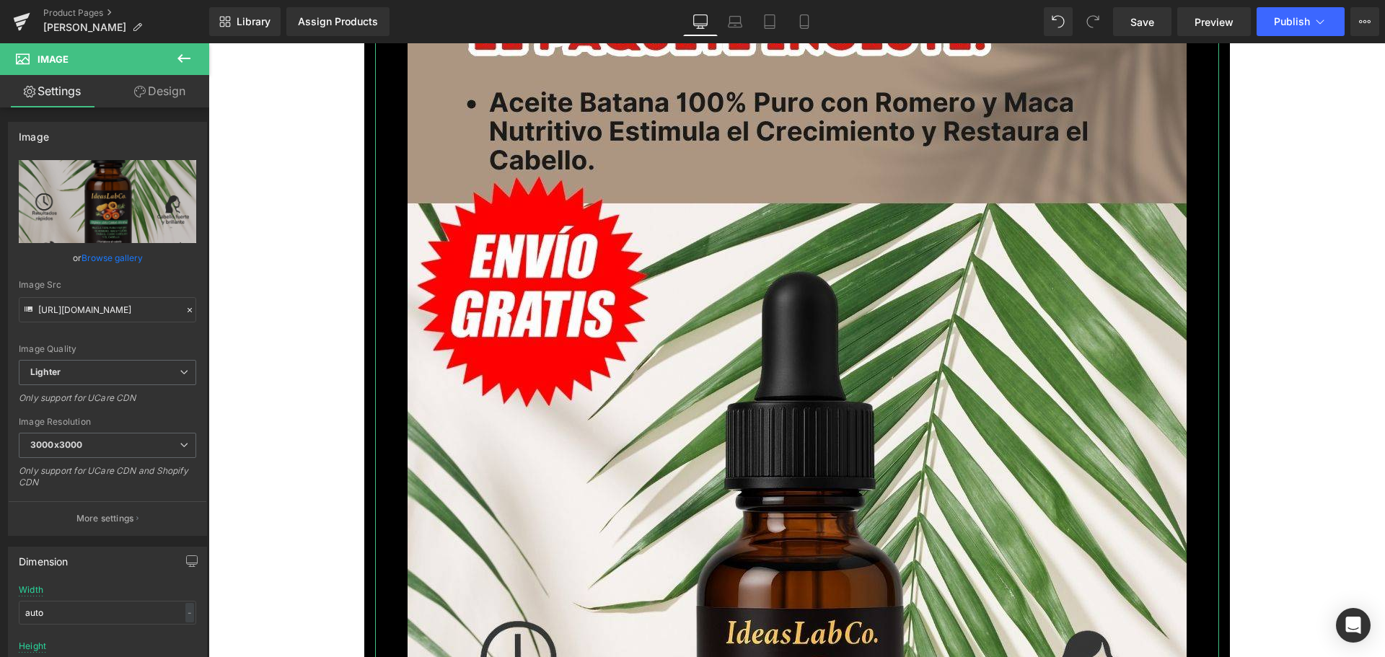
drag, startPoint x: 124, startPoint y: 251, endPoint x: 134, endPoint y: 234, distance: 19.4
click at [124, 251] on link "Browse gallery" at bounding box center [112, 257] width 61 height 25
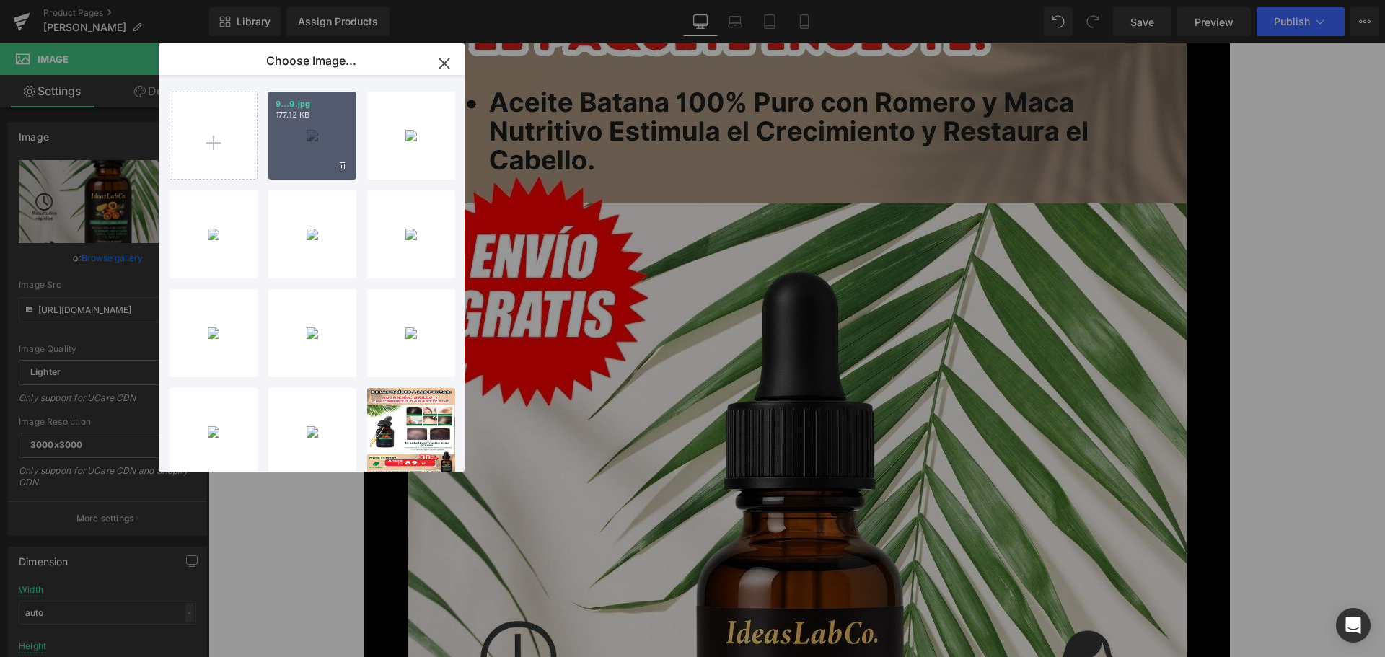
click at [288, 132] on div "9...9.jpg 177.12 KB" at bounding box center [312, 136] width 88 height 88
type input "https://ucarecdn.com/b49b9061-f356-47a5-b188-049ee2f8af42/-/format/auto/-/previ…"
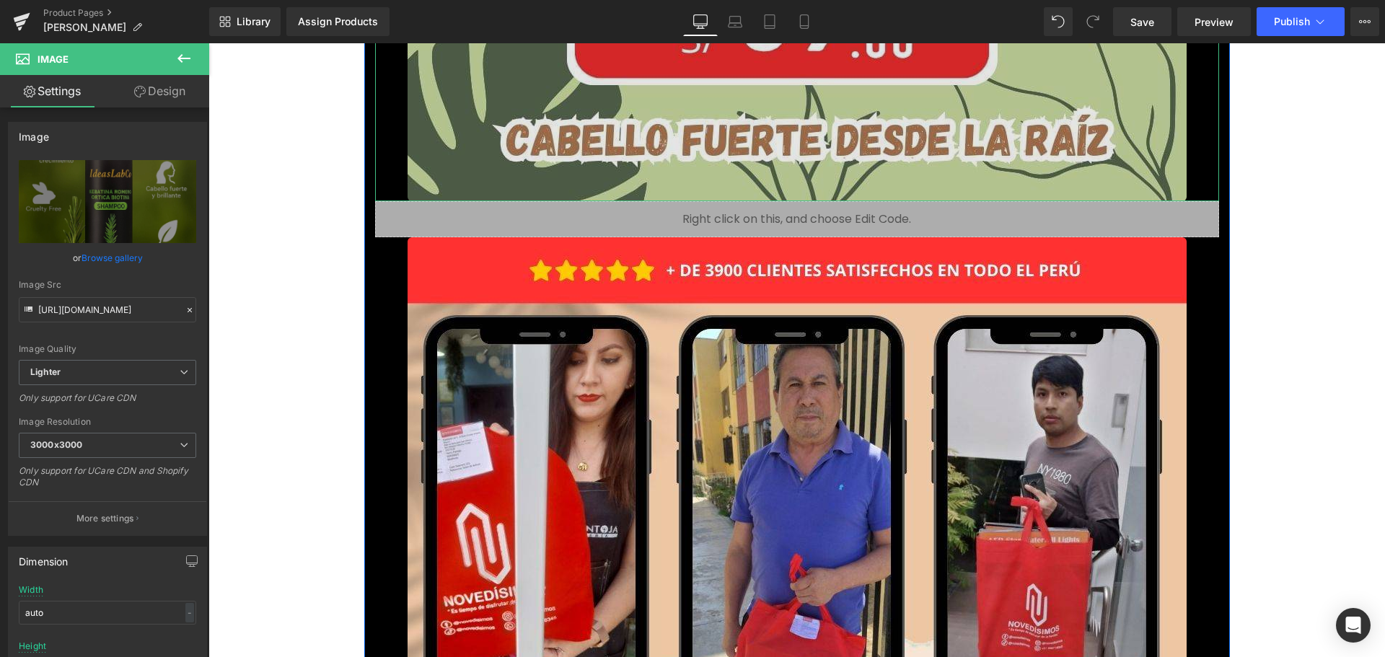
scroll to position [13127, 0]
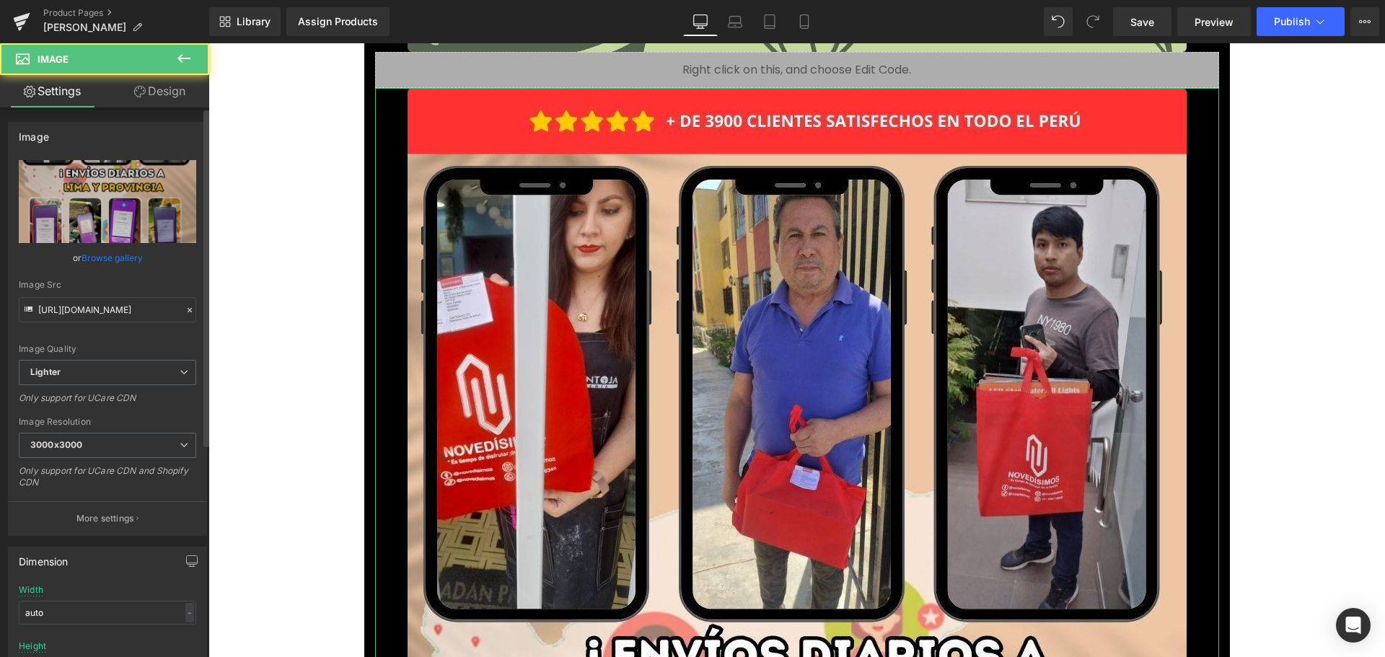
click at [115, 252] on link "Browse gallery" at bounding box center [112, 257] width 61 height 25
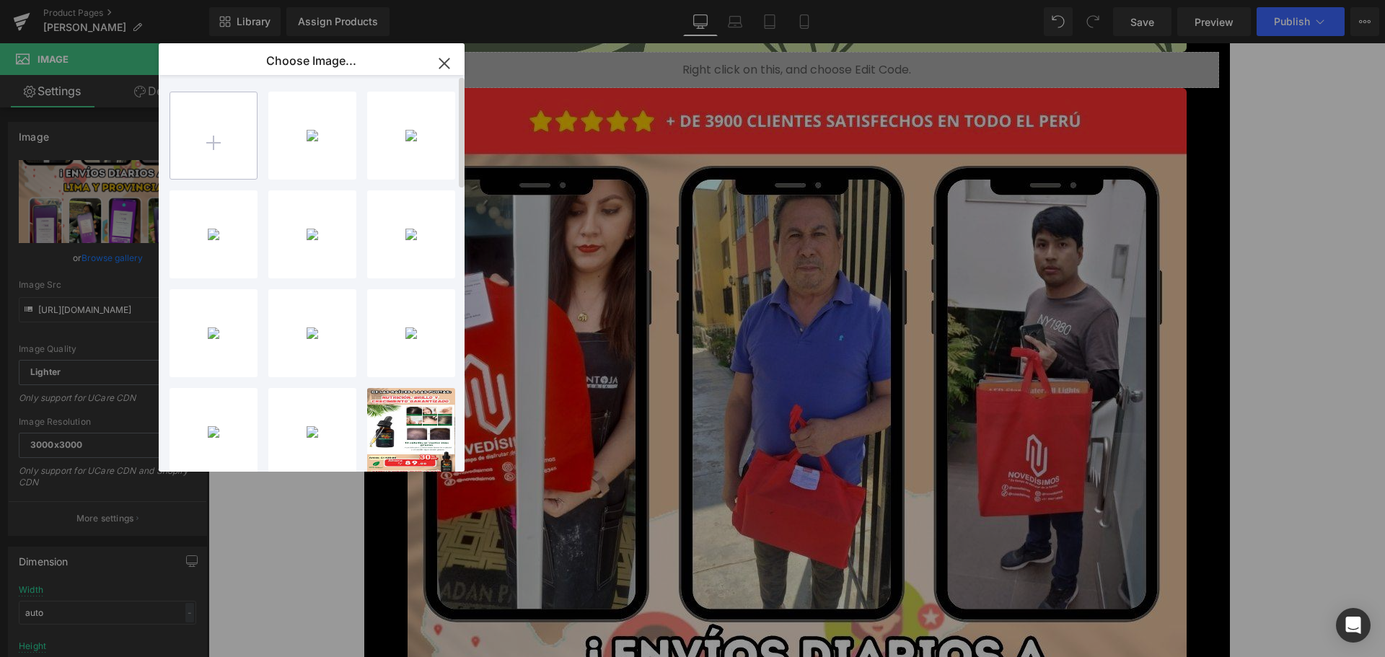
click at [226, 145] on input "file" at bounding box center [213, 135] width 87 height 87
type input "C:\fakepath\10.jpg"
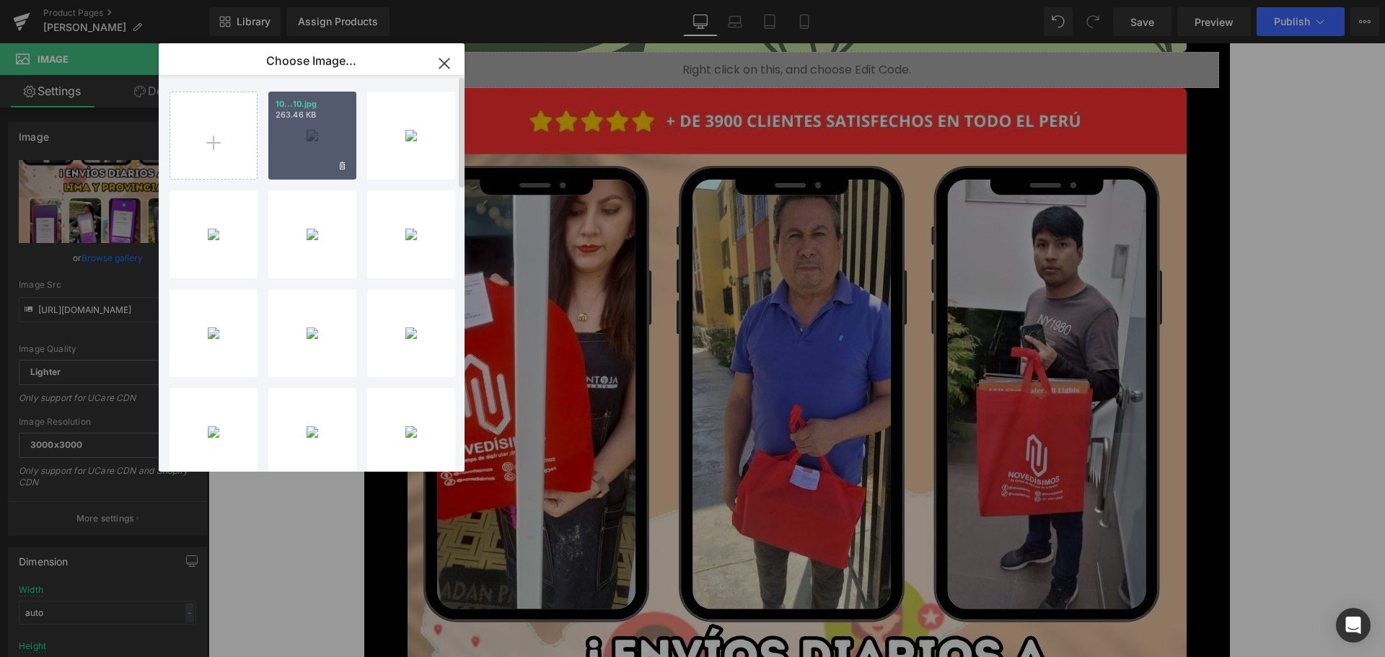
drag, startPoint x: 314, startPoint y: 128, endPoint x: 105, endPoint y: 85, distance: 213.6
click at [314, 128] on div "10...10.jpg 263.46 KB" at bounding box center [312, 136] width 88 height 88
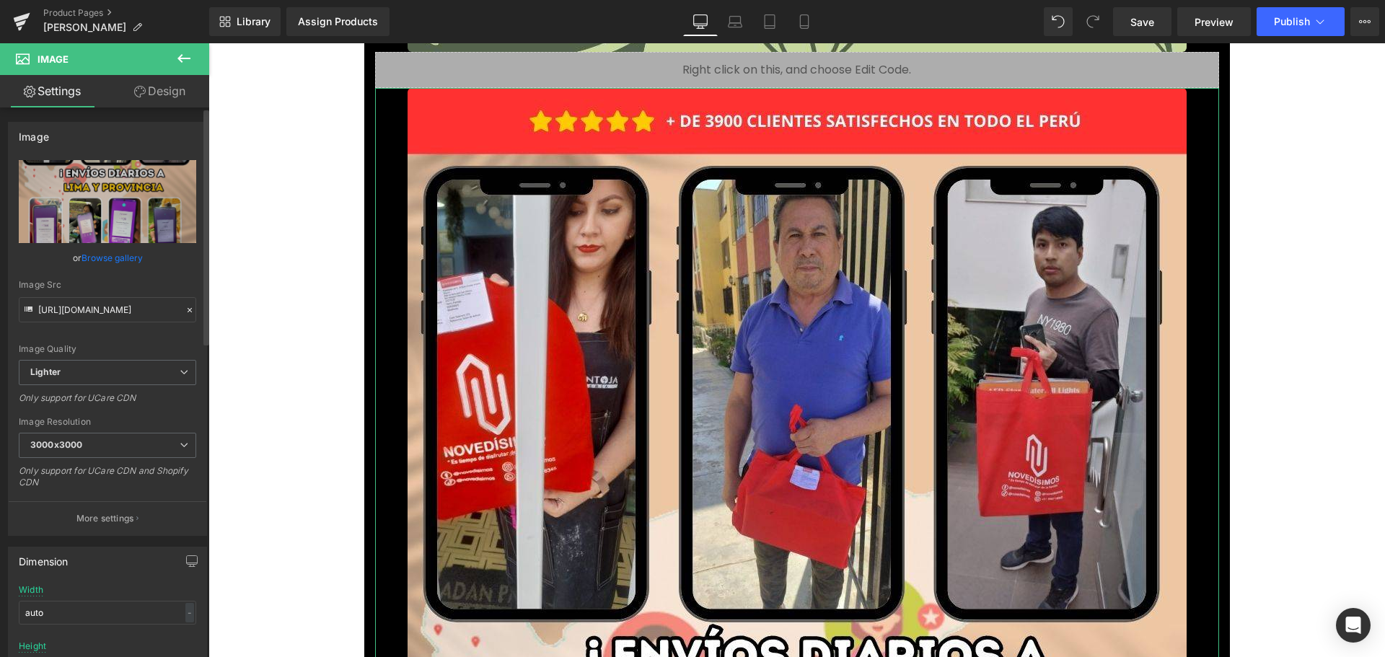
click at [120, 260] on link "Browse gallery" at bounding box center [112, 257] width 61 height 25
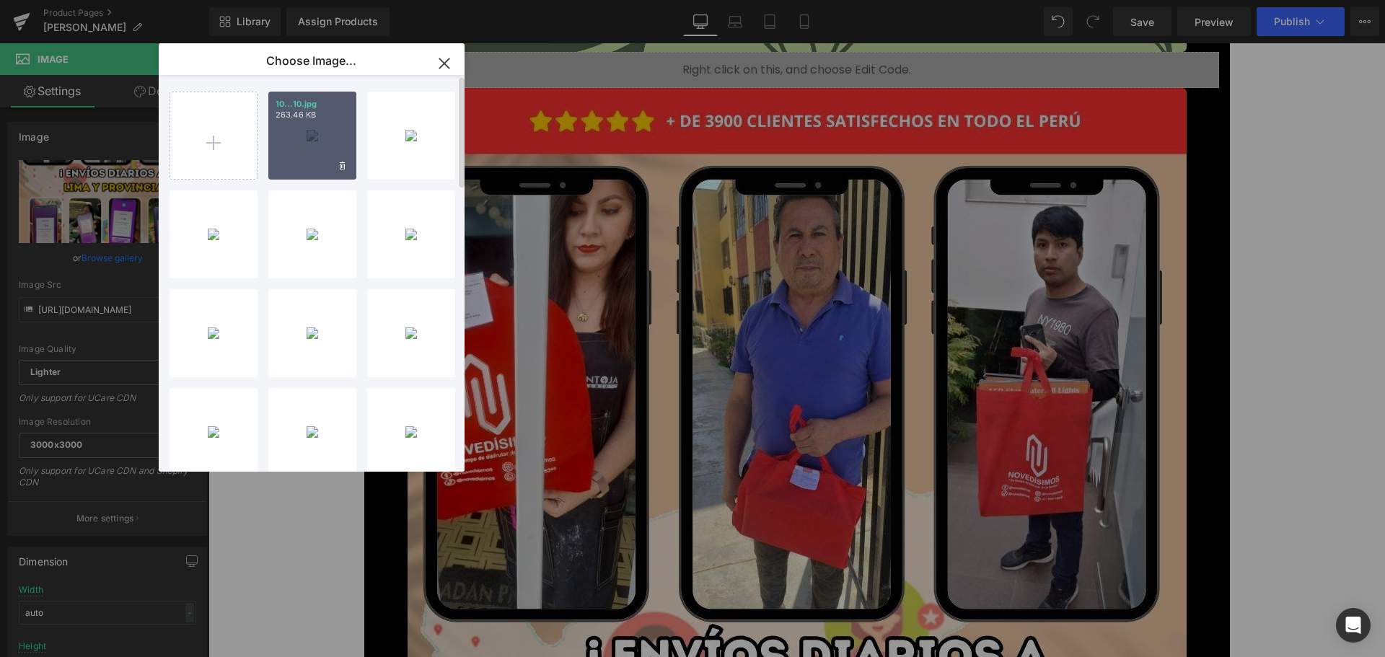
click at [296, 155] on div "10...10.jpg 263.46 KB" at bounding box center [312, 136] width 88 height 88
type input "https://ucarecdn.com/e5b50957-2090-4c86-9bf7-41c8bd633697/-/format/auto/-/previ…"
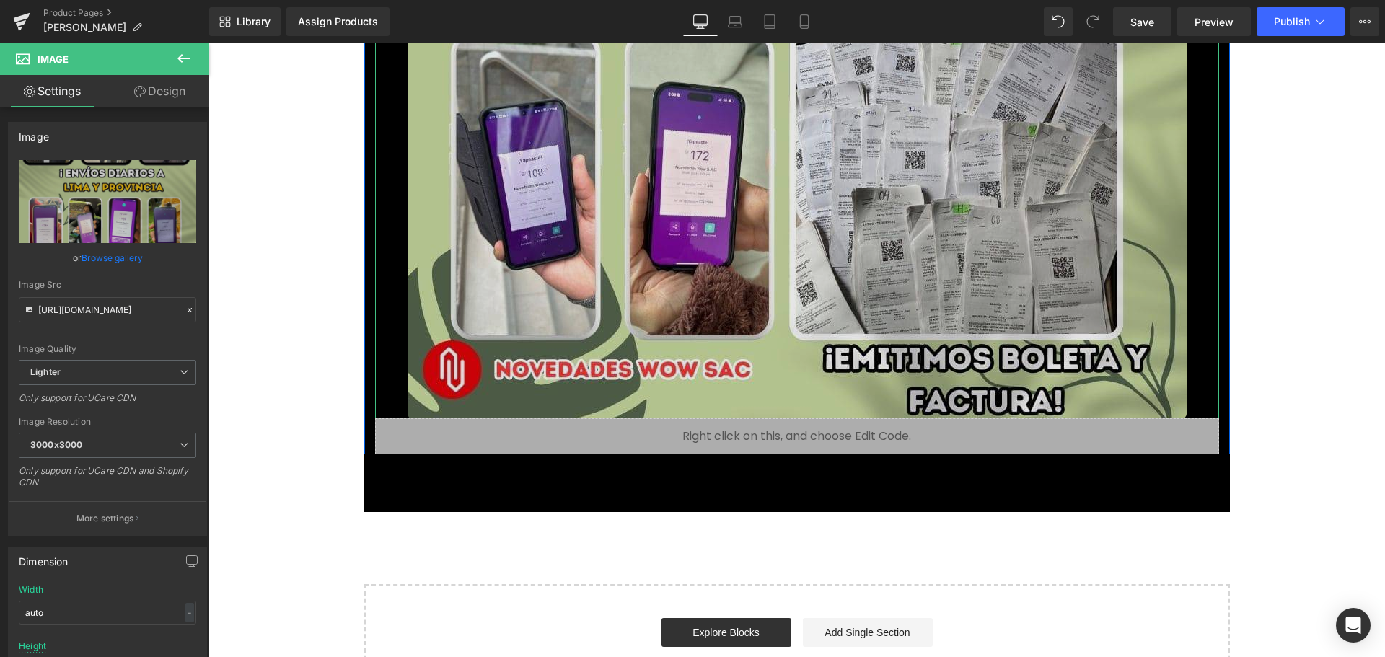
scroll to position [14227, 0]
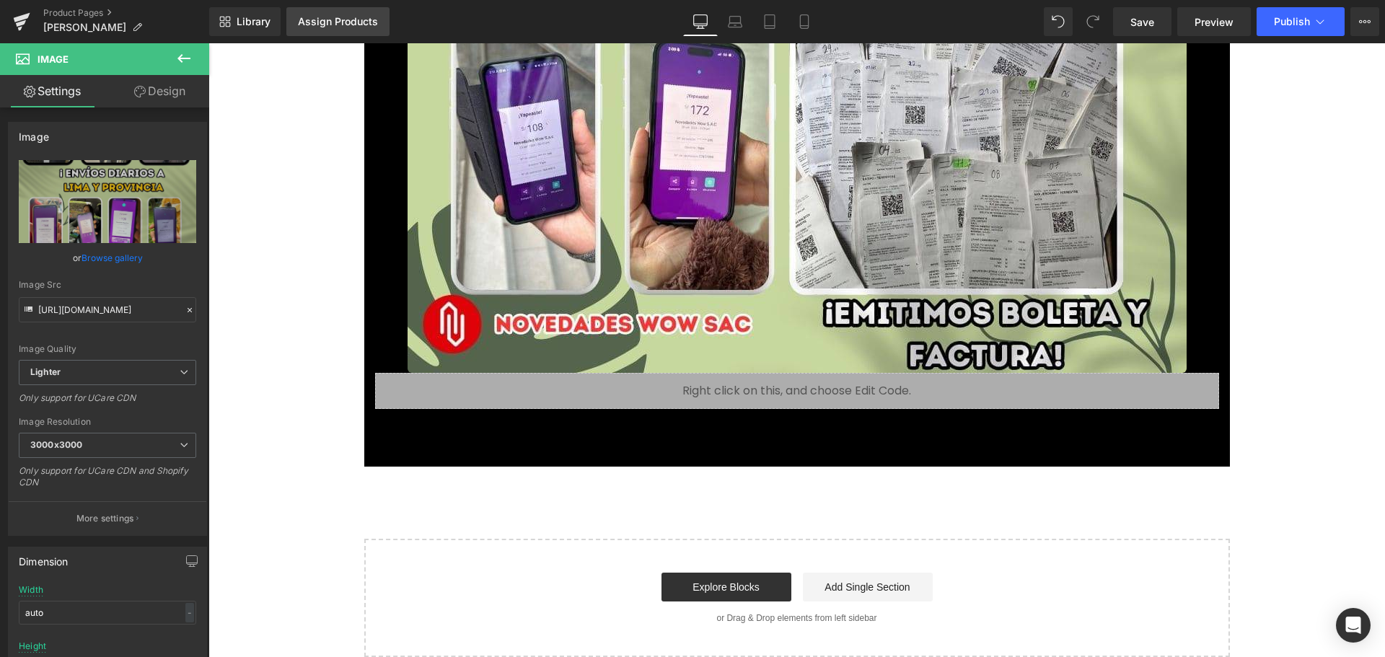
click at [364, 16] on div "Assign Products" at bounding box center [338, 22] width 80 height 12
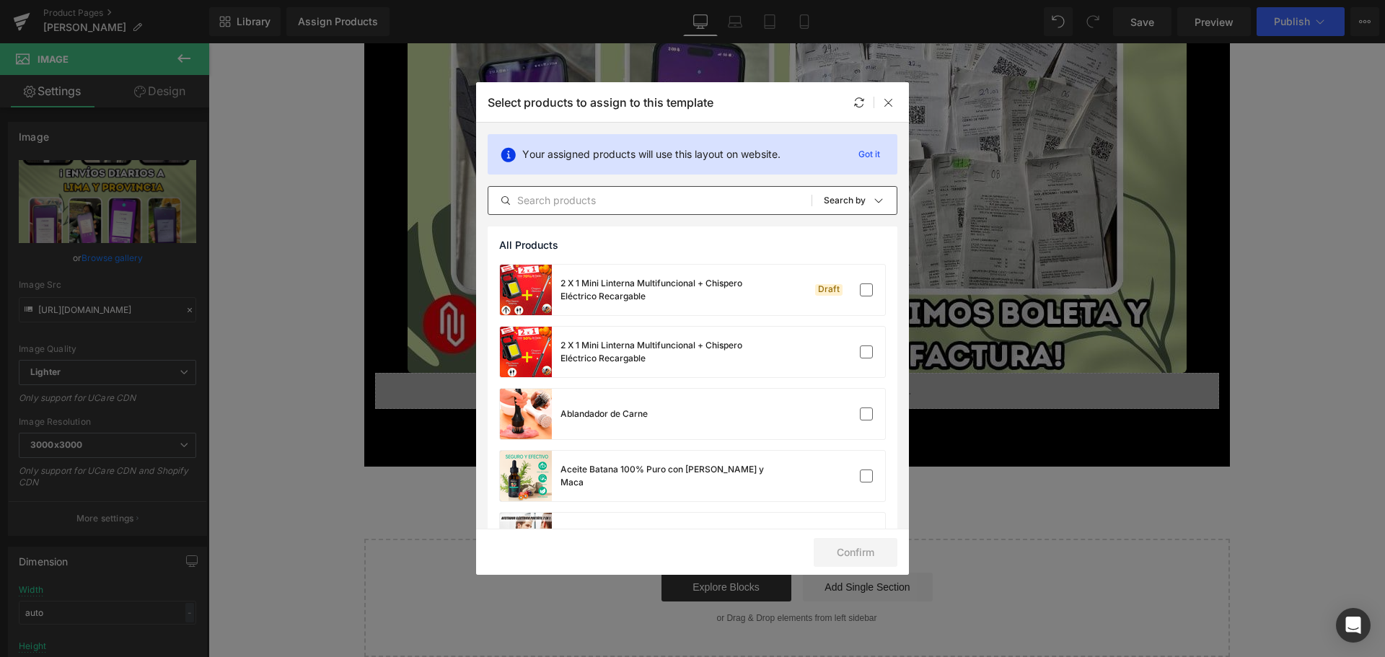
click at [625, 201] on input "text" at bounding box center [649, 200] width 323 height 17
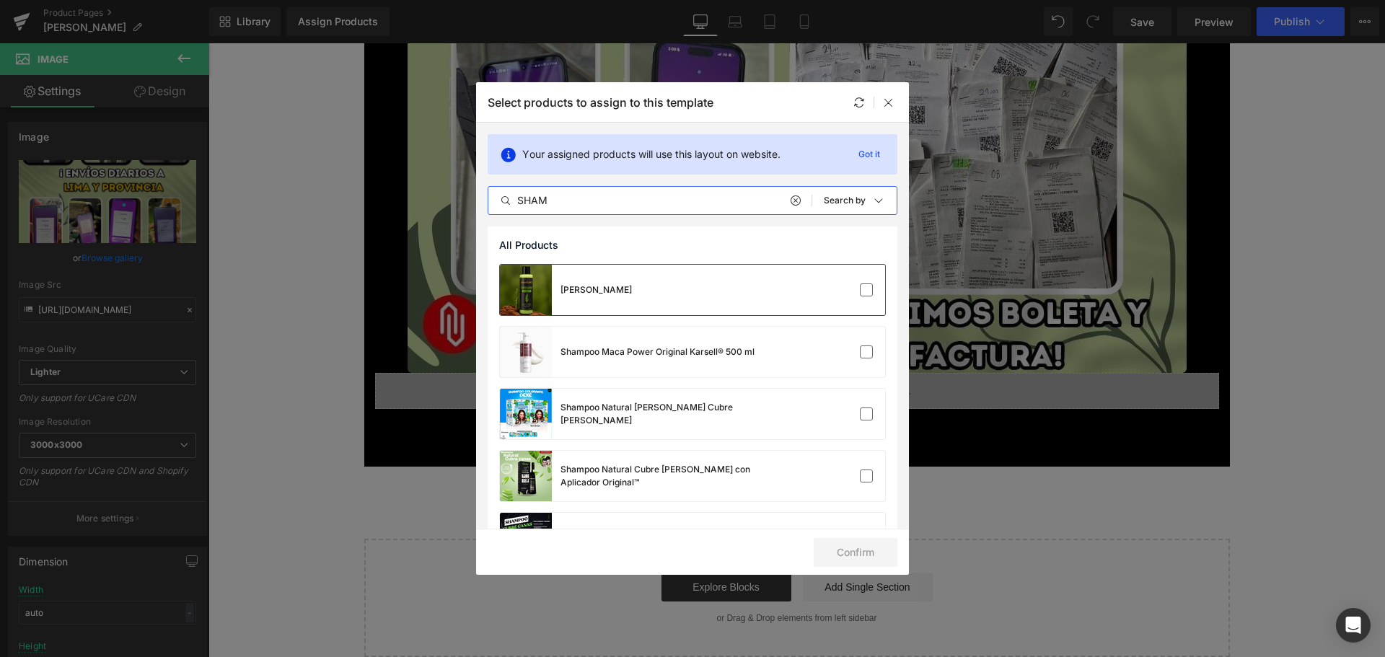
type input "SHAM"
click at [703, 280] on div "SHAMPOO DE ROMERO" at bounding box center [692, 290] width 385 height 50
click at [849, 550] on button "Confirm" at bounding box center [856, 552] width 84 height 29
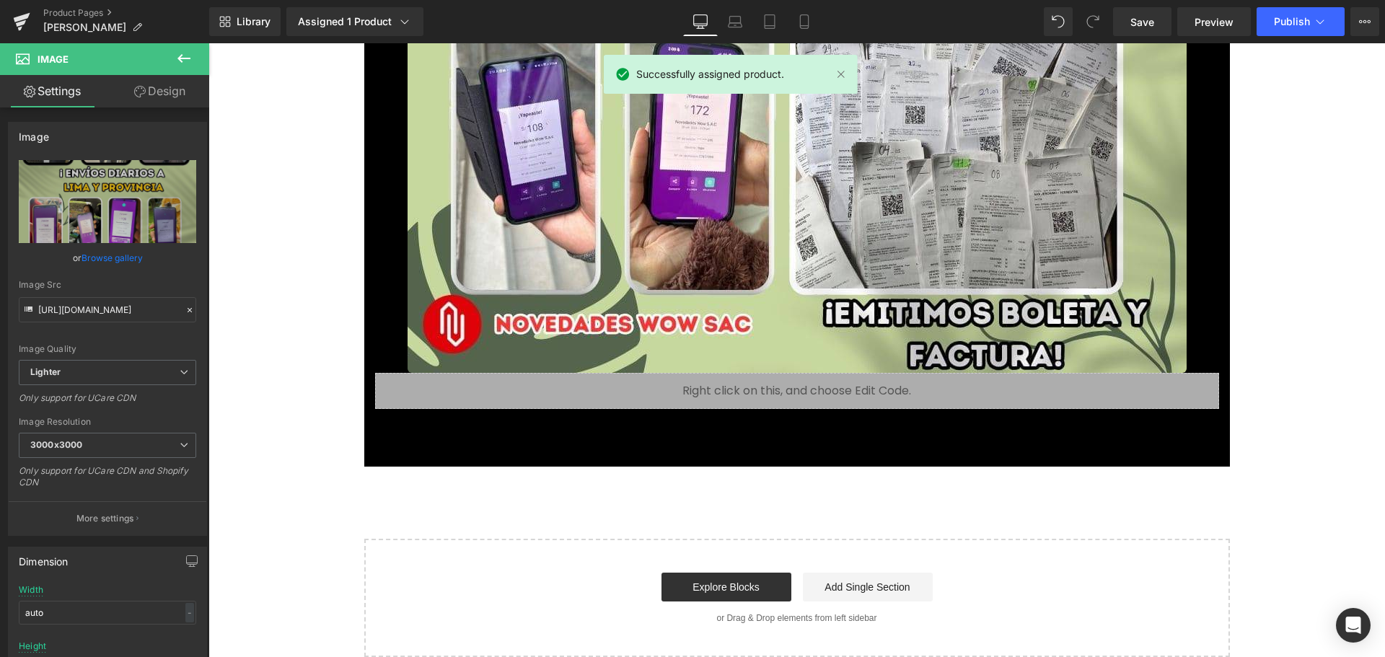
click at [818, 439] on div "Add To Cart (P) Cart Button" at bounding box center [796, 449] width 829 height 36
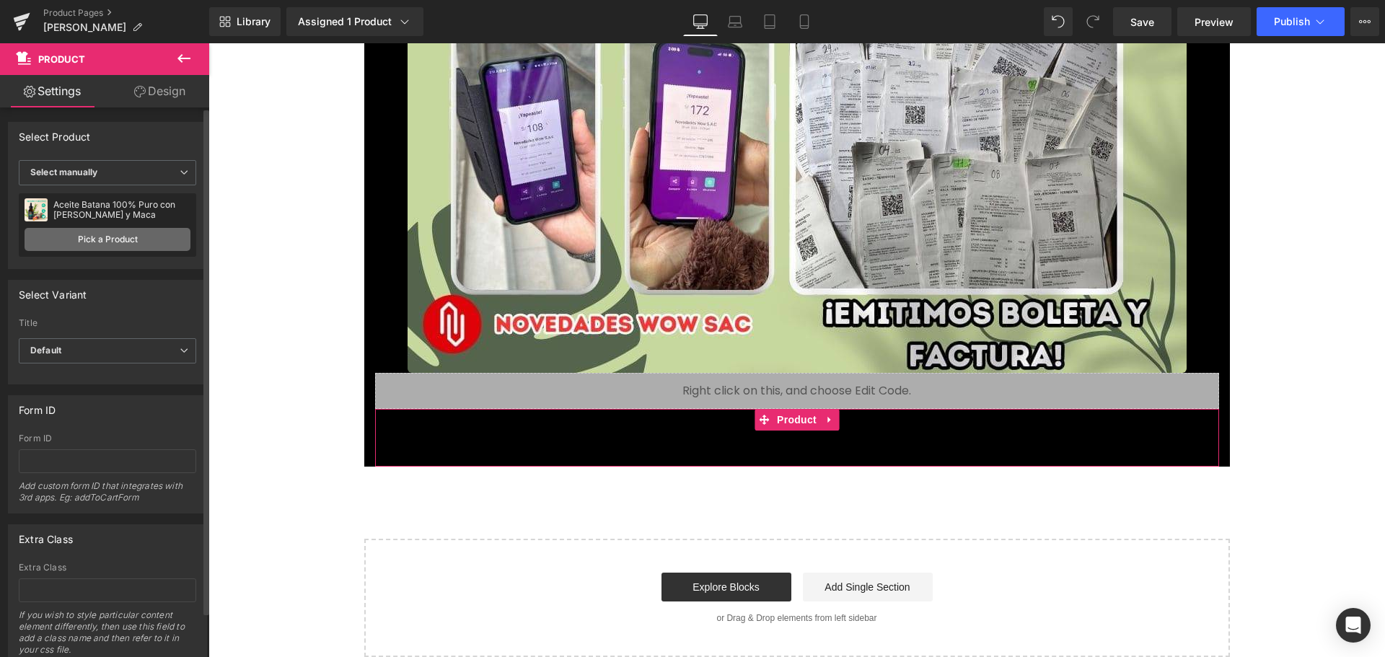
click at [155, 239] on link "Pick a Product" at bounding box center [108, 239] width 166 height 23
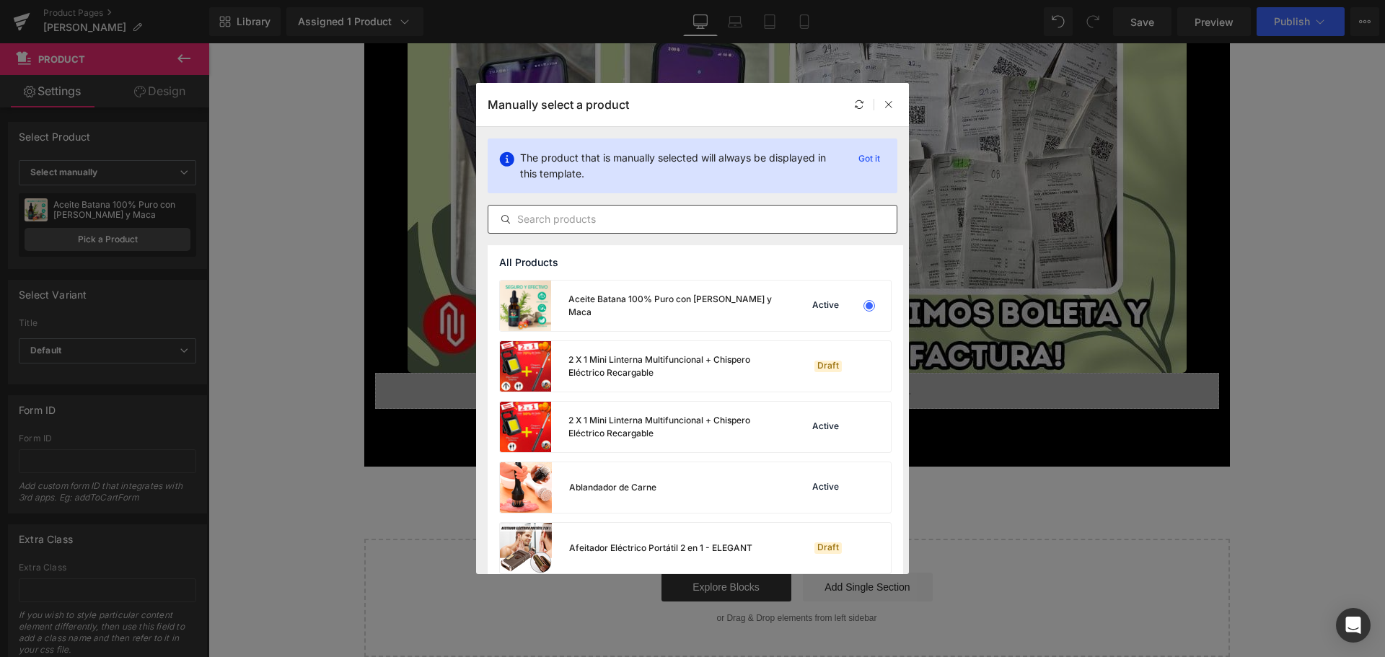
click at [547, 226] on input "text" at bounding box center [692, 219] width 408 height 17
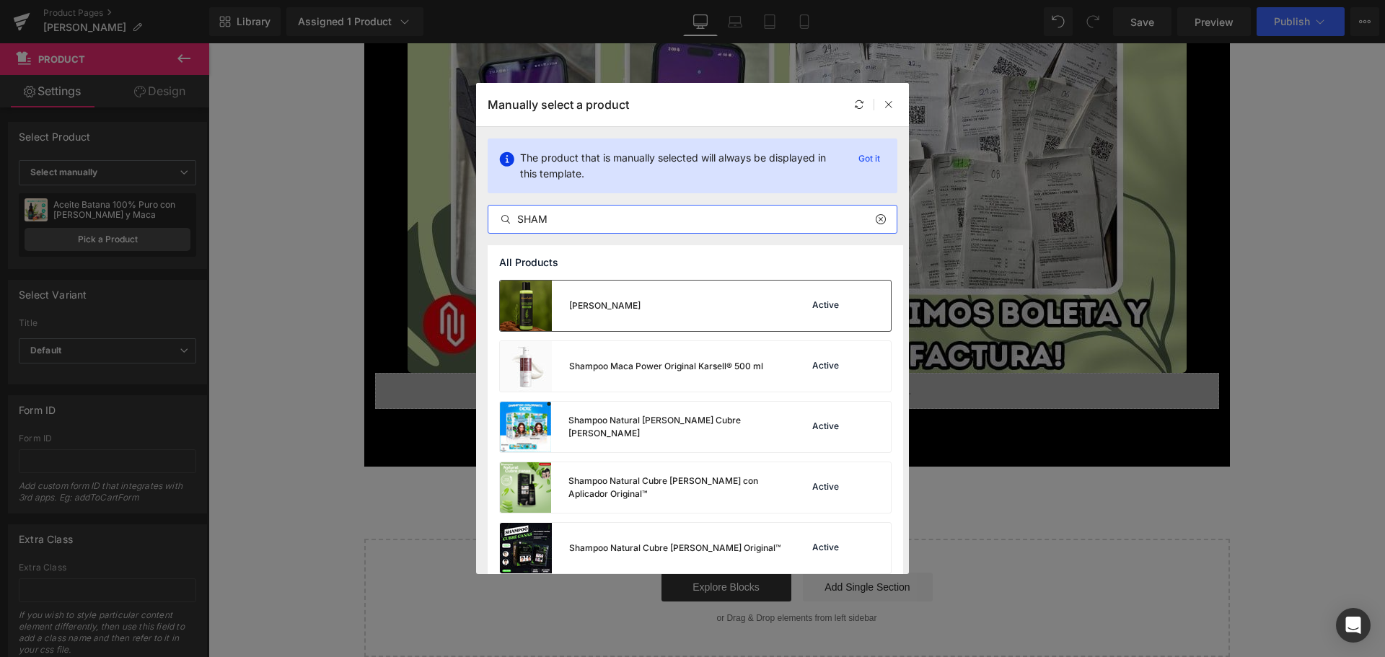
type input "SHAM"
click at [807, 313] on div "Active" at bounding box center [831, 306] width 98 height 20
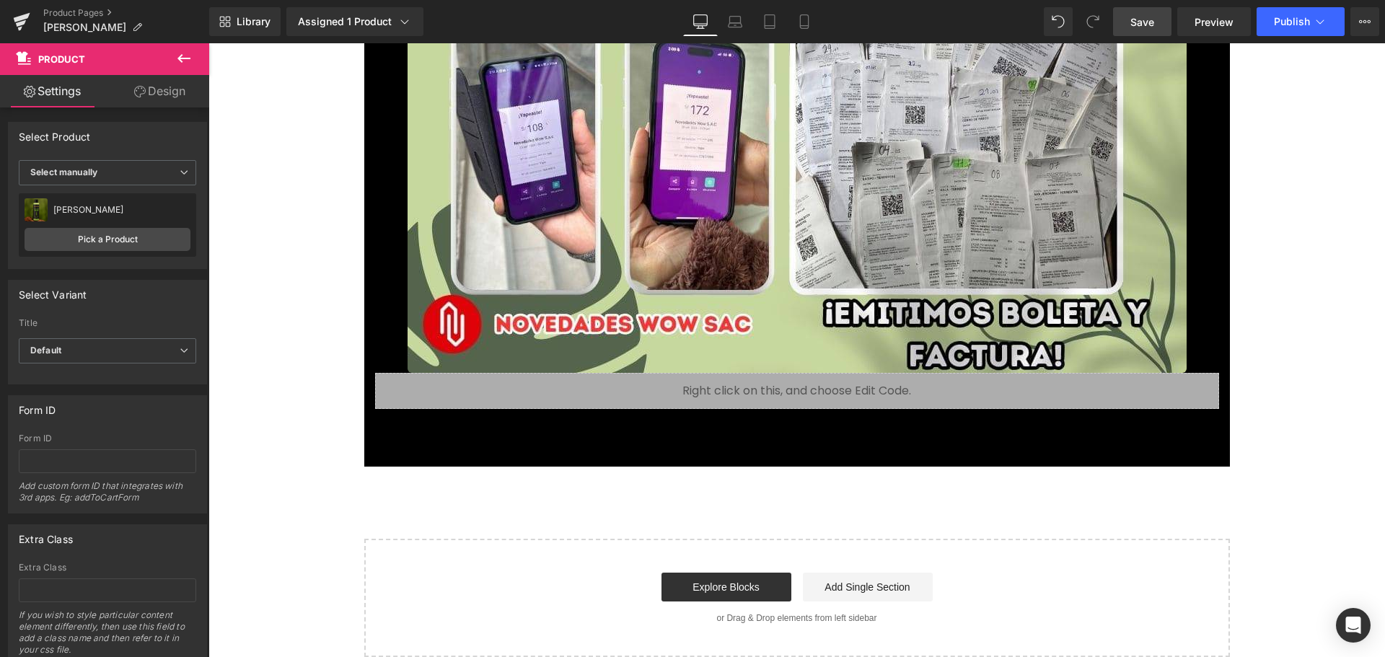
click at [1148, 22] on span "Save" at bounding box center [1142, 21] width 24 height 15
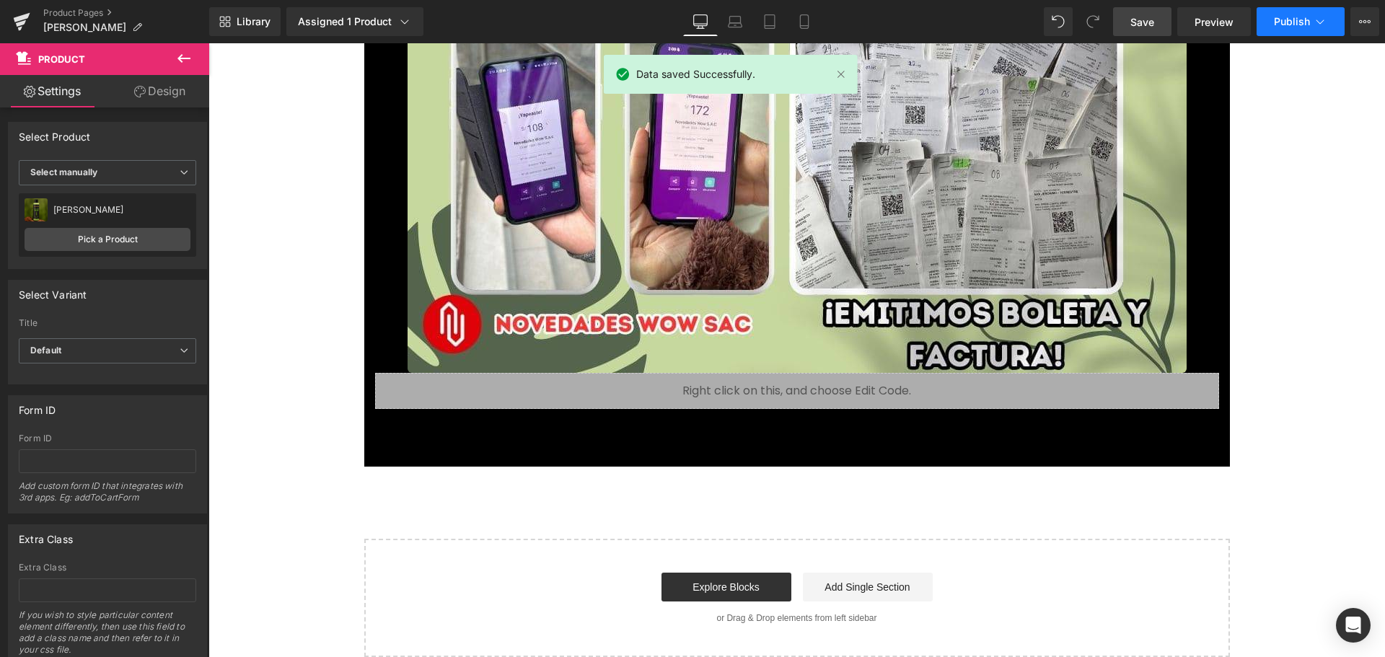
click at [1301, 16] on span "Publish" at bounding box center [1292, 22] width 36 height 12
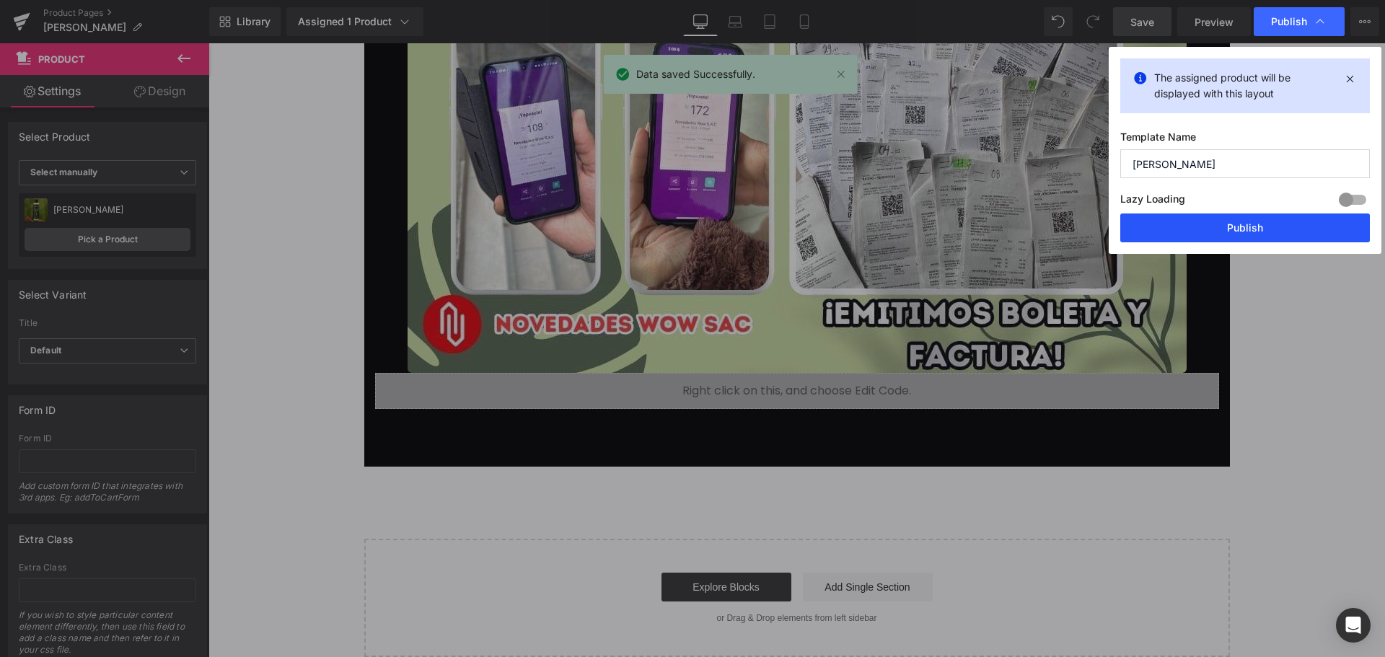
click at [1300, 220] on button "Publish" at bounding box center [1245, 227] width 250 height 29
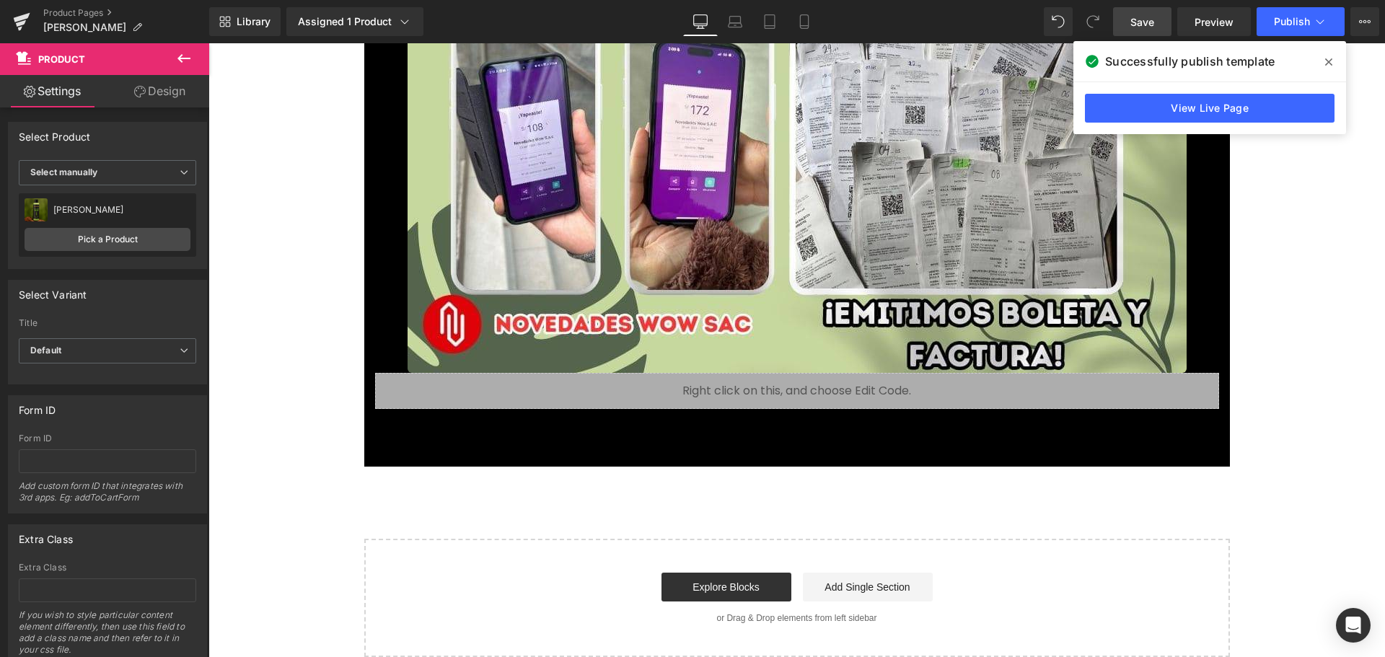
click at [1324, 61] on span at bounding box center [1328, 61] width 23 height 23
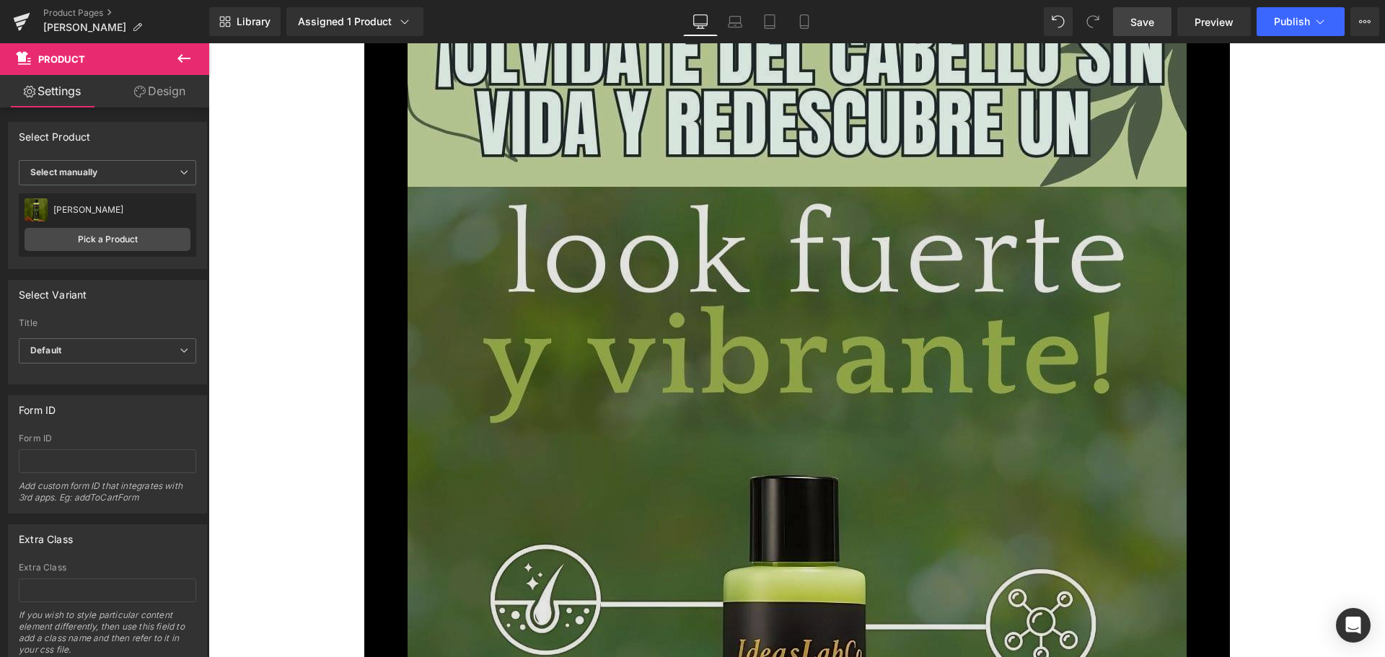
scroll to position [8817, 0]
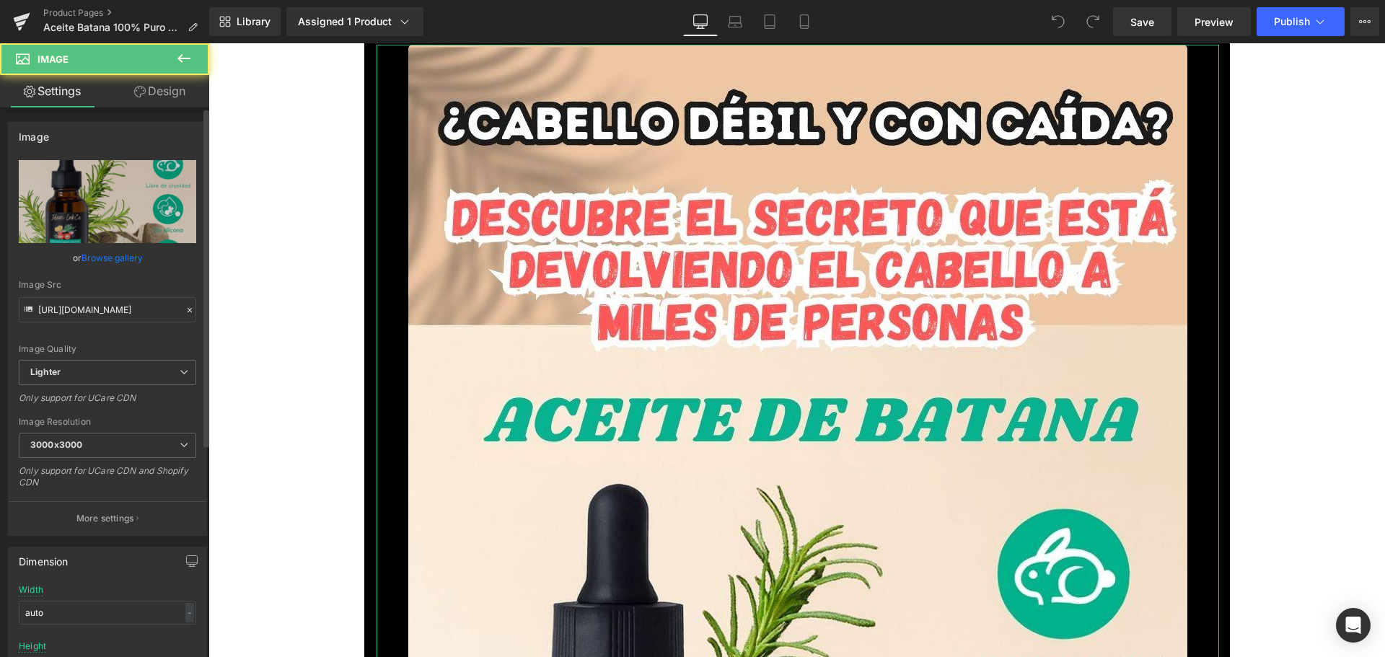
click at [125, 255] on link "Browse gallery" at bounding box center [112, 257] width 61 height 25
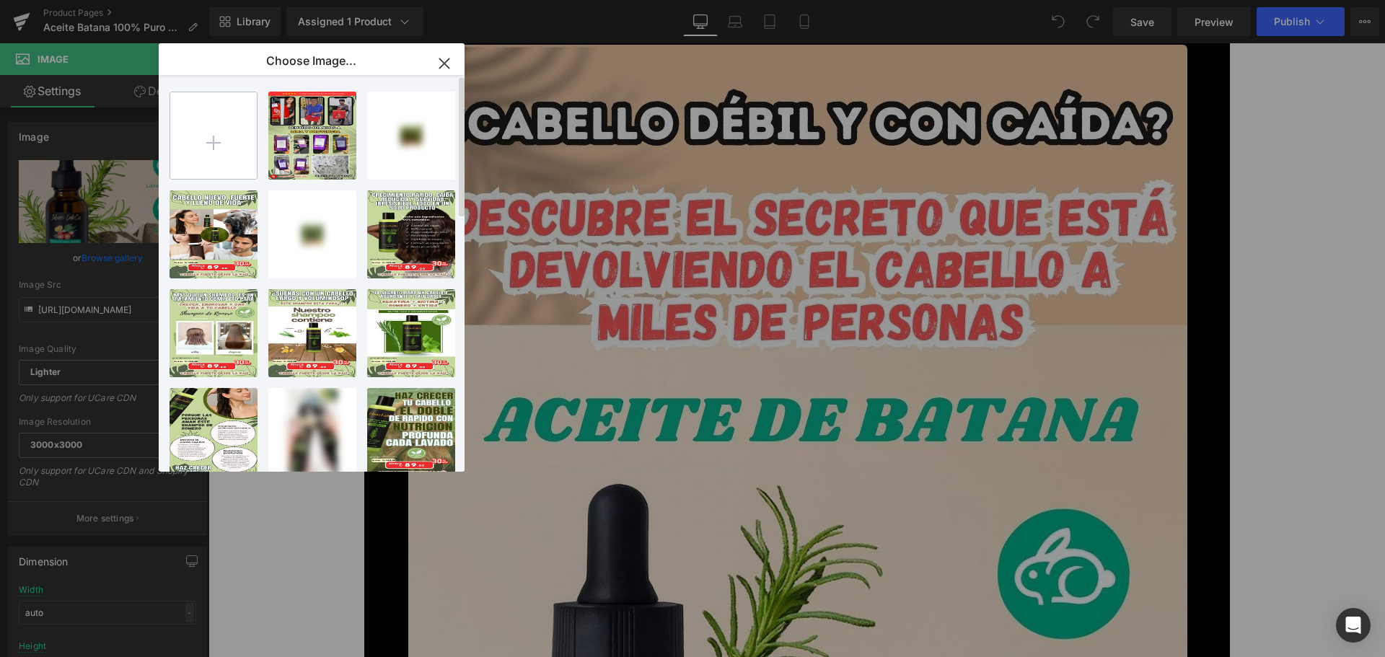
click at [202, 133] on input "file" at bounding box center [213, 135] width 87 height 87
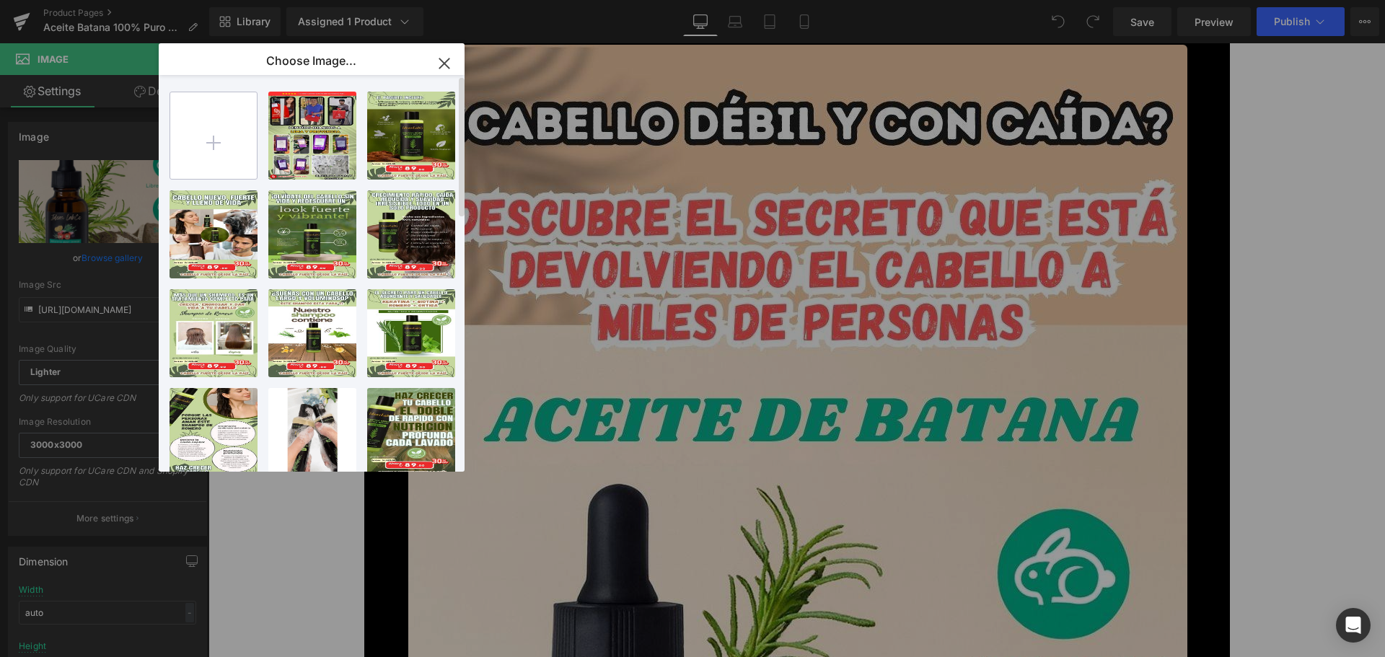
type input "C:\fakepath\1.jpg"
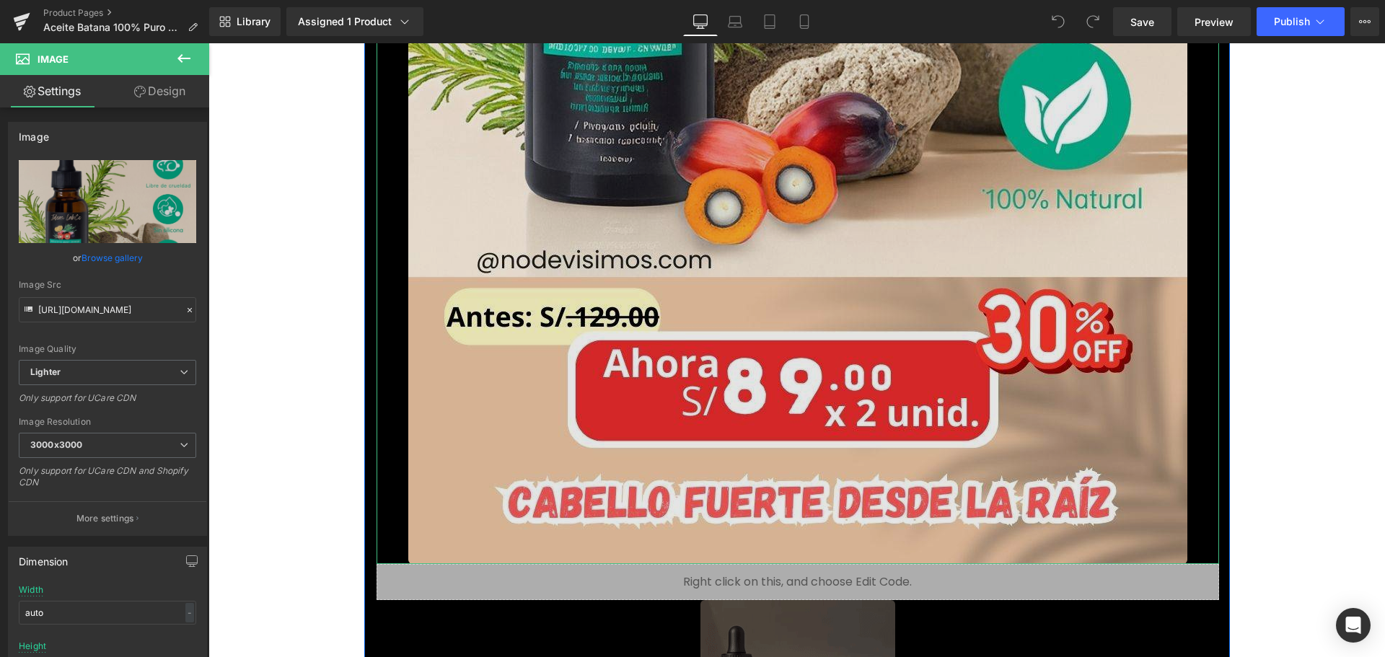
scroll to position [721, 0]
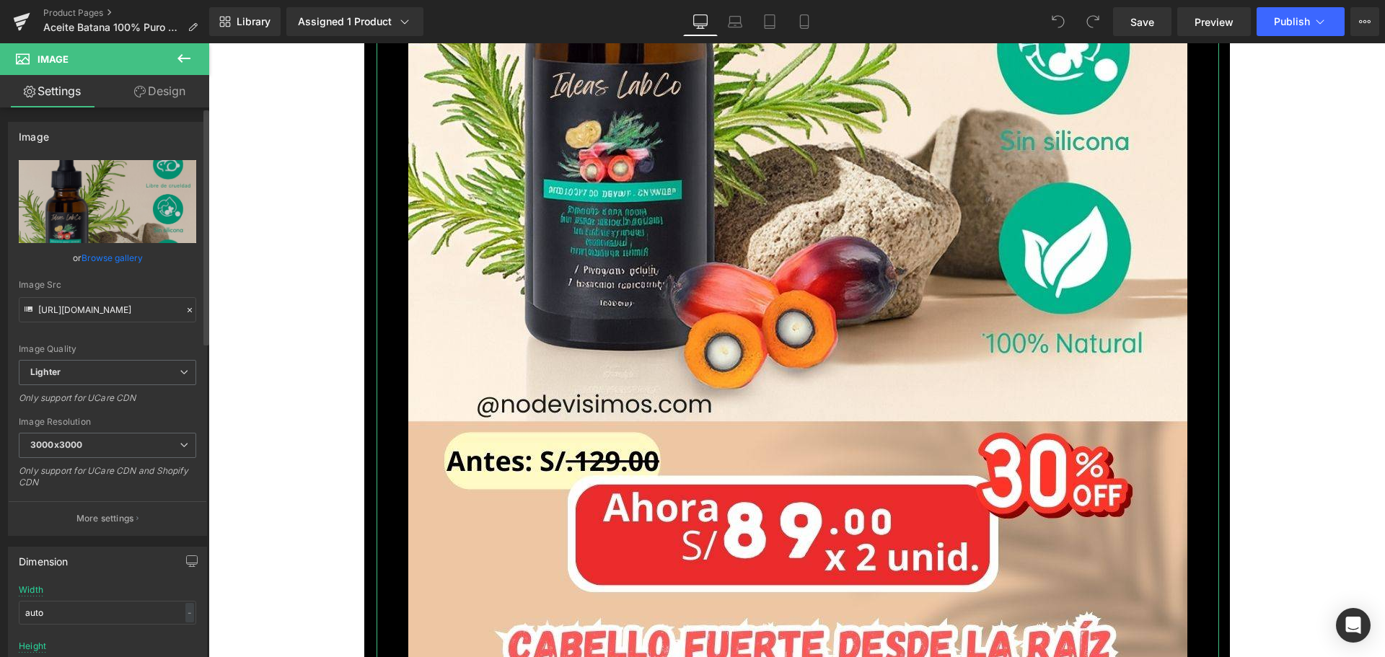
click at [115, 257] on link "Browse gallery" at bounding box center [112, 257] width 61 height 25
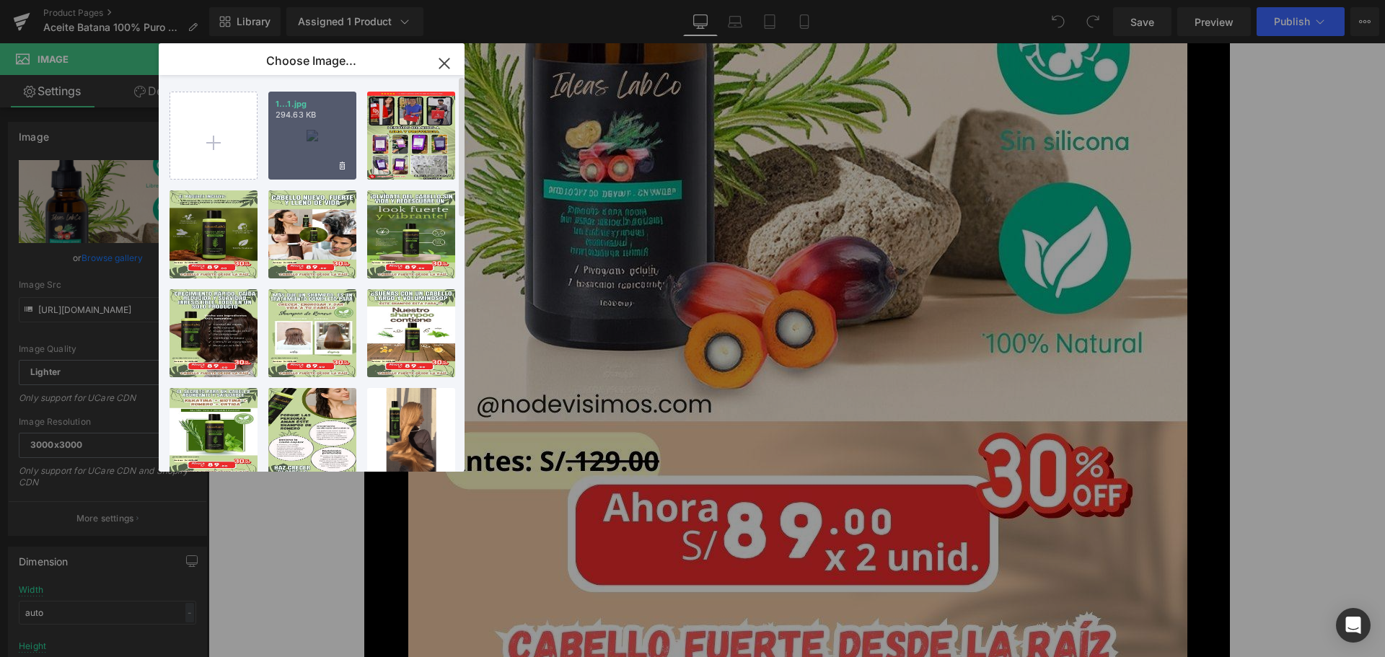
click at [268, 163] on div "1...1.jpg 294.63 KB" at bounding box center [312, 136] width 88 height 88
type input "[URL][DOMAIN_NAME]"
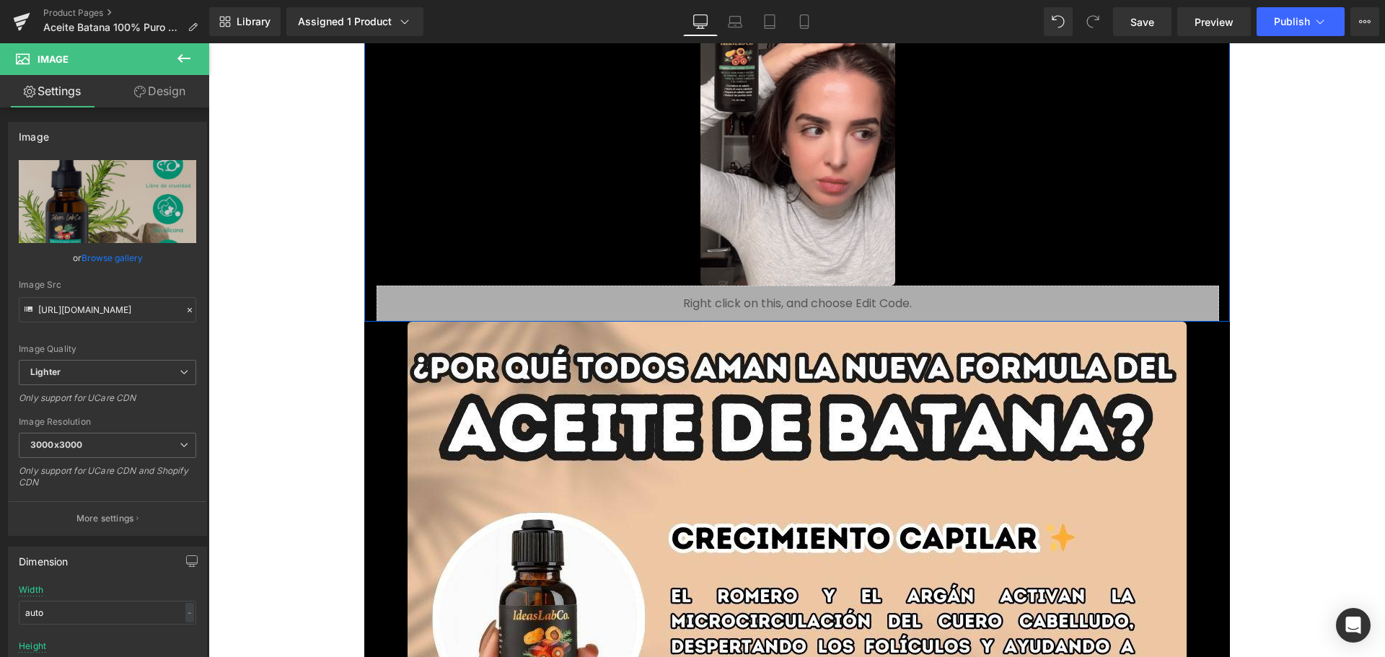
scroll to position [1659, 0]
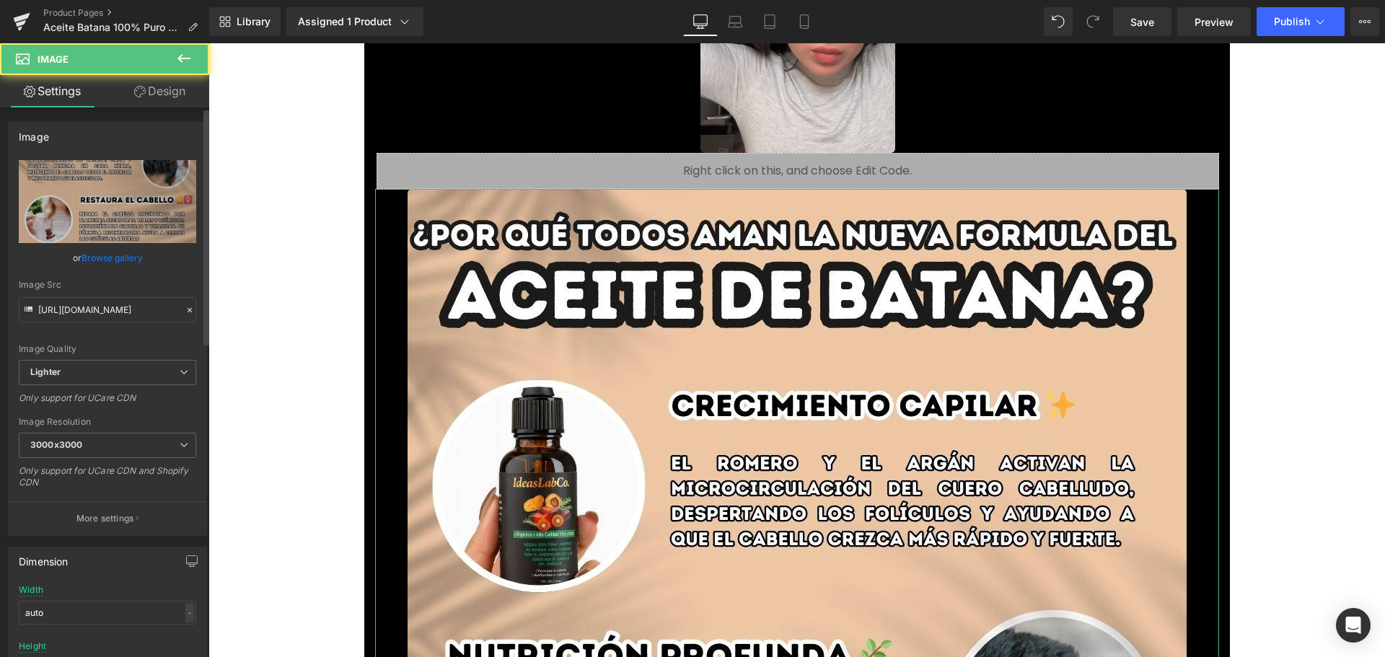
click at [104, 261] on link "Browse gallery" at bounding box center [112, 257] width 61 height 25
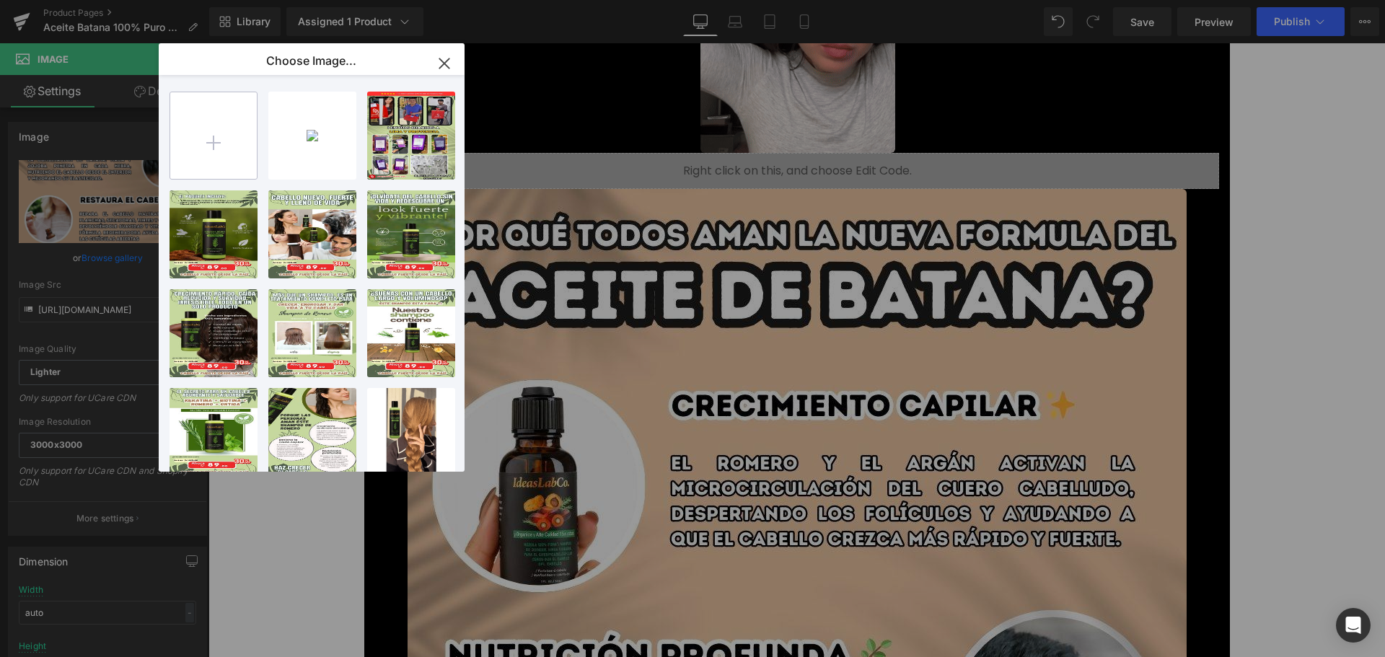
click at [193, 161] on input "file" at bounding box center [213, 135] width 87 height 87
type input "C:\fakepath\2.jpg"
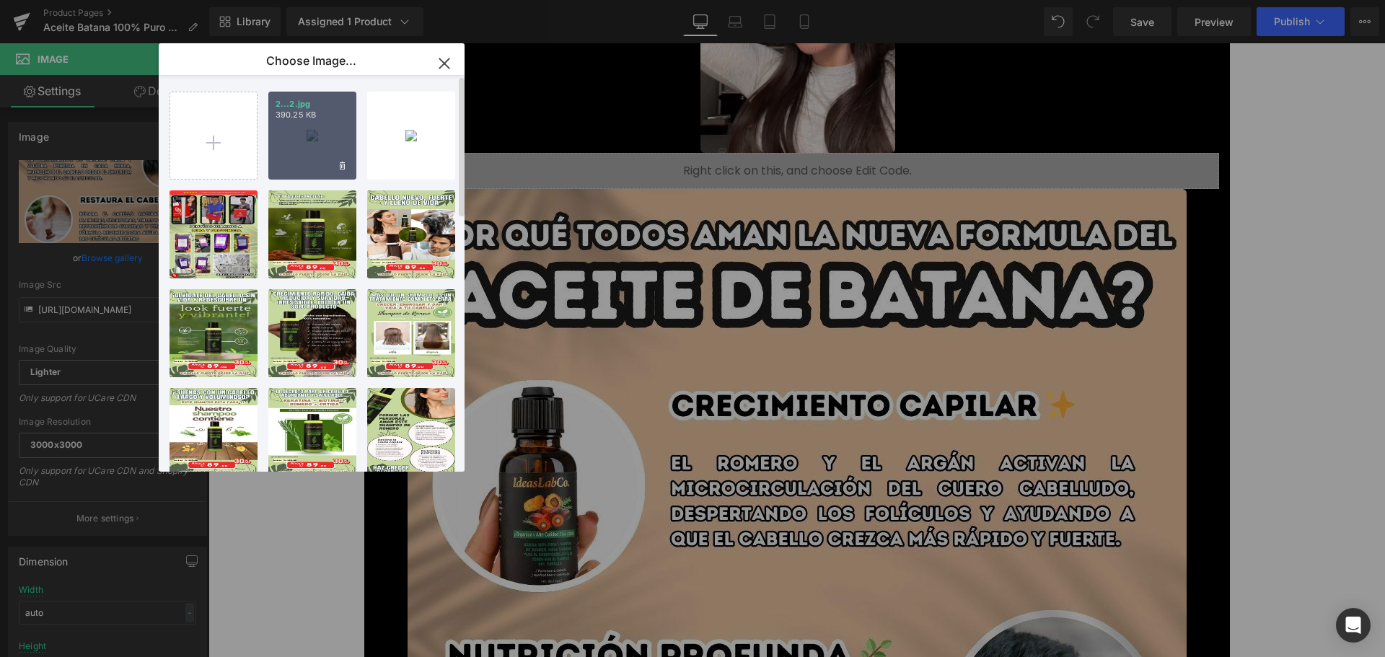
click at [291, 149] on div "2...2.jpg 390.25 KB" at bounding box center [312, 136] width 88 height 88
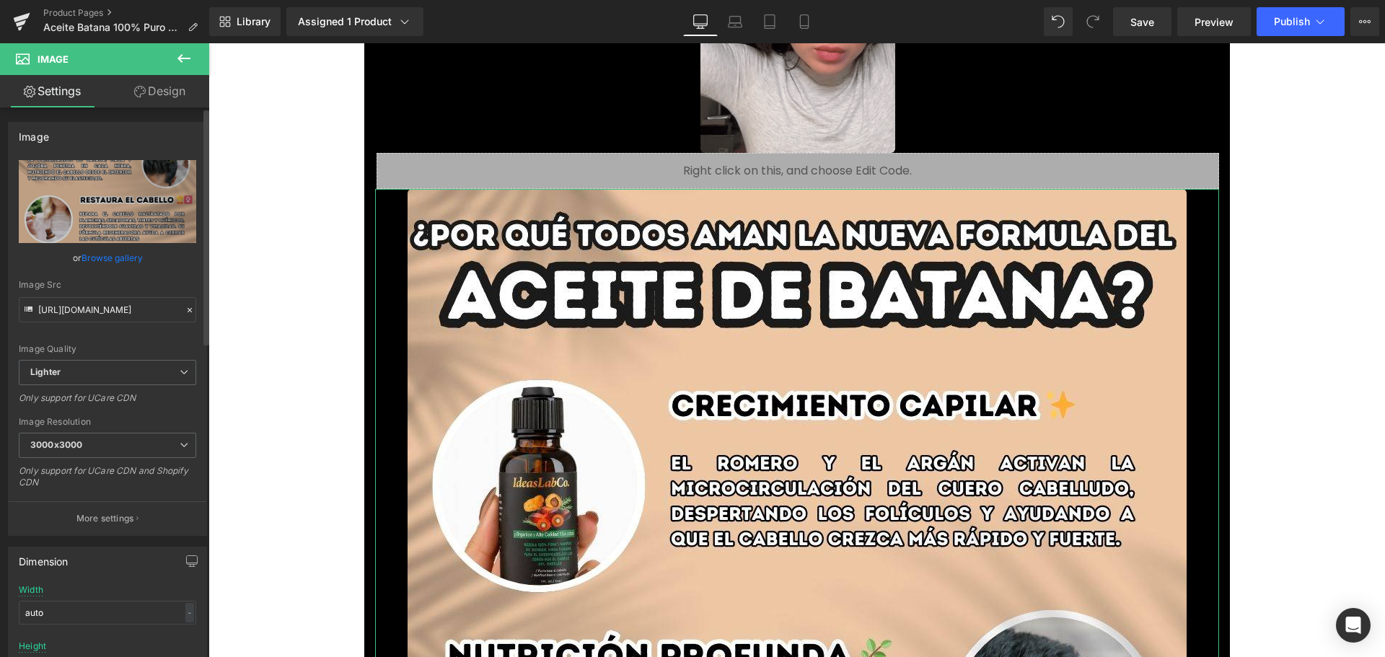
click at [123, 260] on link "Browse gallery" at bounding box center [112, 257] width 61 height 25
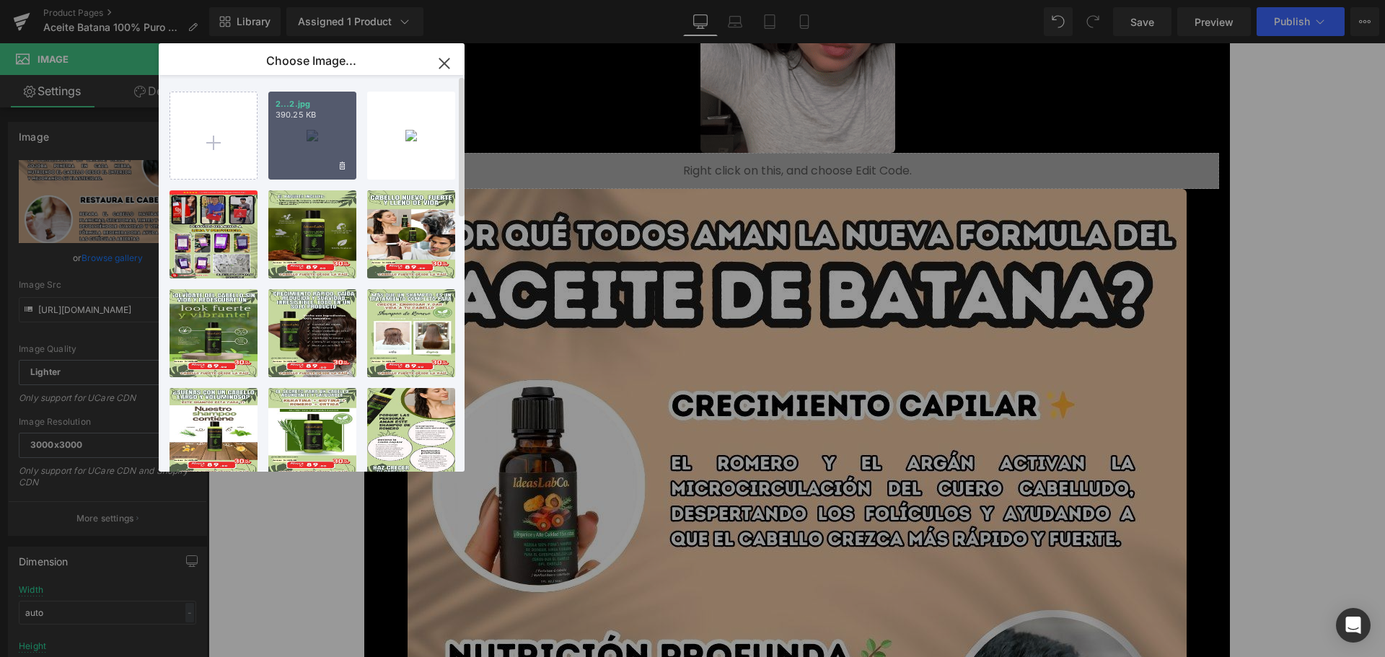
click at [293, 154] on div "2...2.jpg 390.25 KB" at bounding box center [312, 136] width 88 height 88
type input "[URL][DOMAIN_NAME]"
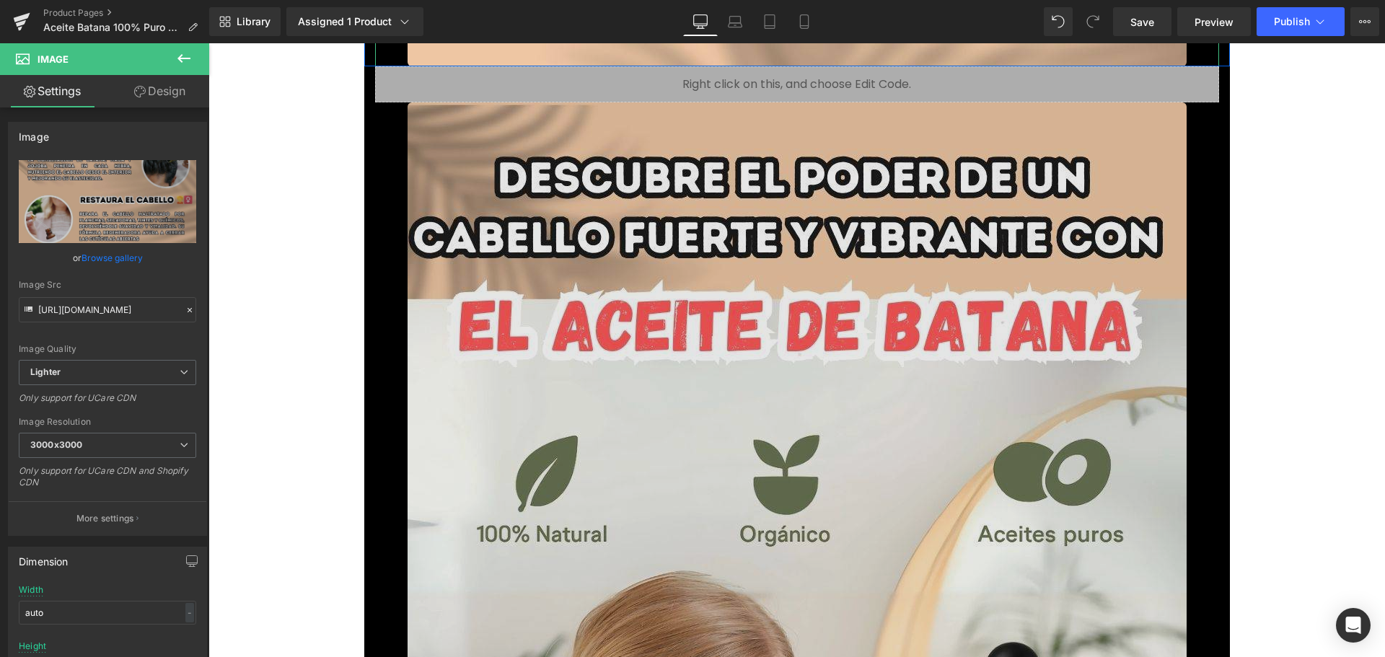
scroll to position [3174, 0]
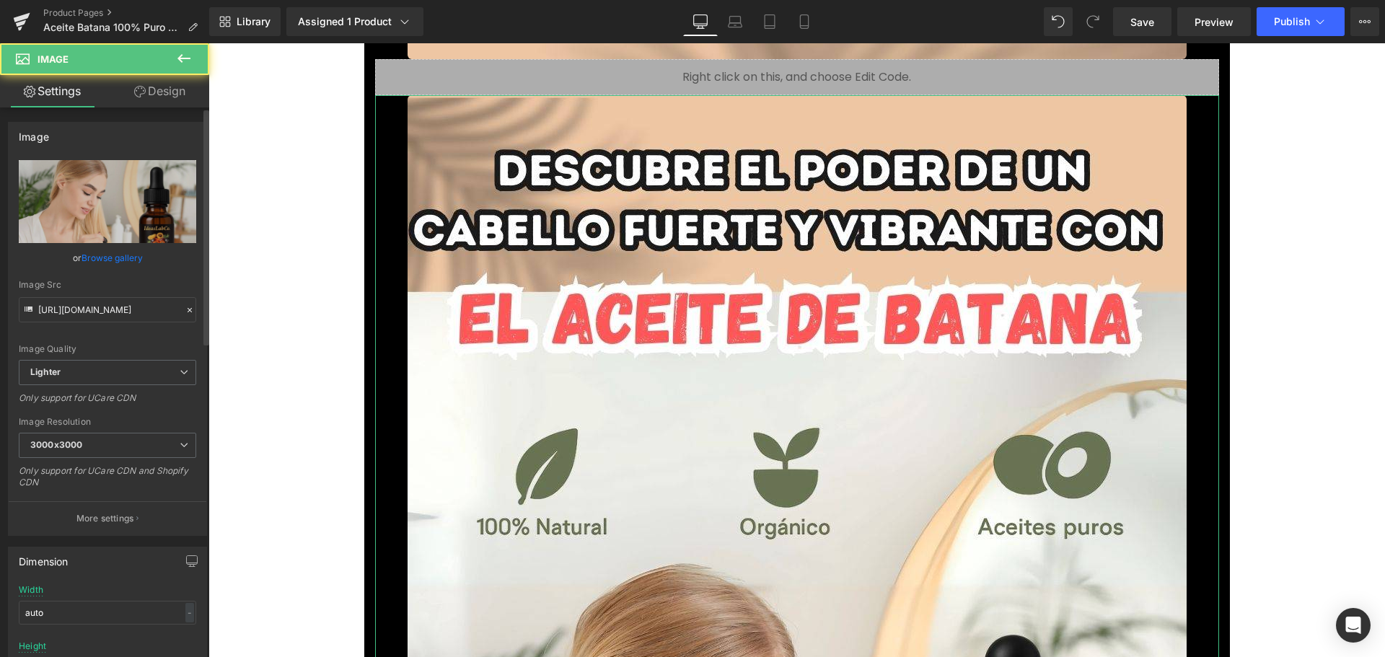
click at [130, 259] on link "Browse gallery" at bounding box center [112, 257] width 61 height 25
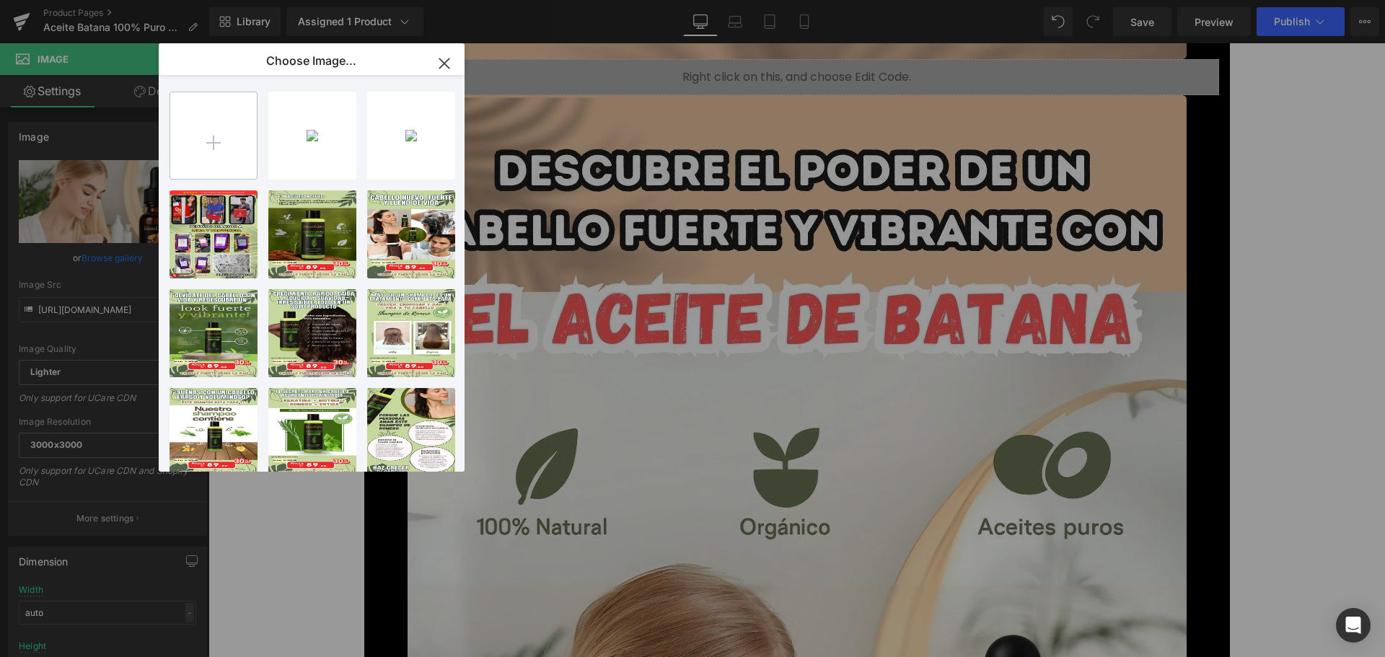
click at [196, 133] on input "file" at bounding box center [213, 135] width 87 height 87
type input "C:\fakepath\3.jpg"
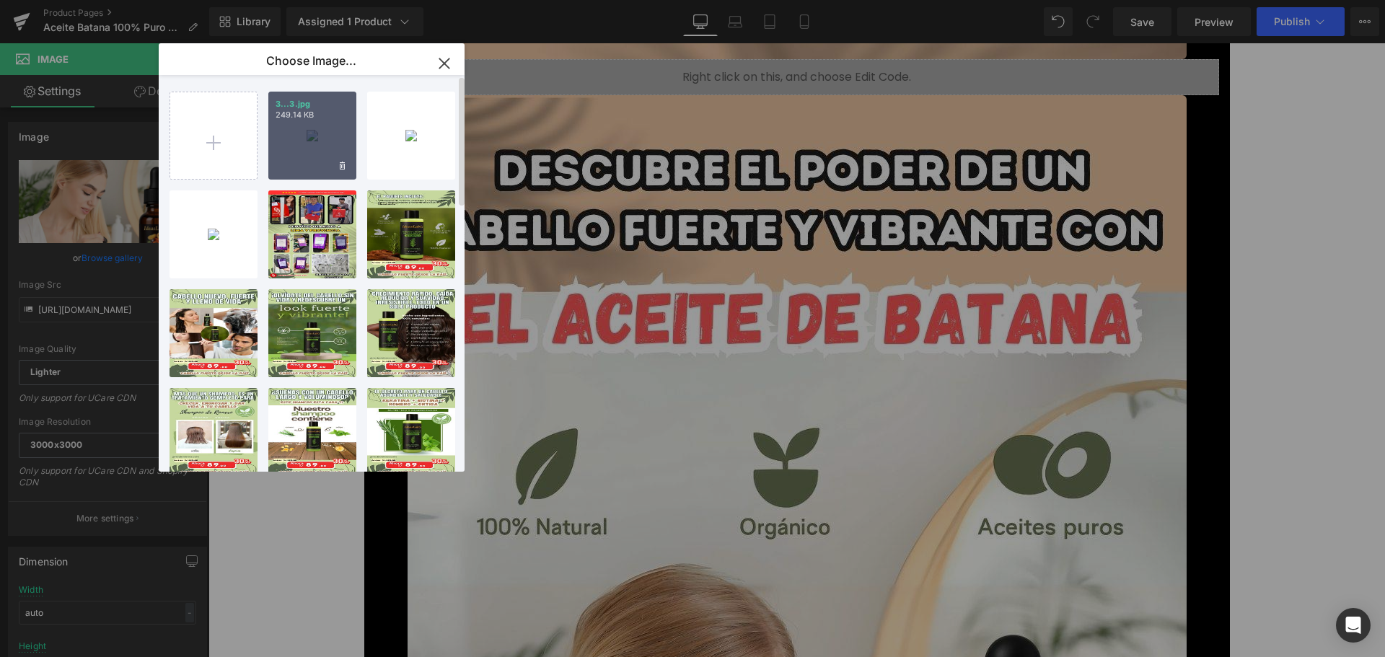
click at [322, 152] on div "3...3.jpg 249.14 KB" at bounding box center [312, 136] width 88 height 88
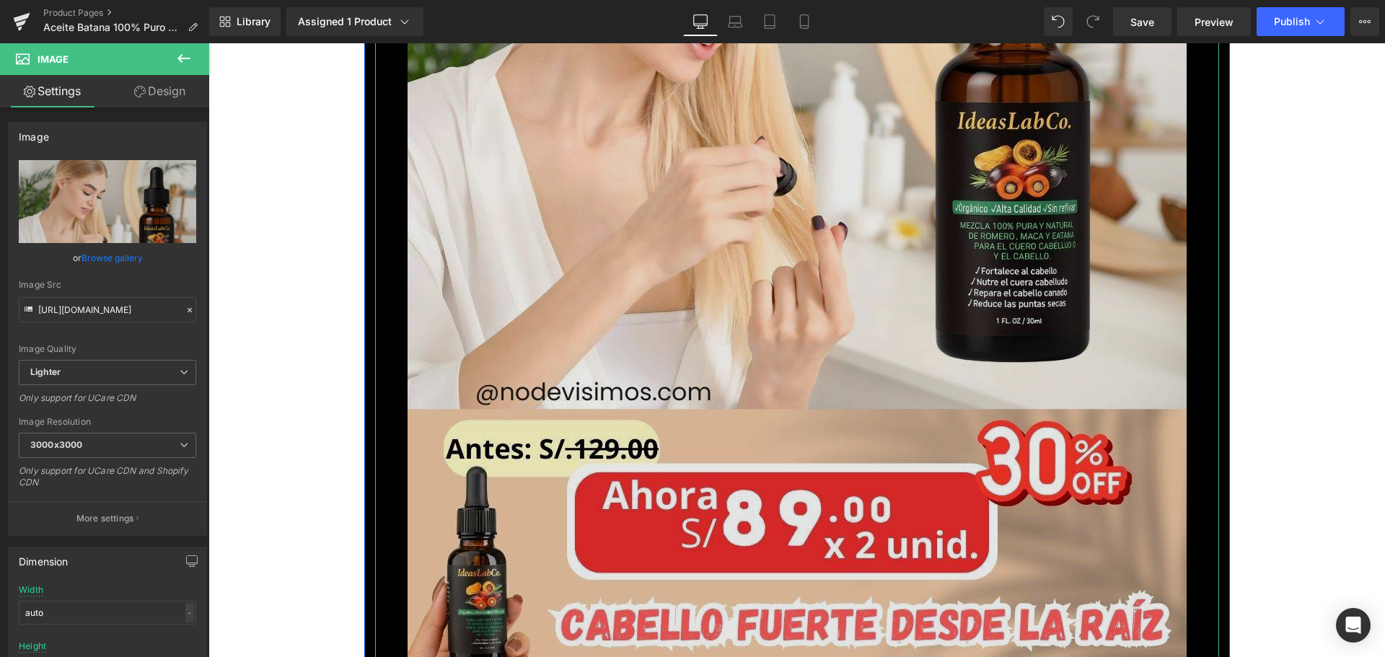
scroll to position [4183, 0]
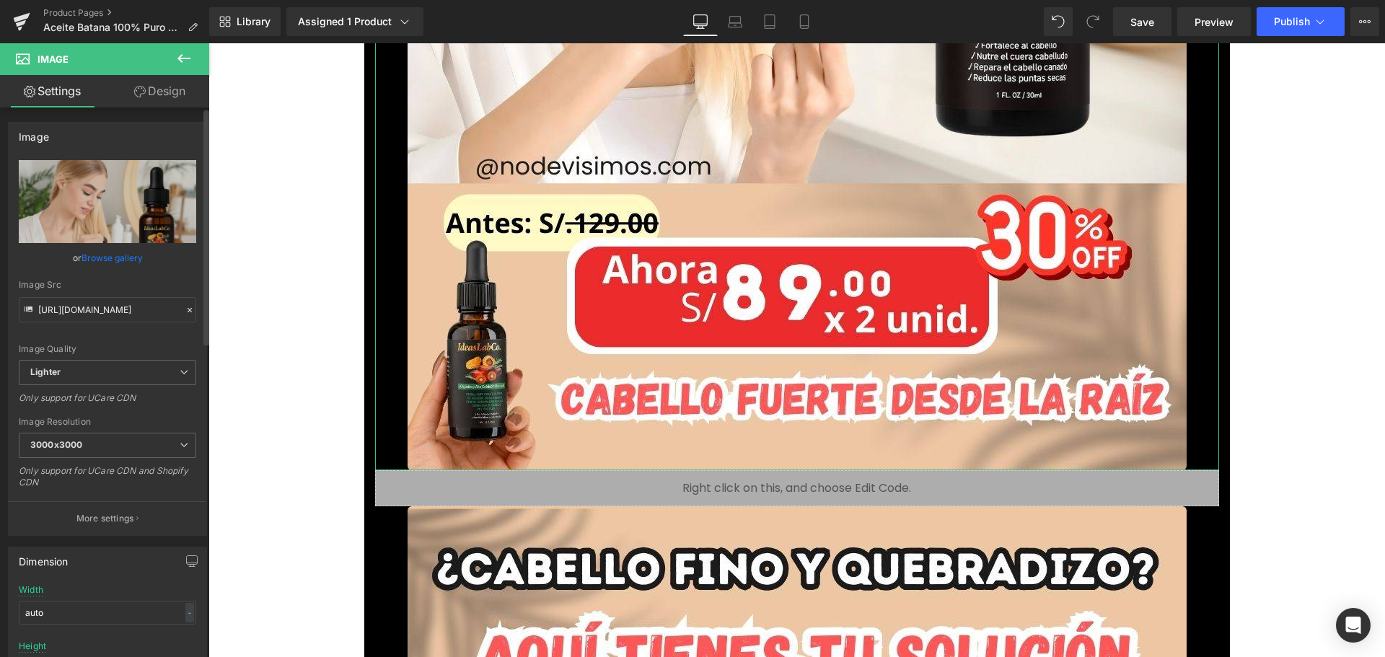
click at [125, 254] on link "Browse gallery" at bounding box center [112, 257] width 61 height 25
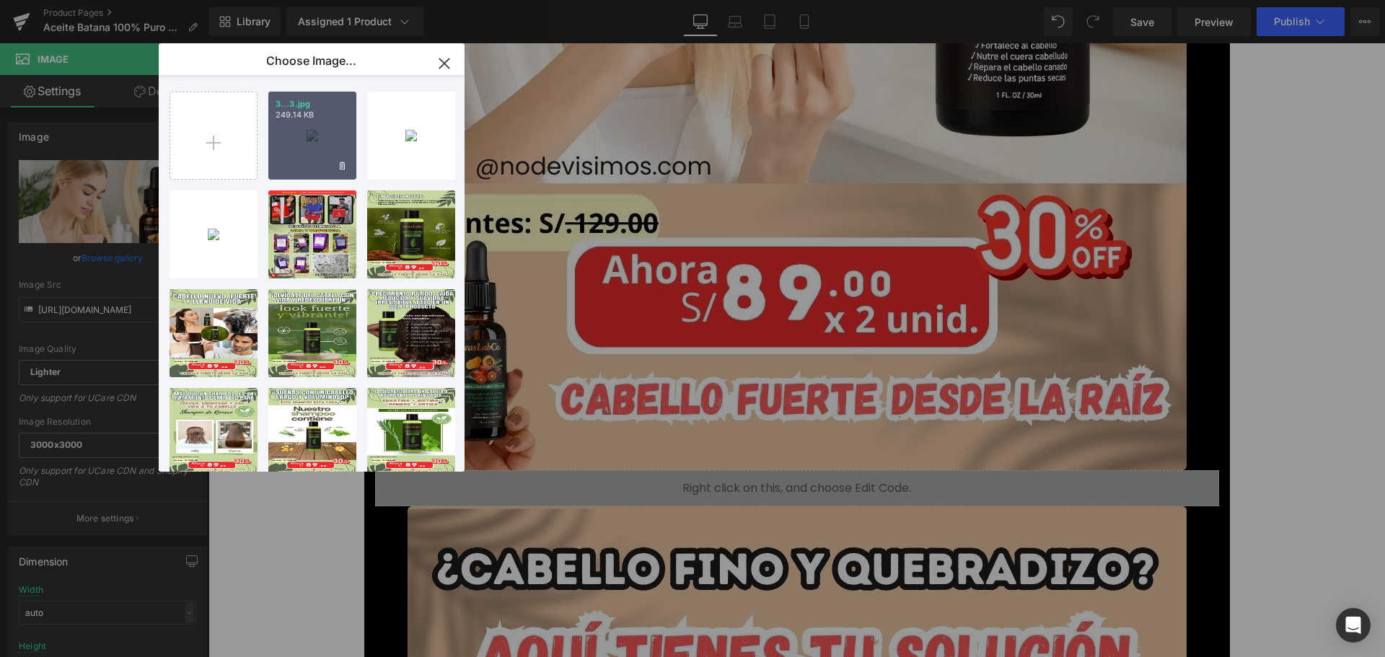
click at [295, 144] on div "3...3.jpg 249.14 KB" at bounding box center [312, 136] width 88 height 88
type input "[URL][DOMAIN_NAME]"
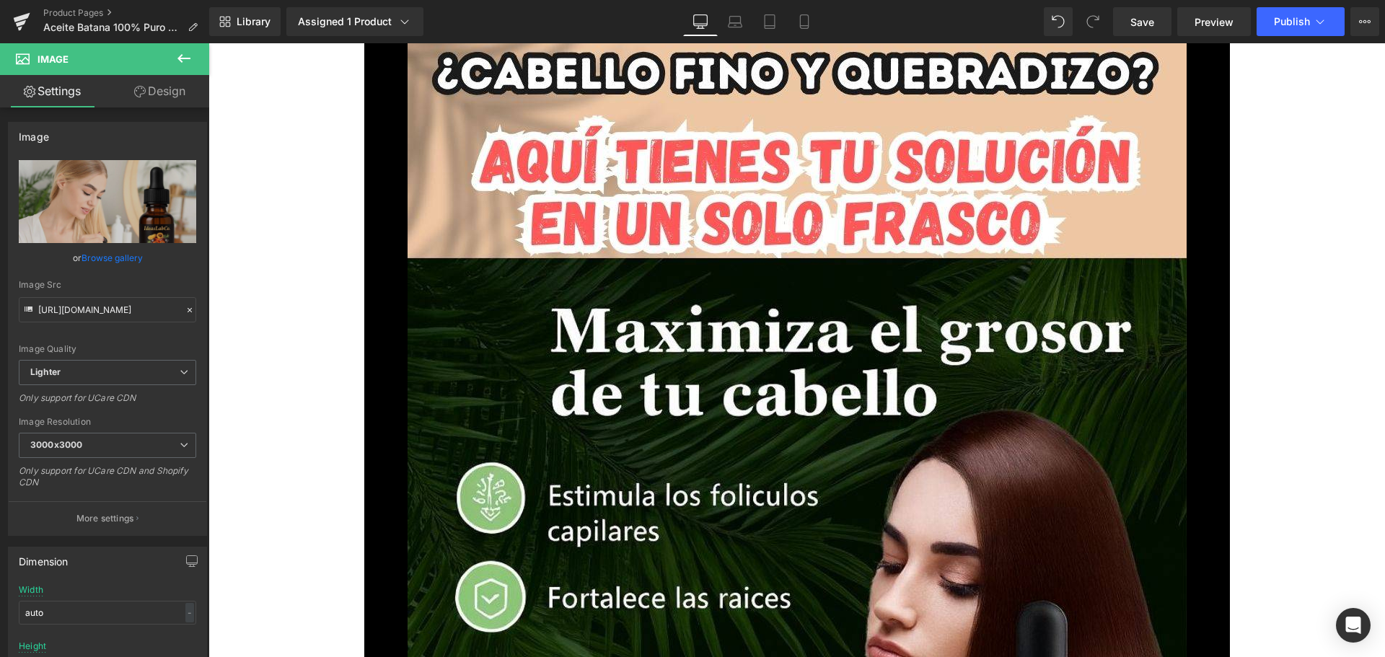
scroll to position [4832, 0]
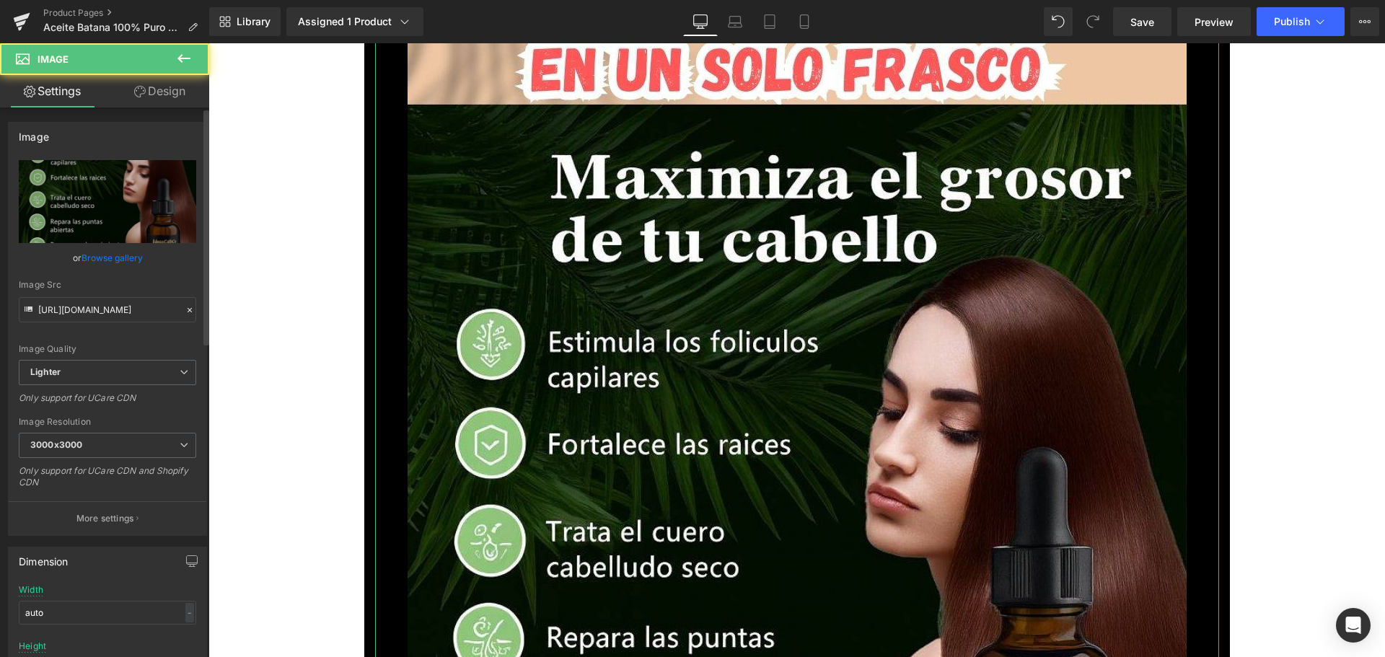
click at [108, 261] on link "Browse gallery" at bounding box center [112, 257] width 61 height 25
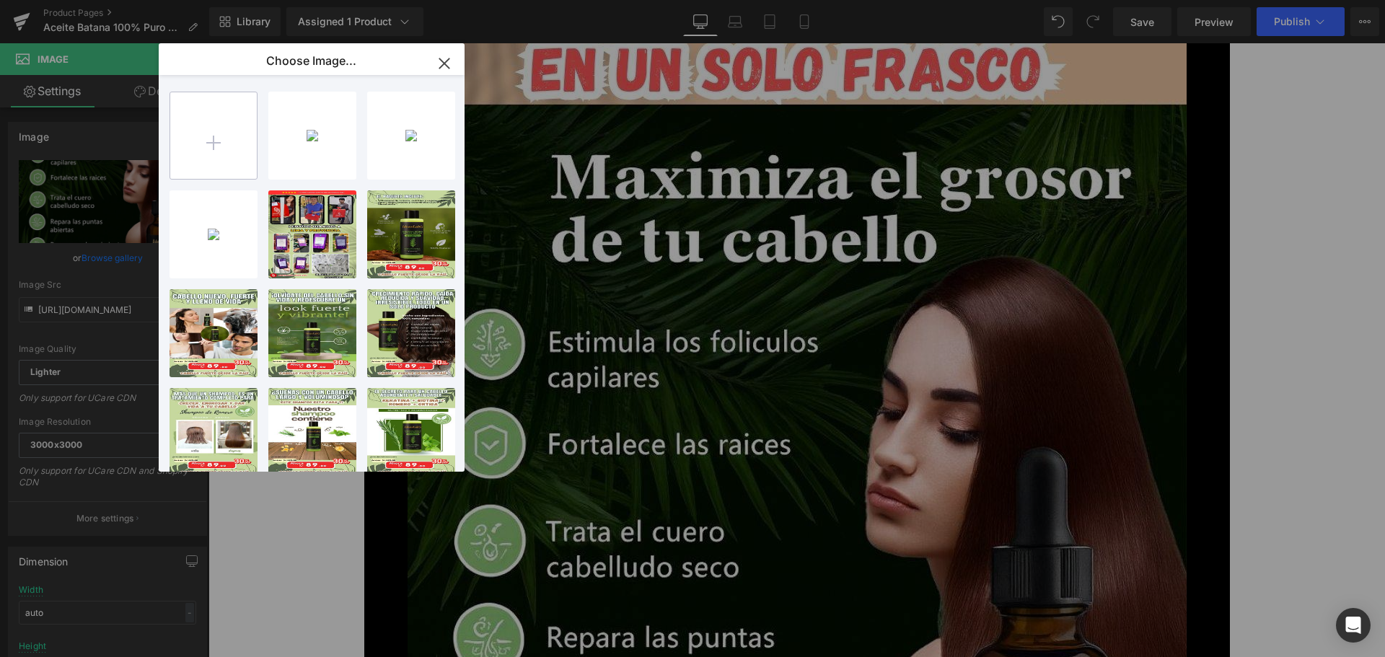
click at [206, 138] on input "file" at bounding box center [213, 135] width 87 height 87
type input "C:\fakepath\4.jpg"
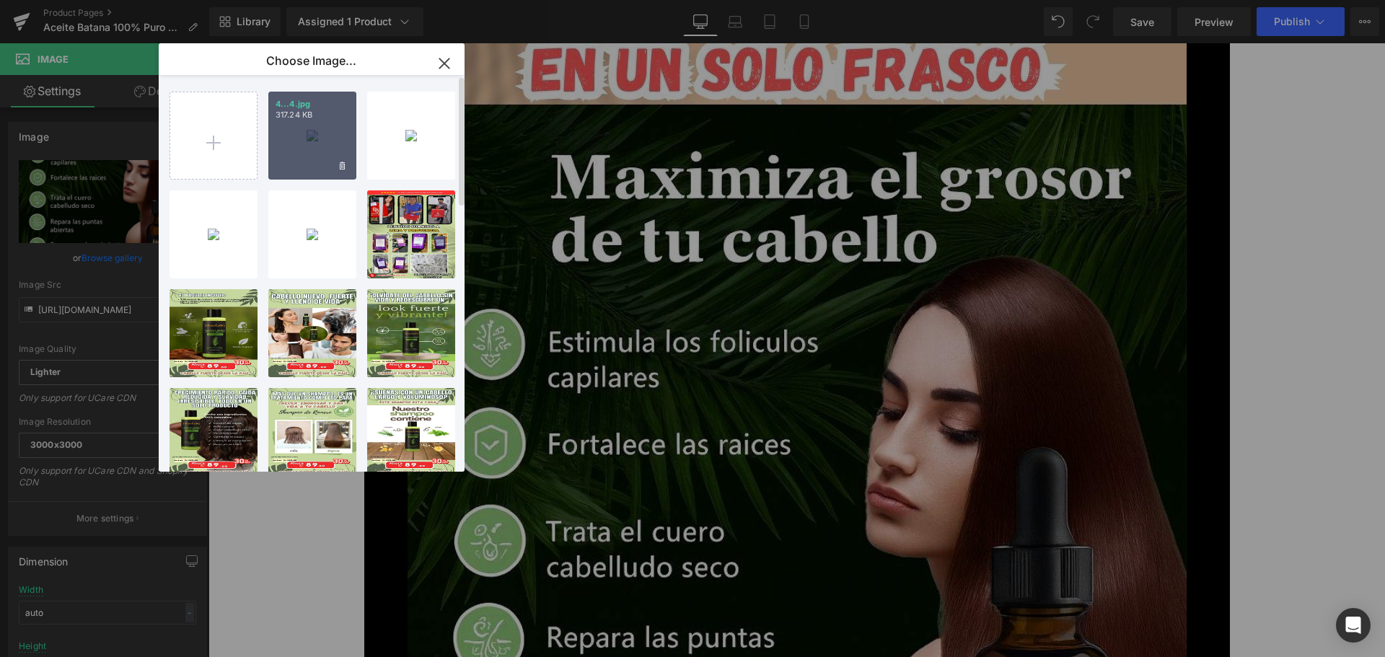
click at [298, 140] on div "4...4.jpg 317.24 KB" at bounding box center [312, 136] width 88 height 88
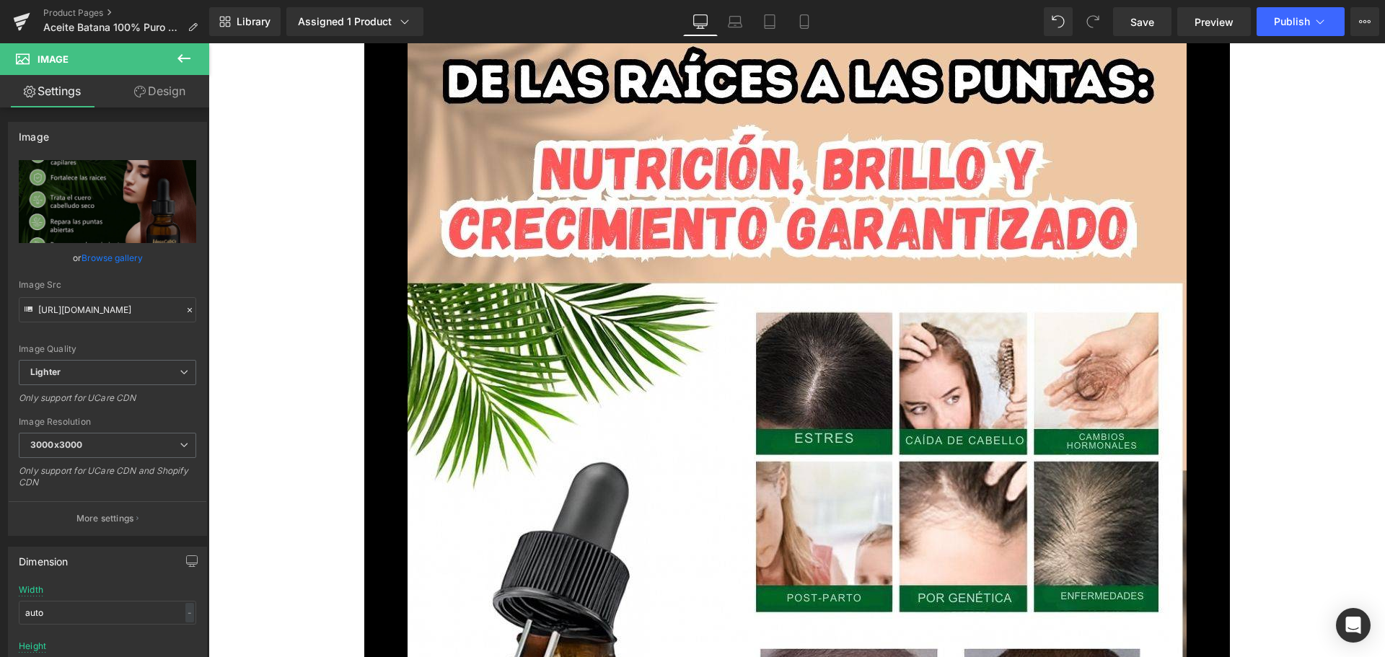
scroll to position [6203, 0]
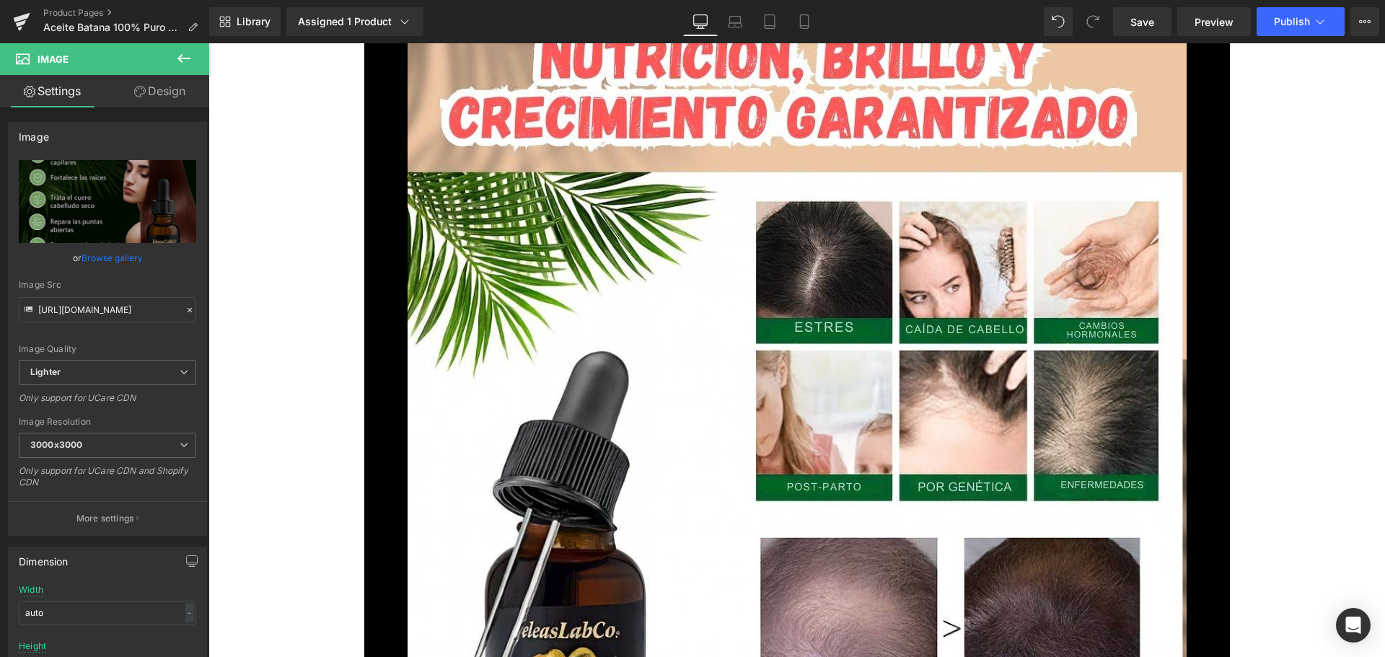
click at [557, 309] on img at bounding box center [797, 600] width 779 height 1385
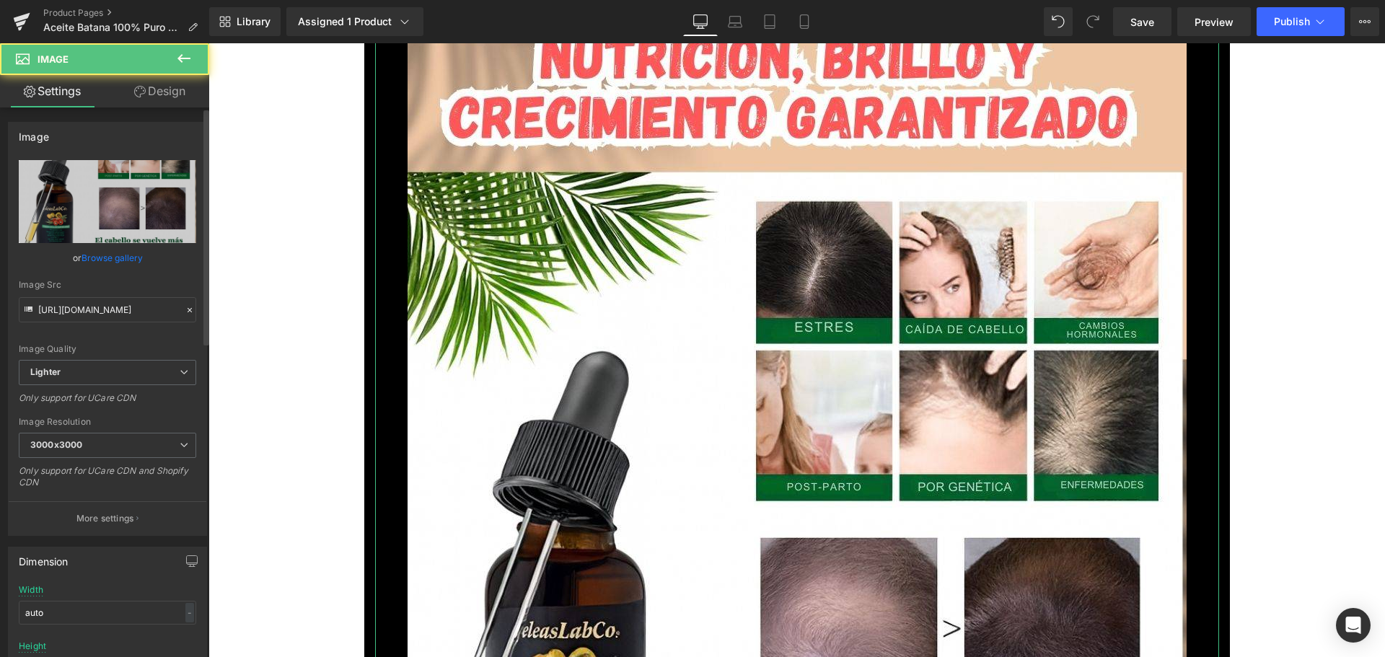
click at [125, 255] on link "Browse gallery" at bounding box center [112, 257] width 61 height 25
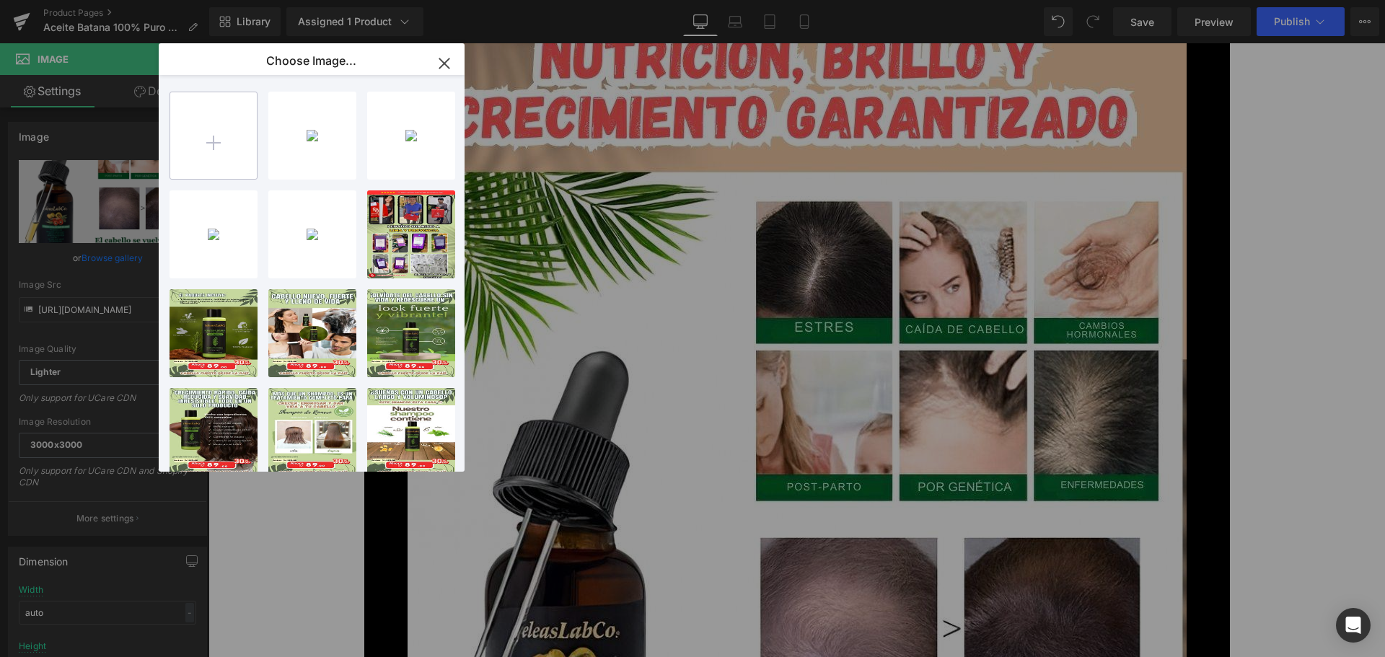
click at [207, 134] on input "file" at bounding box center [213, 135] width 87 height 87
type input "C:\fakepath\5.jpg"
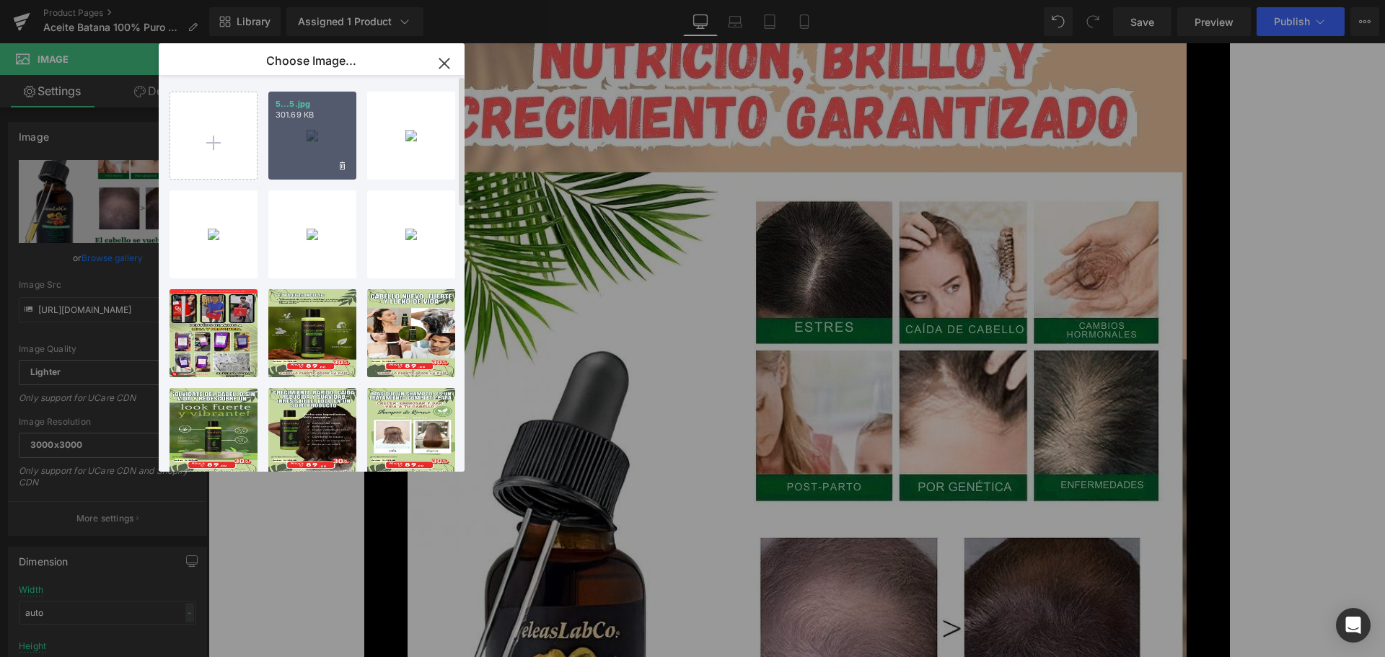
click at [312, 148] on div "5...5.jpg 301.69 KB" at bounding box center [312, 136] width 88 height 88
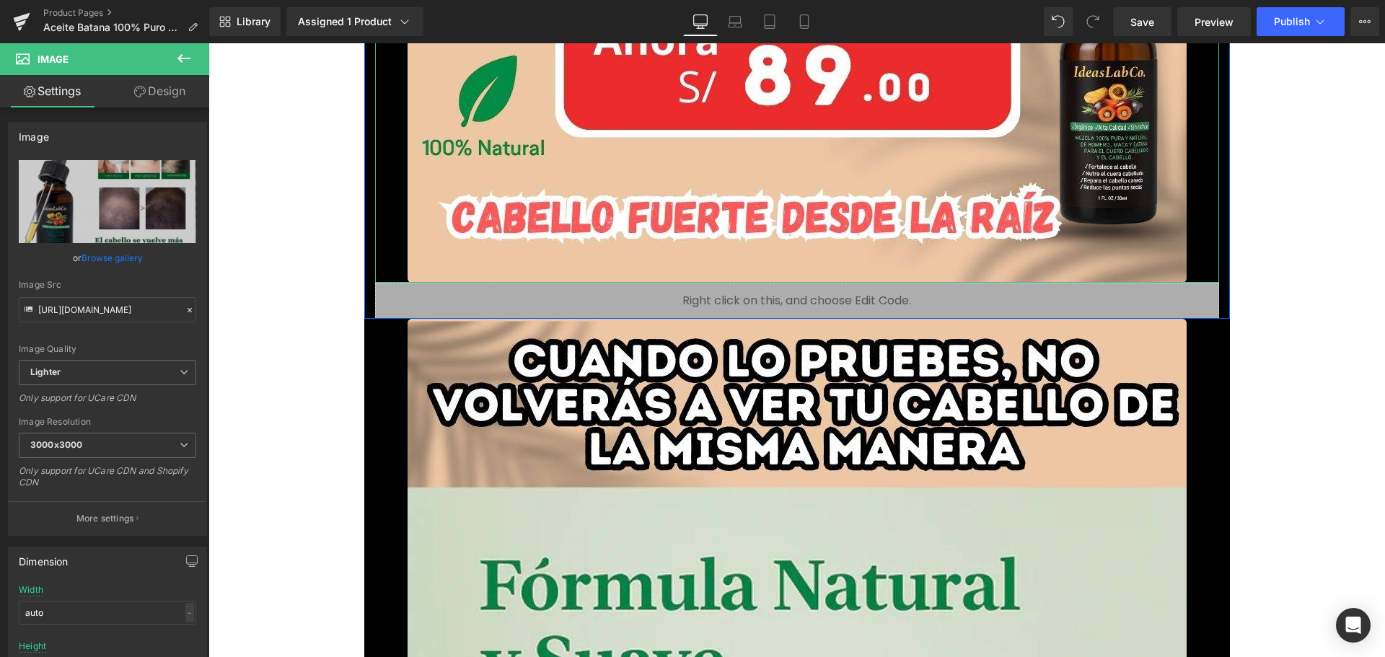
scroll to position [7501, 0]
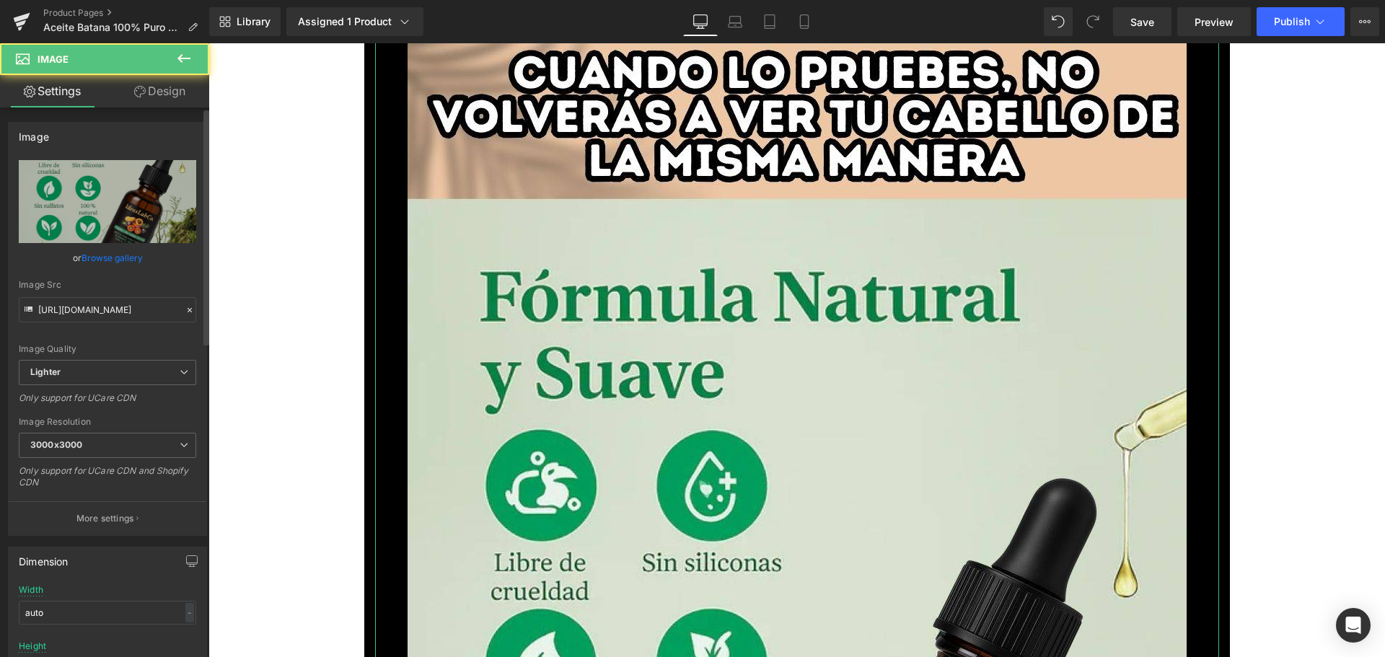
click at [95, 267] on link "Browse gallery" at bounding box center [112, 257] width 61 height 25
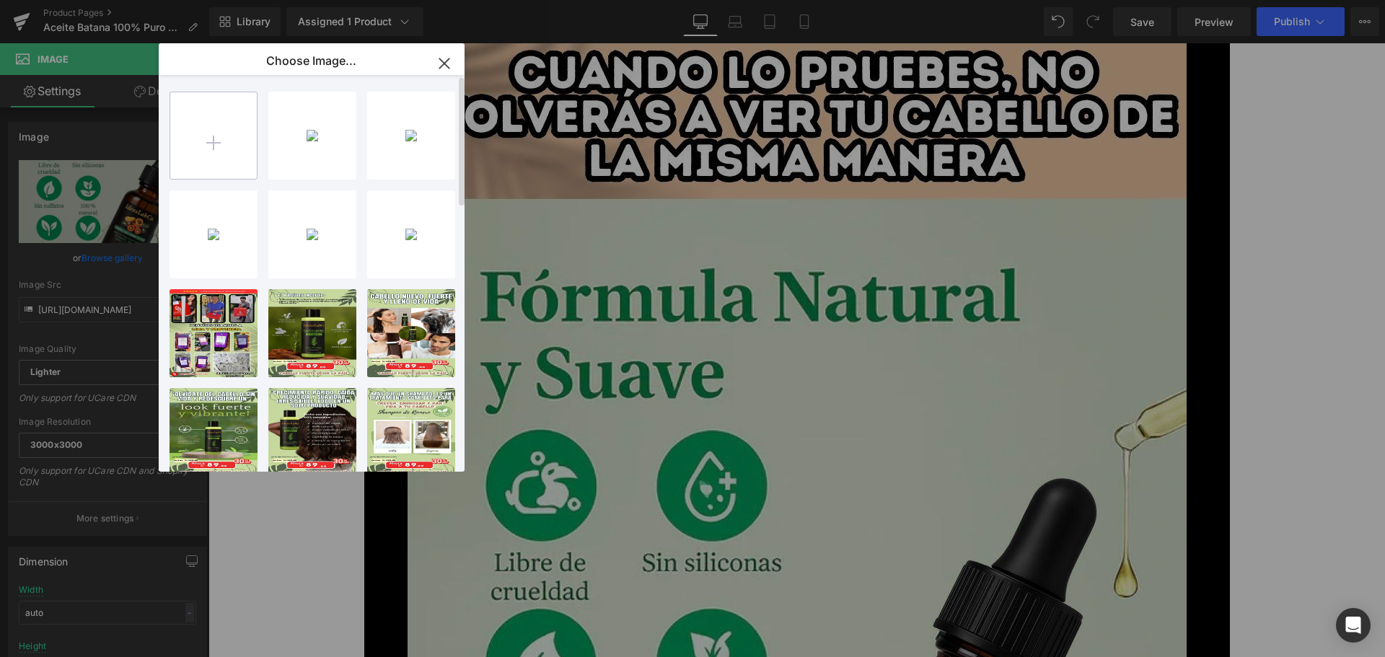
click at [198, 159] on input "file" at bounding box center [213, 135] width 87 height 87
type input "C:\fakepath\6.jpg"
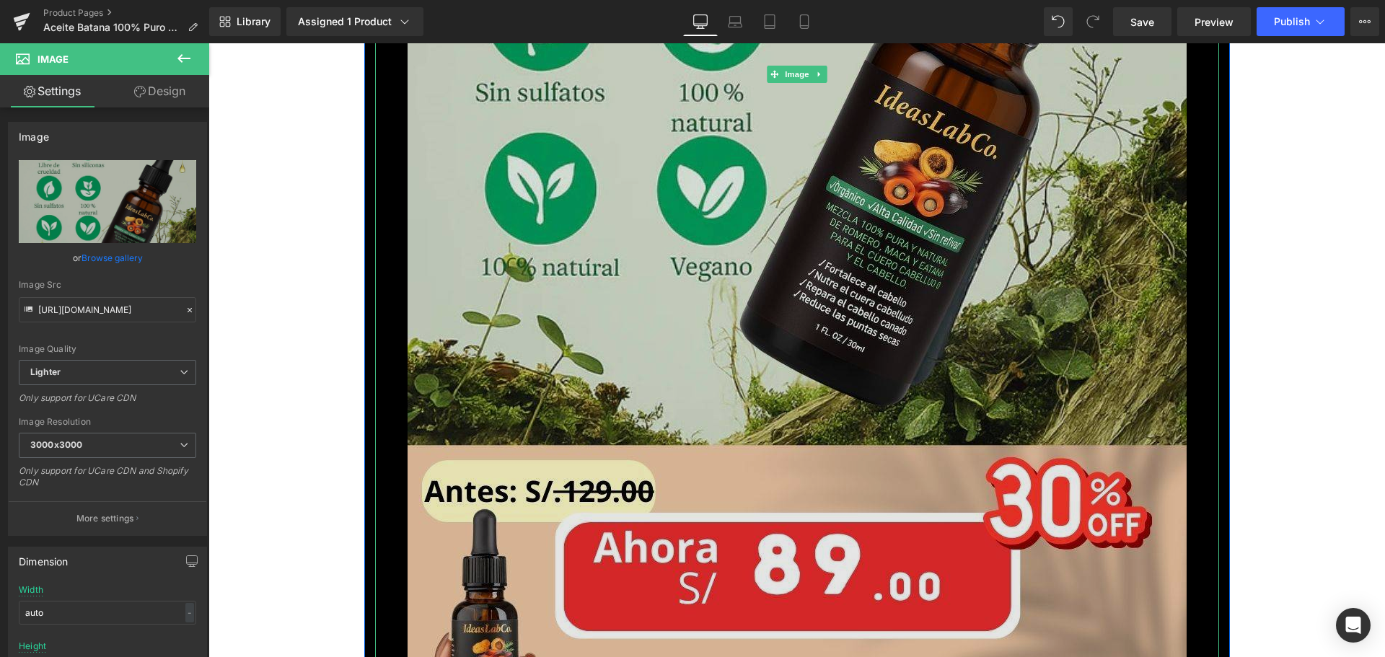
scroll to position [8150, 0]
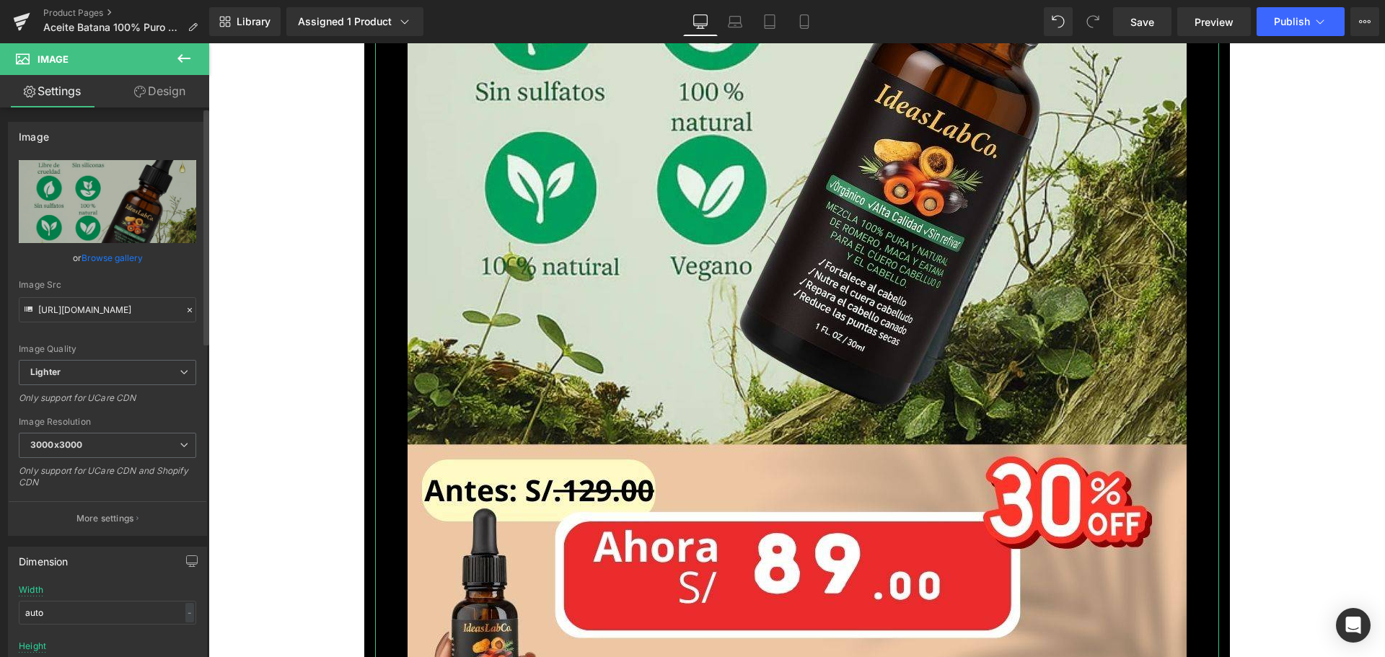
click at [125, 250] on link "Browse gallery" at bounding box center [112, 257] width 61 height 25
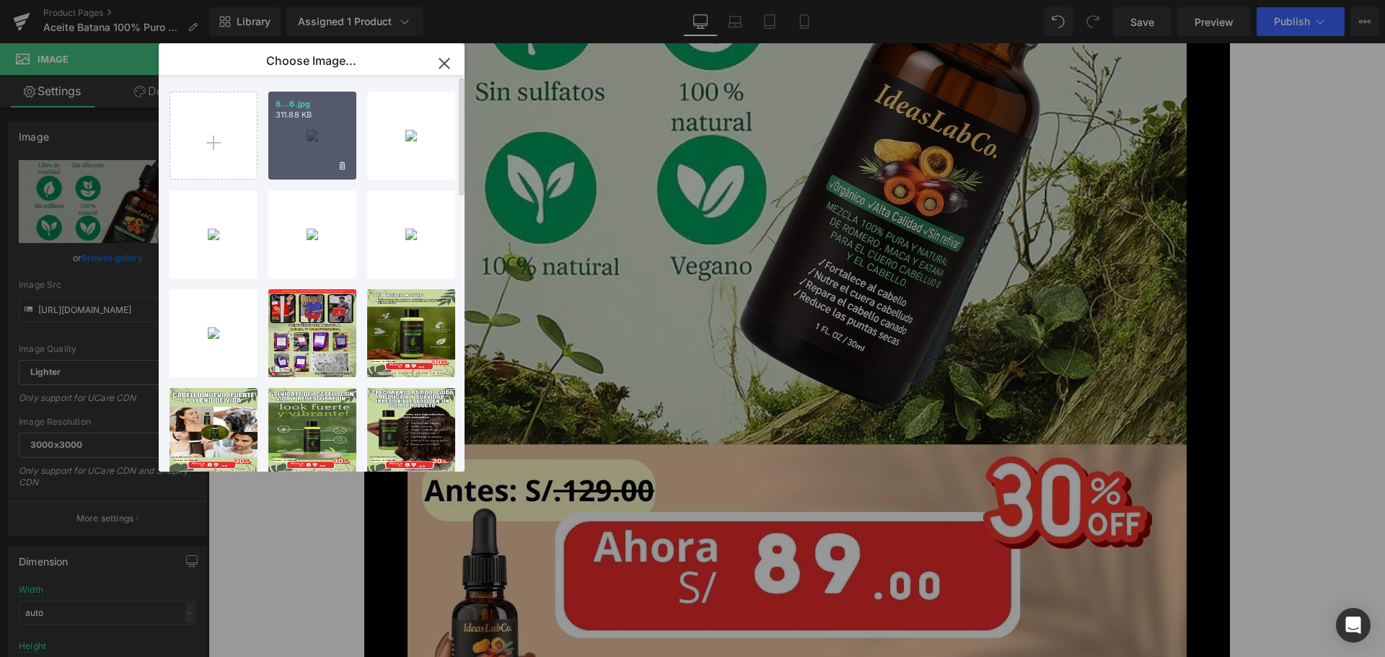
click at [315, 136] on div "6...6.jpg 311.88 KB" at bounding box center [312, 136] width 88 height 88
type input "[URL][DOMAIN_NAME]"
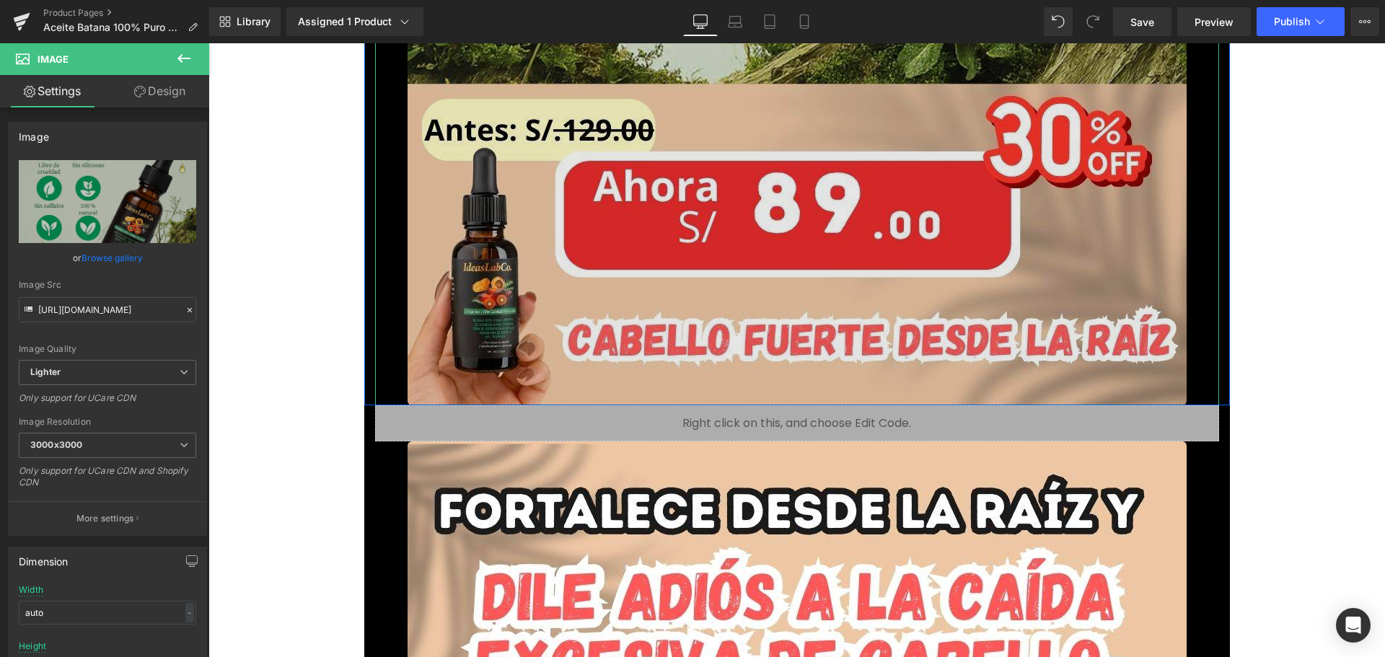
scroll to position [8799, 0]
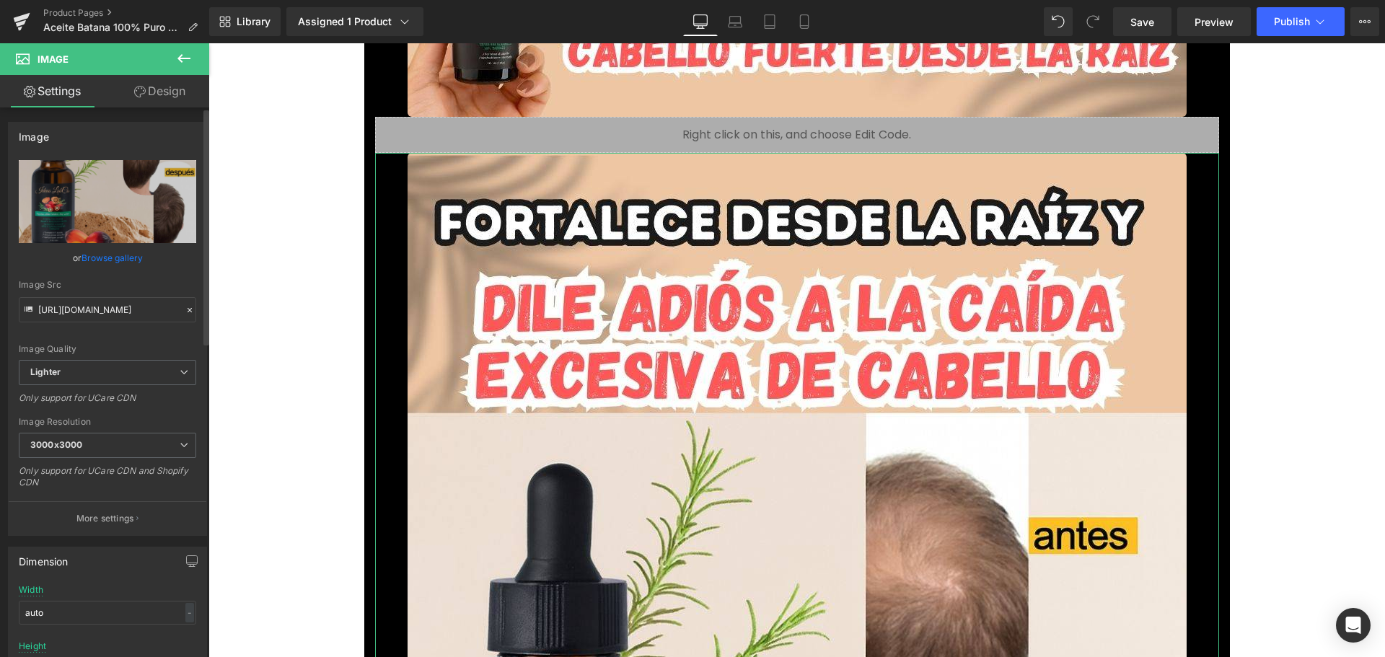
click at [133, 258] on link "Browse gallery" at bounding box center [112, 257] width 61 height 25
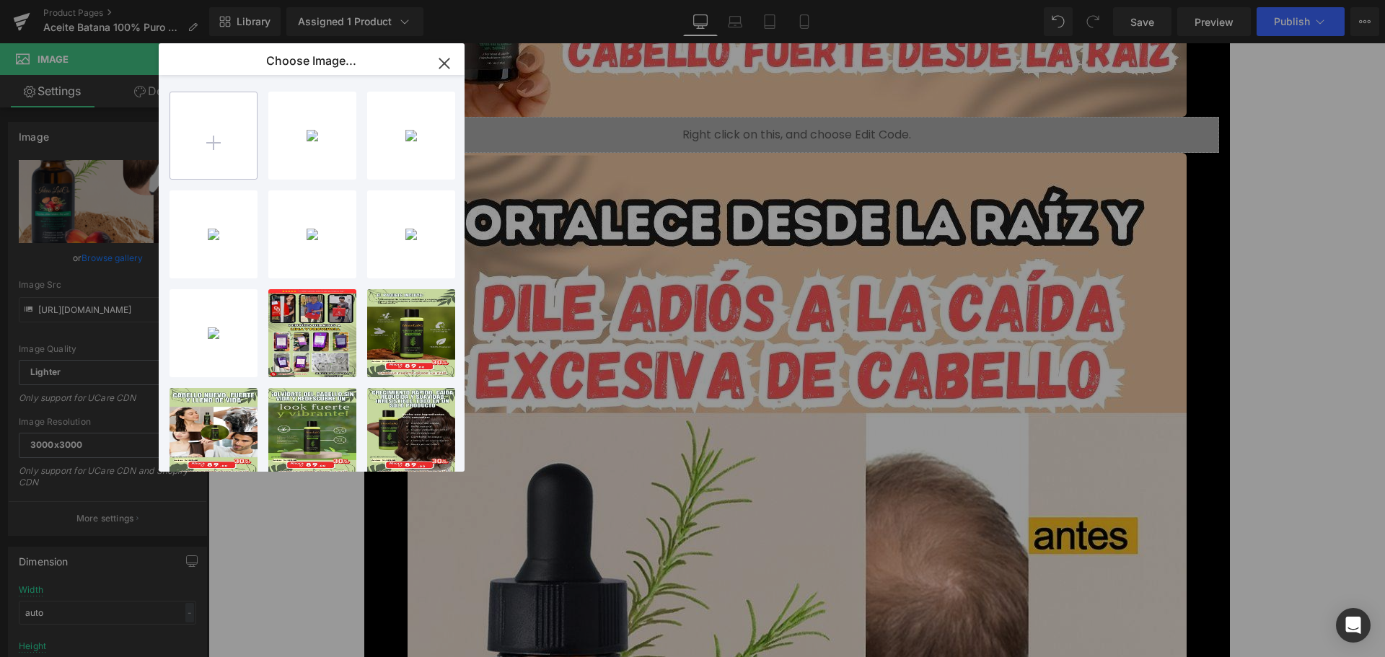
click at [202, 158] on input "file" at bounding box center [213, 135] width 87 height 87
type input "C:\fakepath\7.jpg"
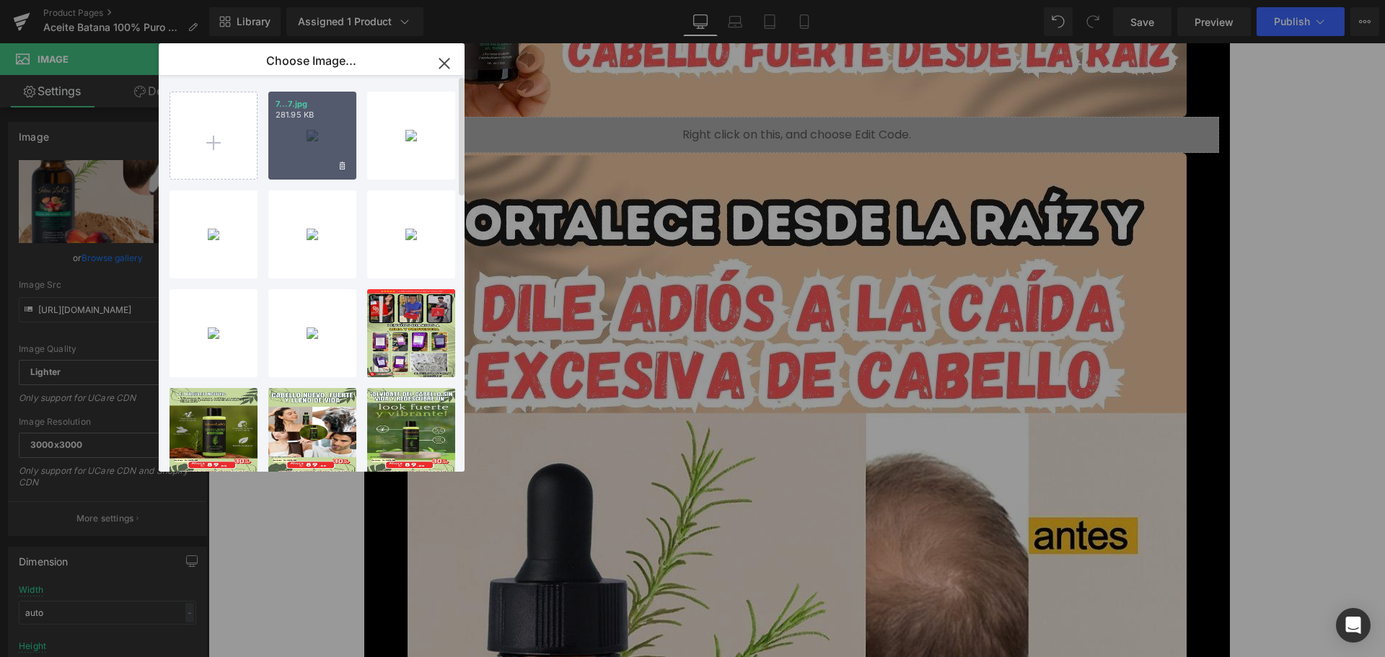
click at [306, 138] on div "7...7.jpg 281.95 KB" at bounding box center [312, 136] width 88 height 88
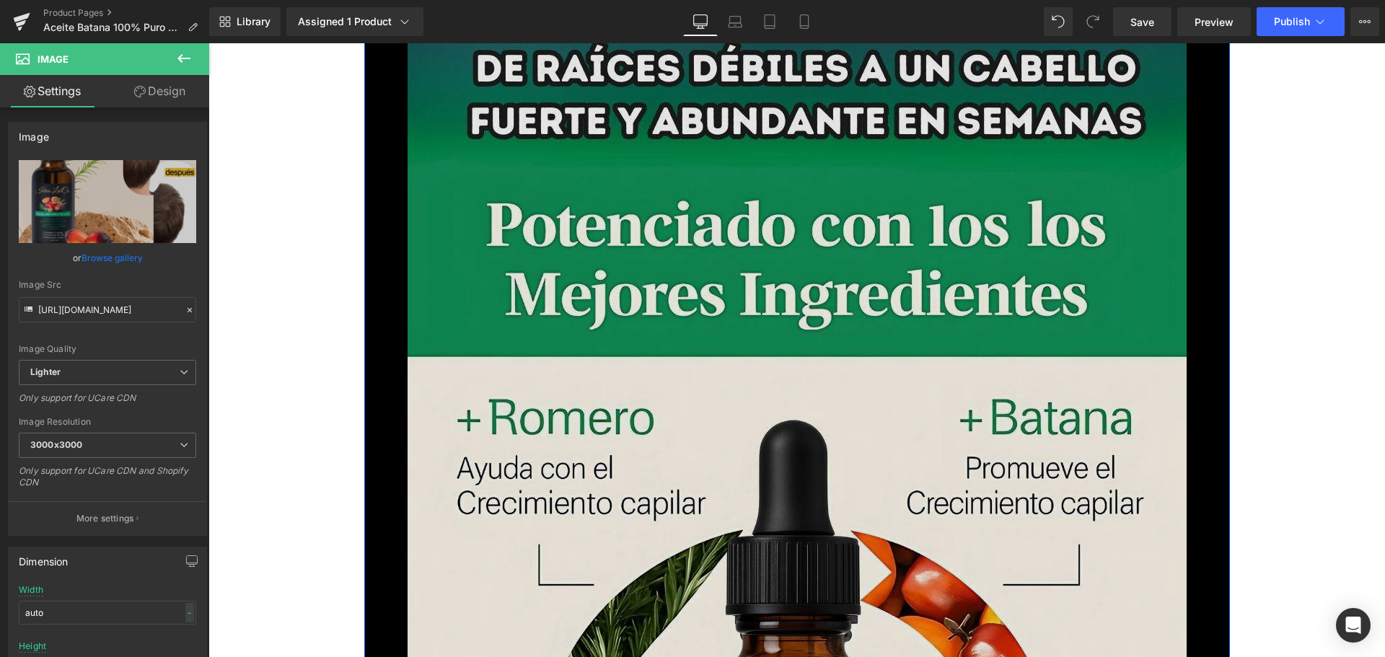
scroll to position [10386, 0]
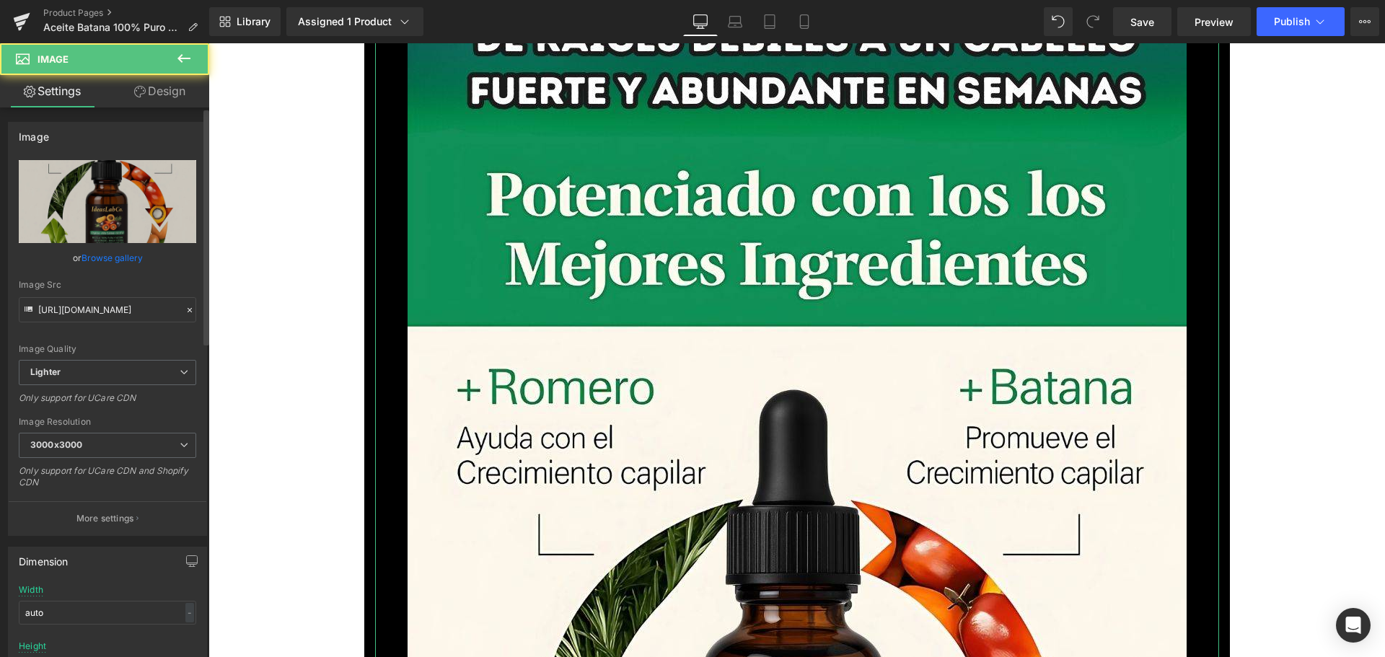
click at [108, 263] on link "Browse gallery" at bounding box center [112, 257] width 61 height 25
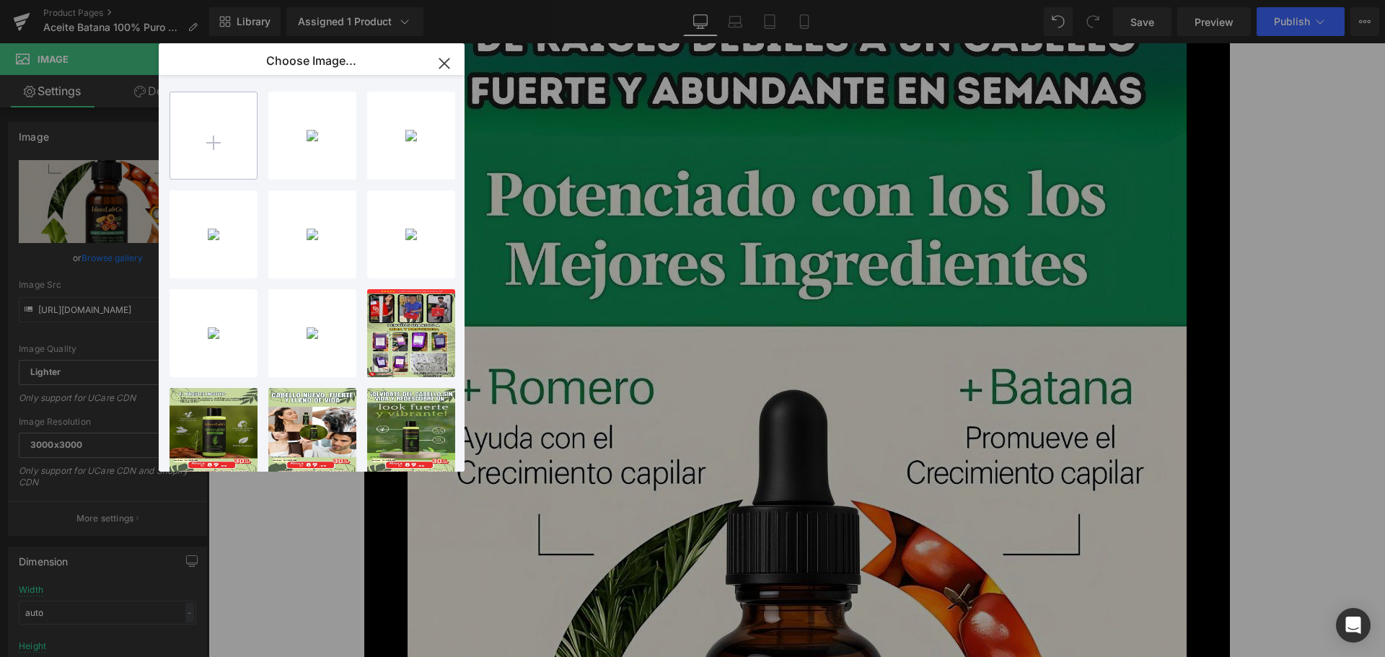
click at [200, 149] on input "file" at bounding box center [213, 135] width 87 height 87
drag, startPoint x: 441, startPoint y: 63, endPoint x: 343, endPoint y: 394, distance: 345.3
click at [441, 63] on icon "button" at bounding box center [444, 63] width 23 height 23
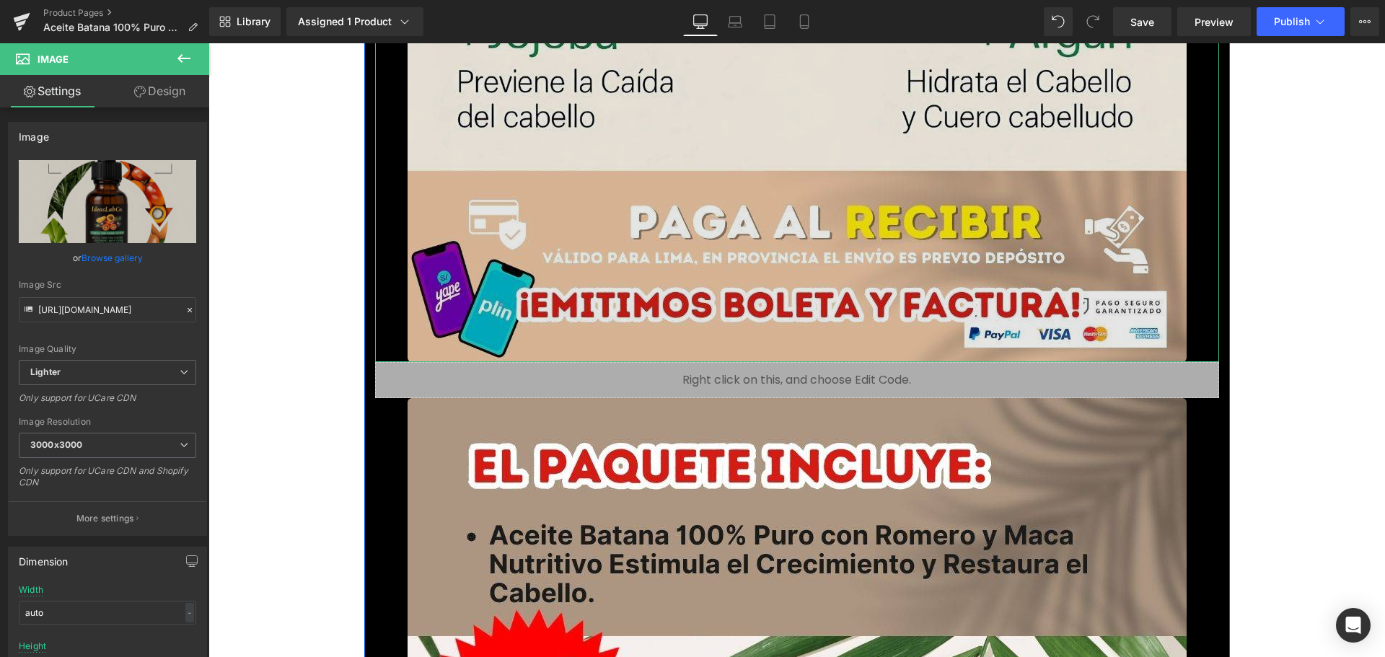
scroll to position [11756, 0]
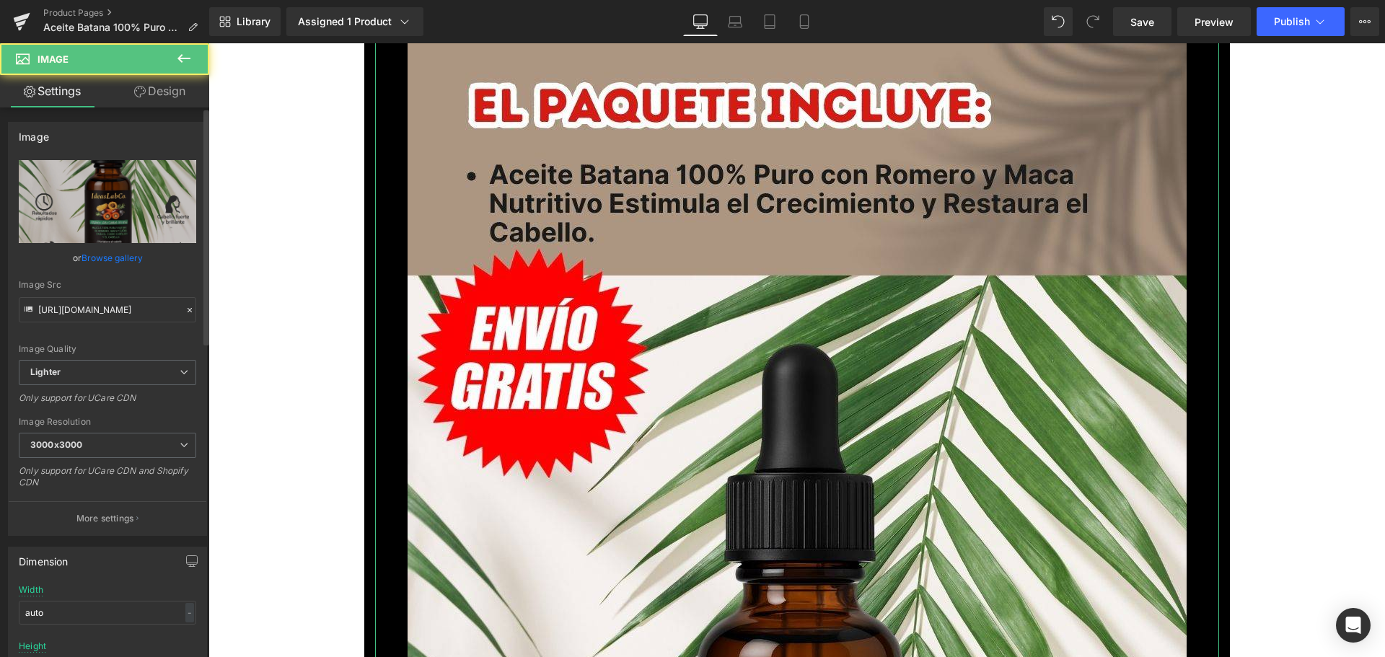
click at [105, 254] on link "Browse gallery" at bounding box center [112, 257] width 61 height 25
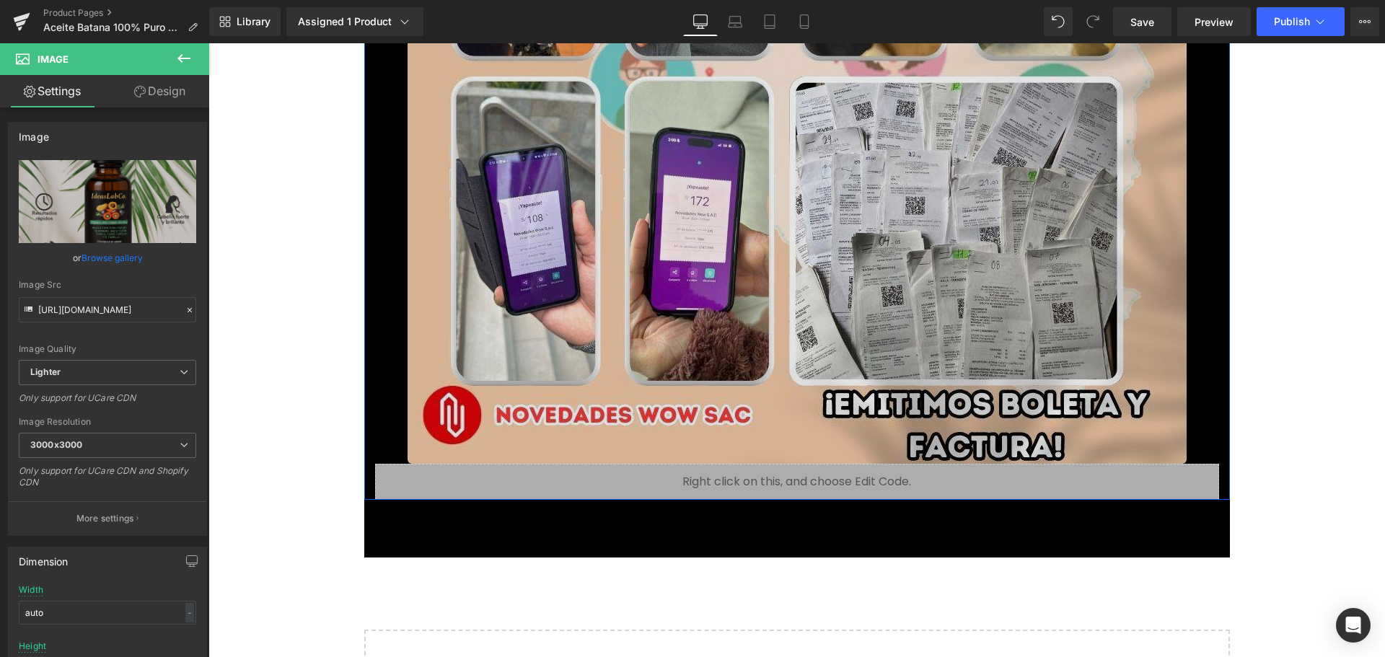
scroll to position [14227, 0]
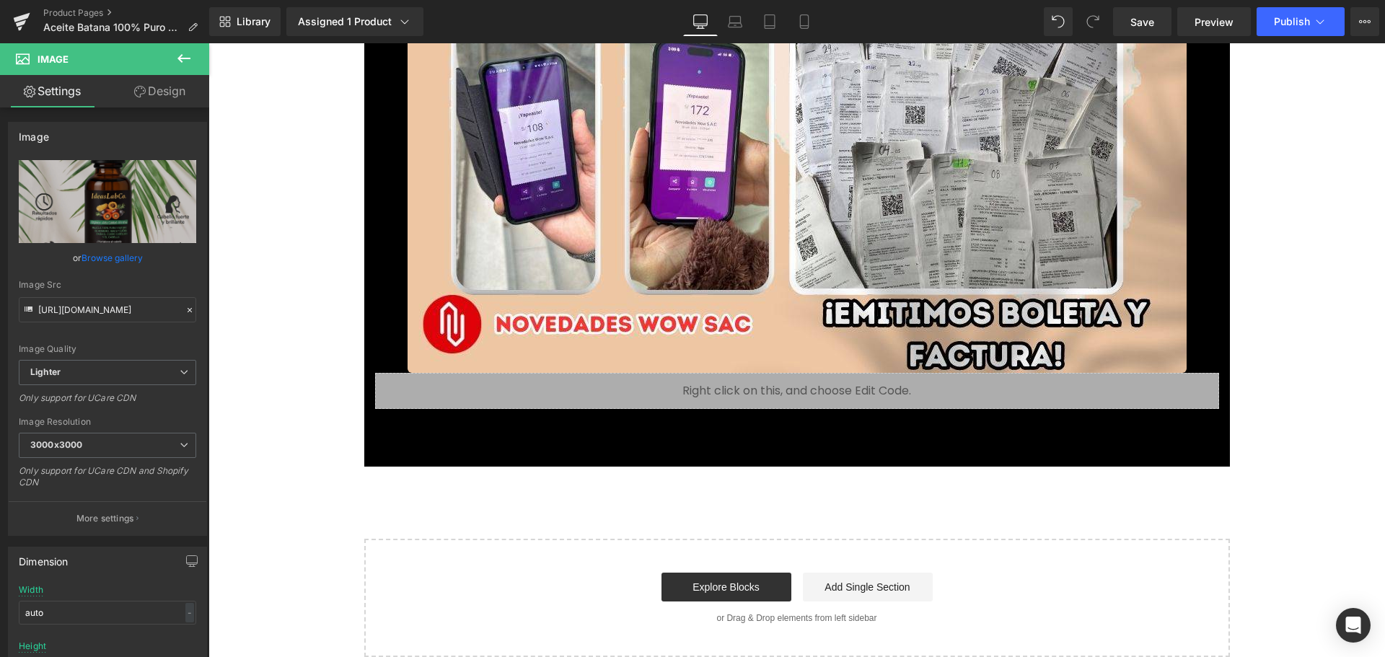
click at [889, 548] on div "Start building your page Explore Blocks Add Single Section or Drag & Drop eleme…" at bounding box center [797, 597] width 863 height 115
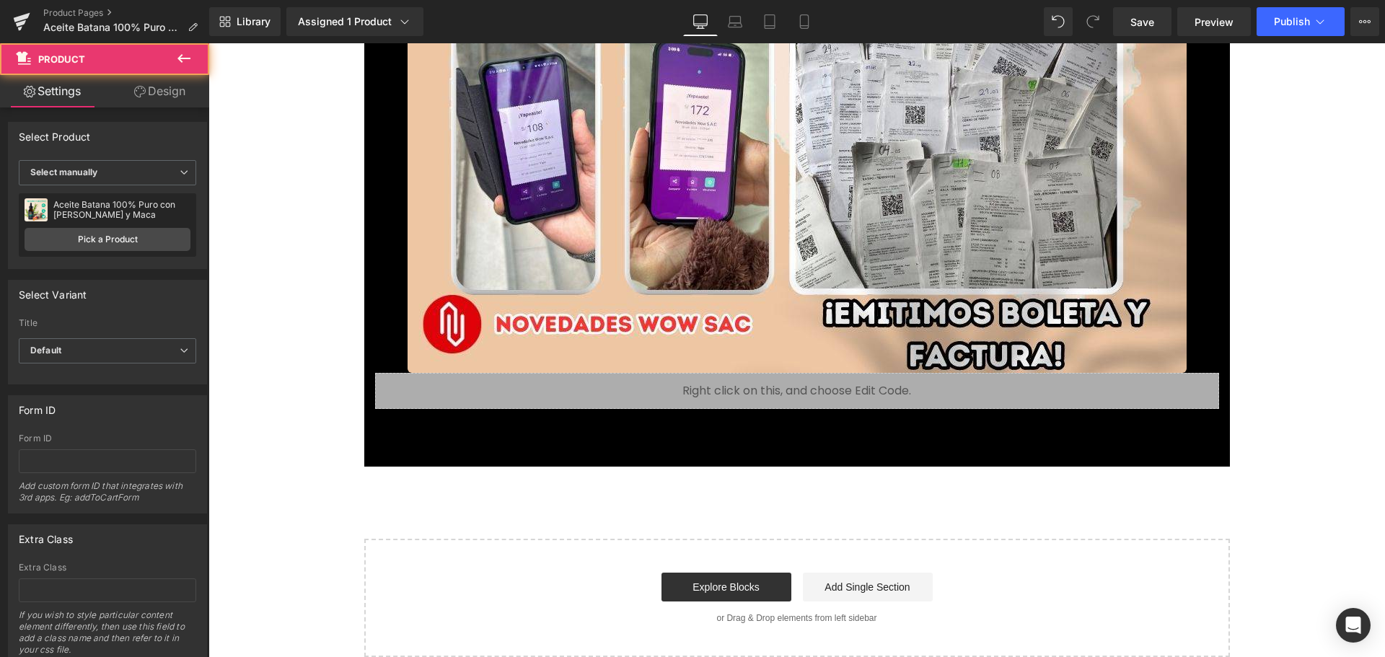
click at [778, 446] on div "Add To Cart (P) Cart Button" at bounding box center [796, 449] width 829 height 36
click at [390, 20] on div "Assigned 1 Product" at bounding box center [355, 21] width 114 height 14
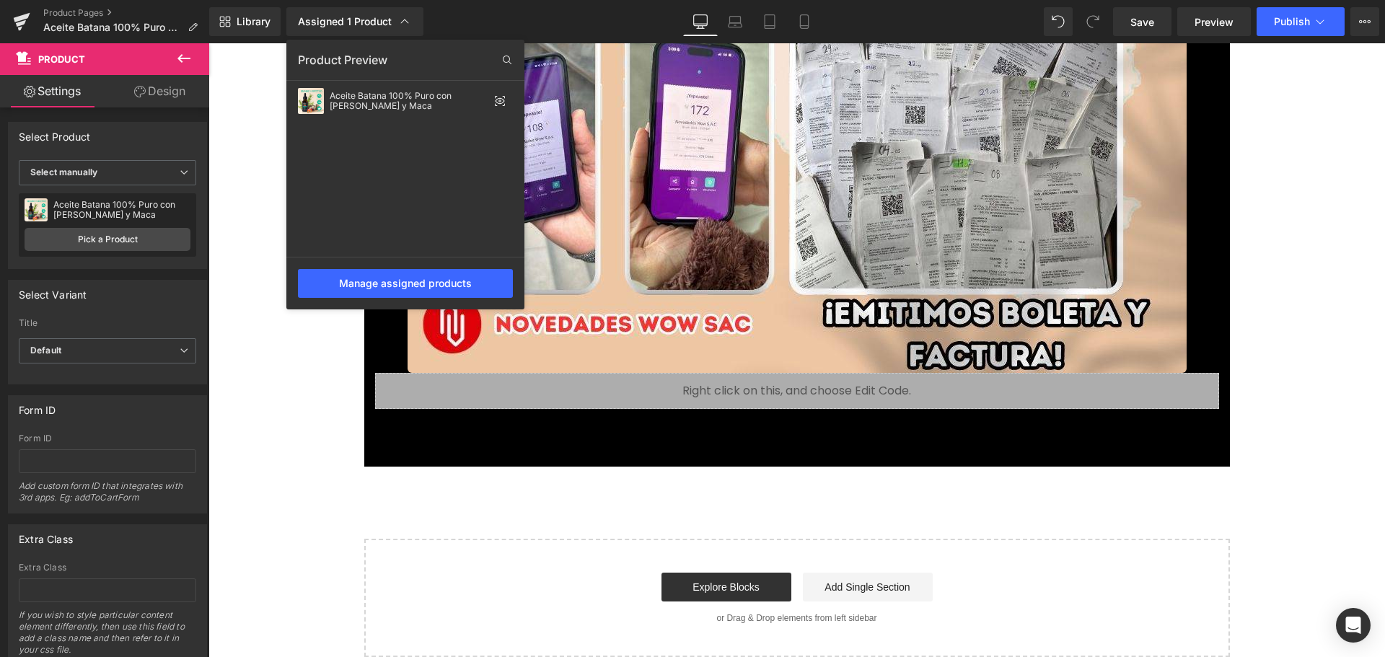
drag, startPoint x: 1318, startPoint y: 164, endPoint x: 1308, endPoint y: 157, distance: 12.8
click at [1308, 157] on div at bounding box center [796, 350] width 1176 height 614
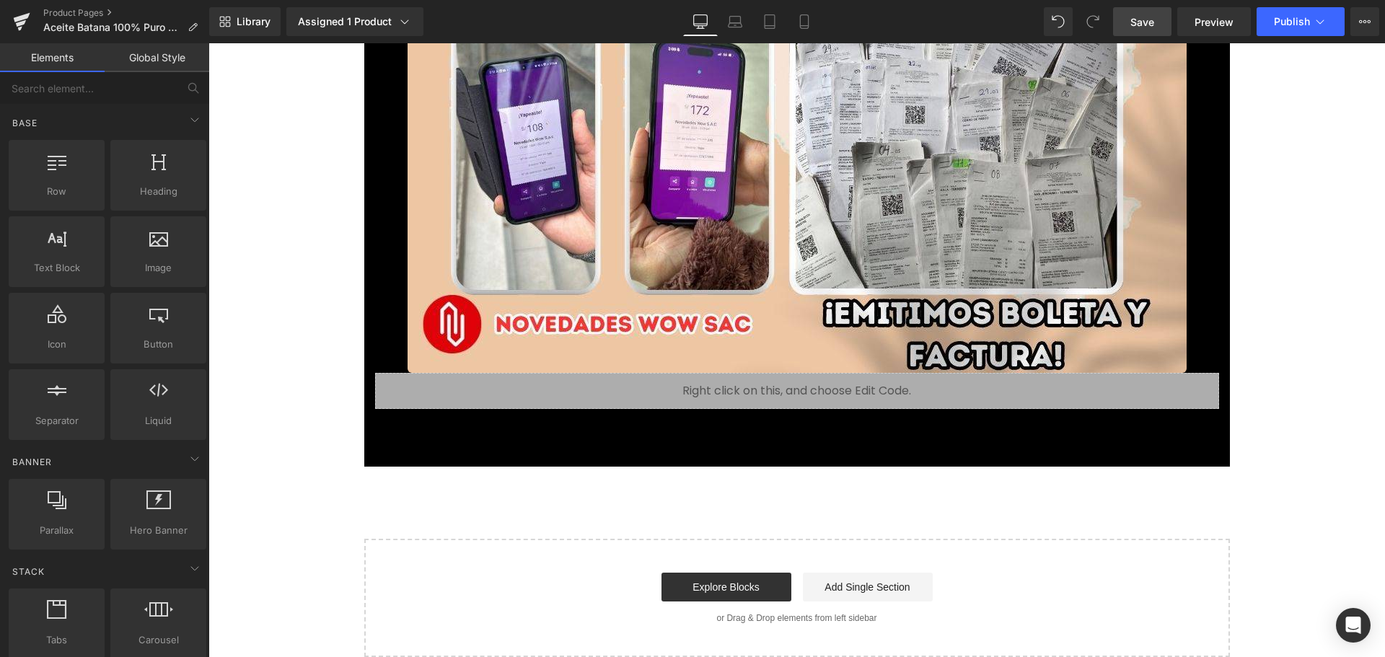
click at [1134, 18] on span "Save" at bounding box center [1142, 21] width 24 height 15
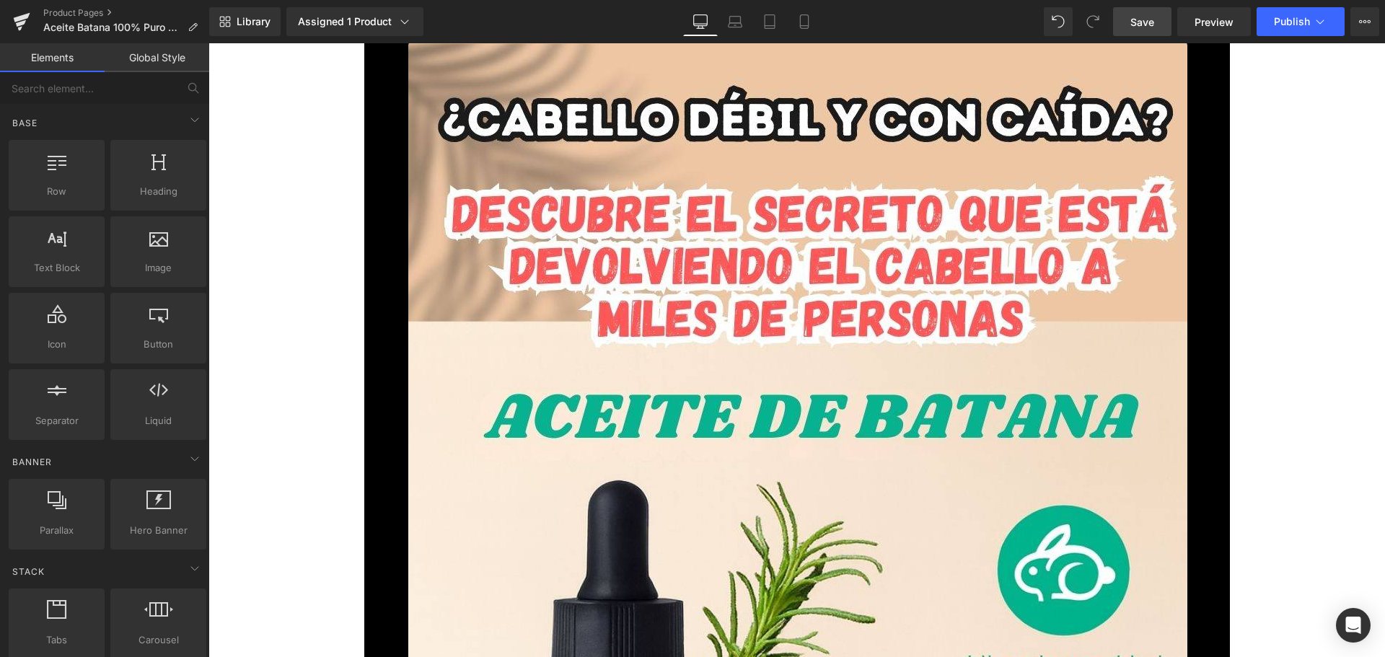
scroll to position [0, 0]
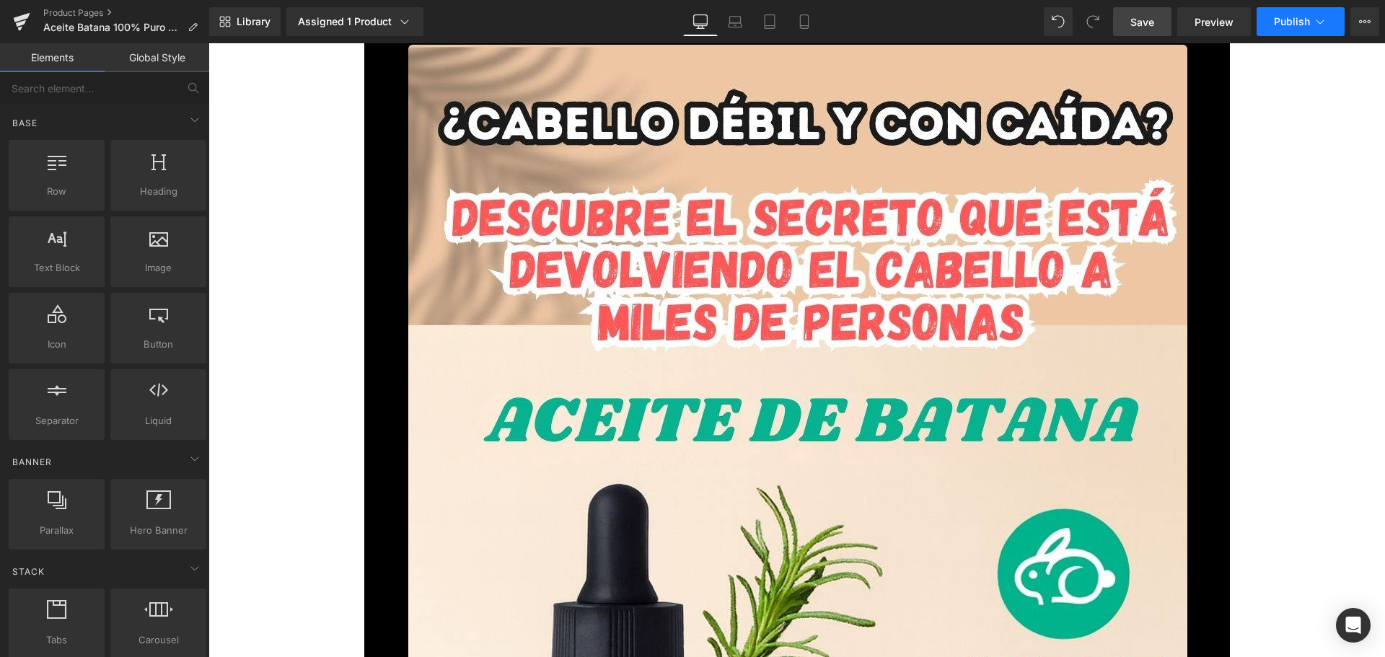
click at [1277, 20] on span "Publish" at bounding box center [1292, 22] width 36 height 12
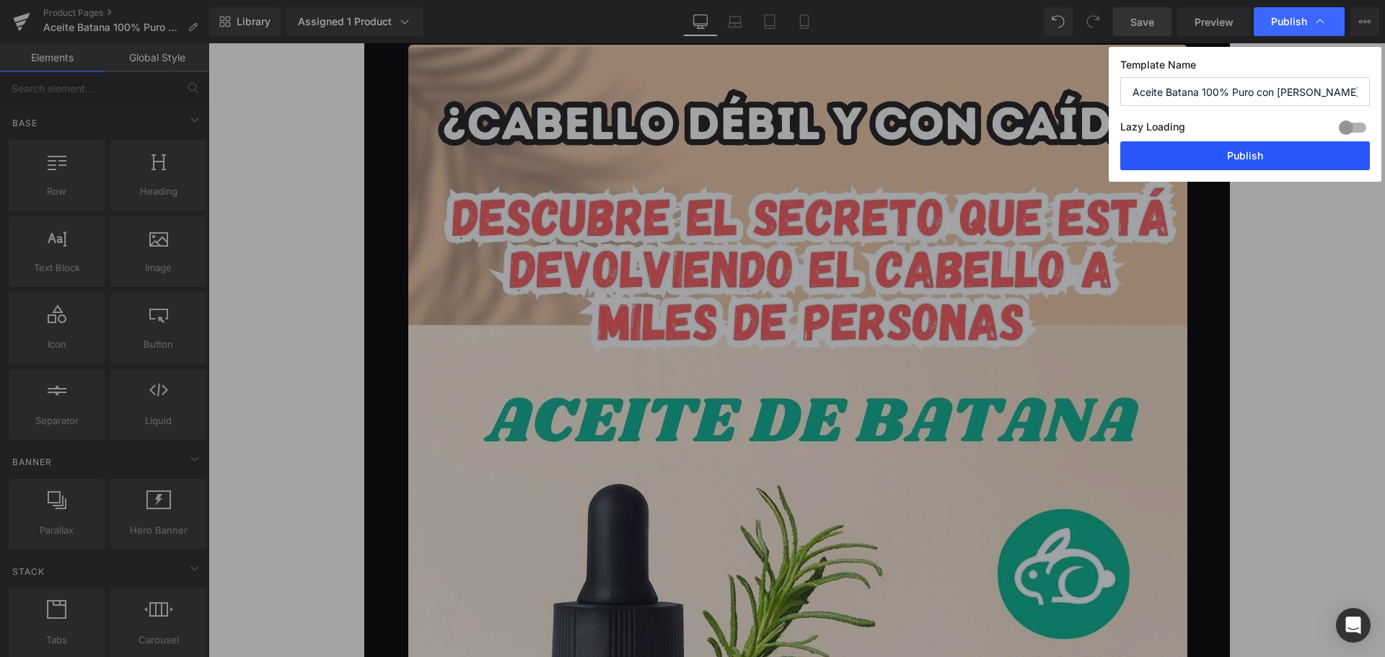
click at [1274, 149] on button "Publish" at bounding box center [1245, 155] width 250 height 29
